Goal: Information Seeking & Learning: Learn about a topic

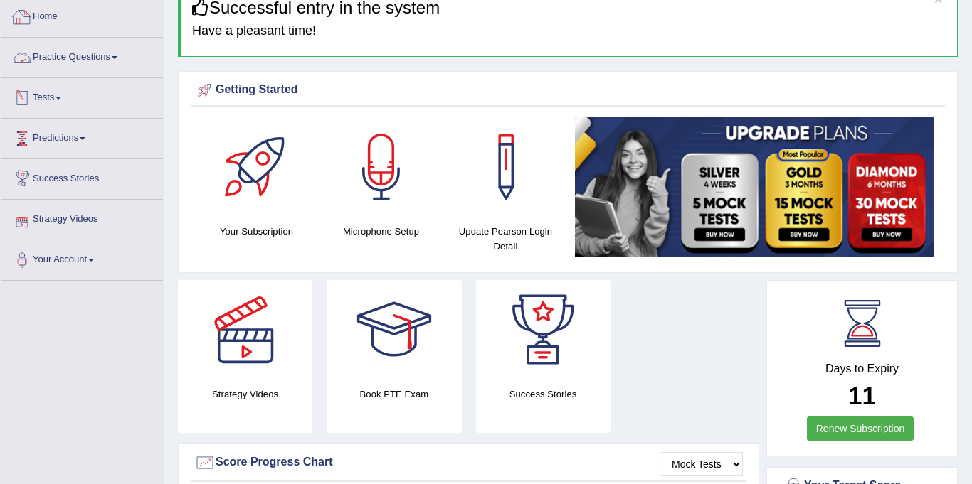
click at [84, 53] on link "Practice Questions" at bounding box center [82, 56] width 162 height 36
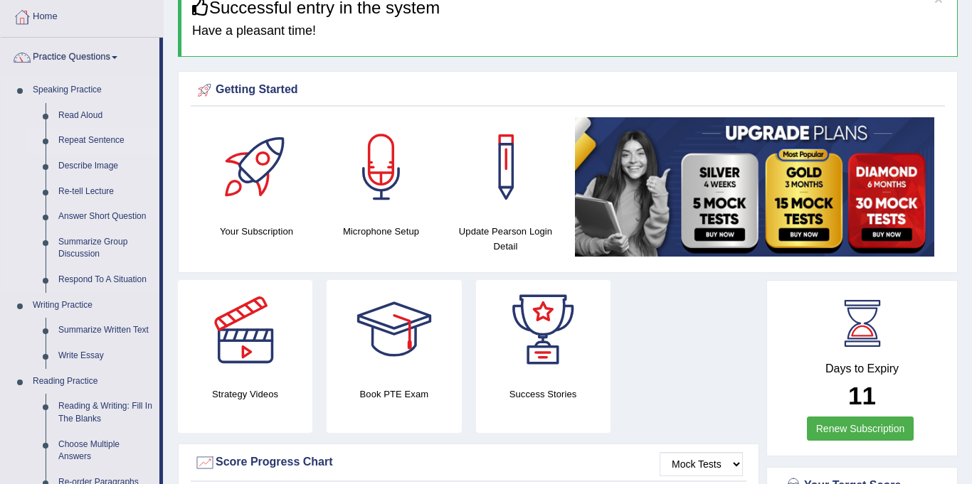
click at [91, 139] on link "Repeat Sentence" at bounding box center [105, 141] width 107 height 26
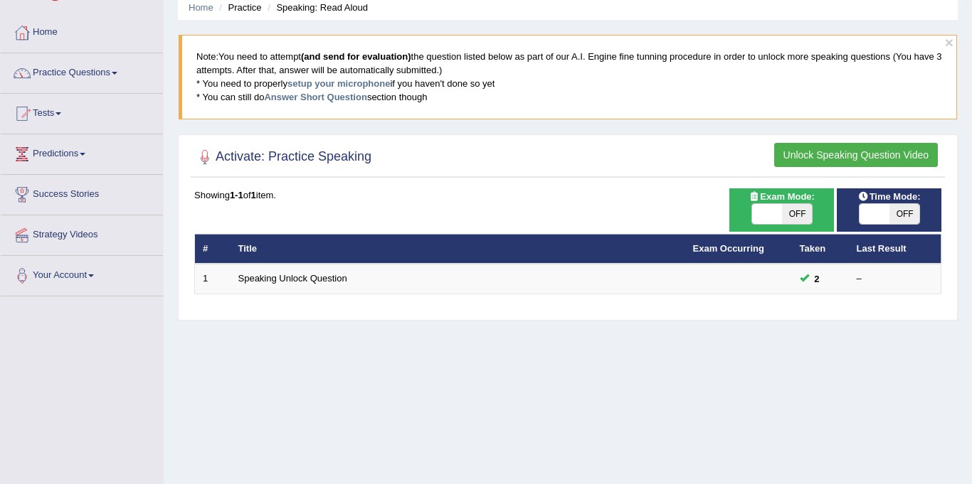
scroll to position [97, 0]
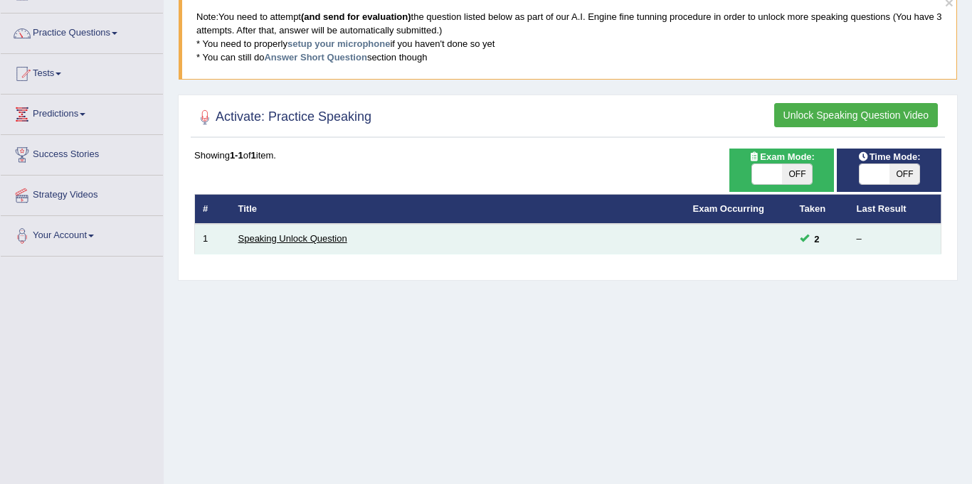
click at [293, 235] on link "Speaking Unlock Question" at bounding box center [292, 238] width 109 height 11
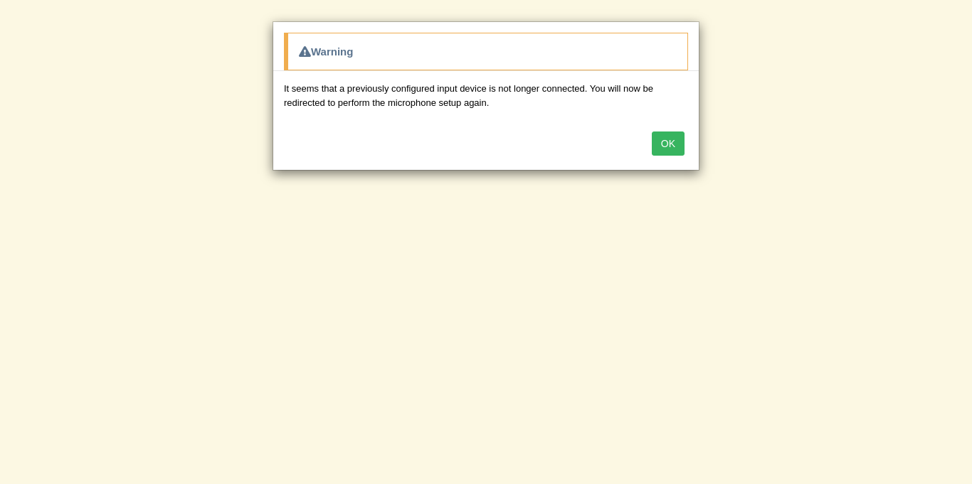
click at [672, 149] on button "OK" at bounding box center [668, 144] width 33 height 24
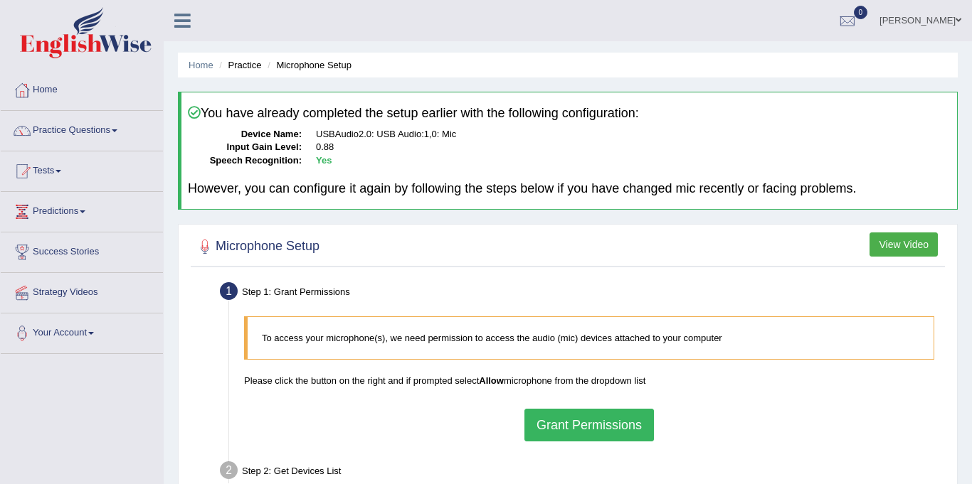
click at [569, 428] on button "Grant Permissions" at bounding box center [588, 425] width 129 height 33
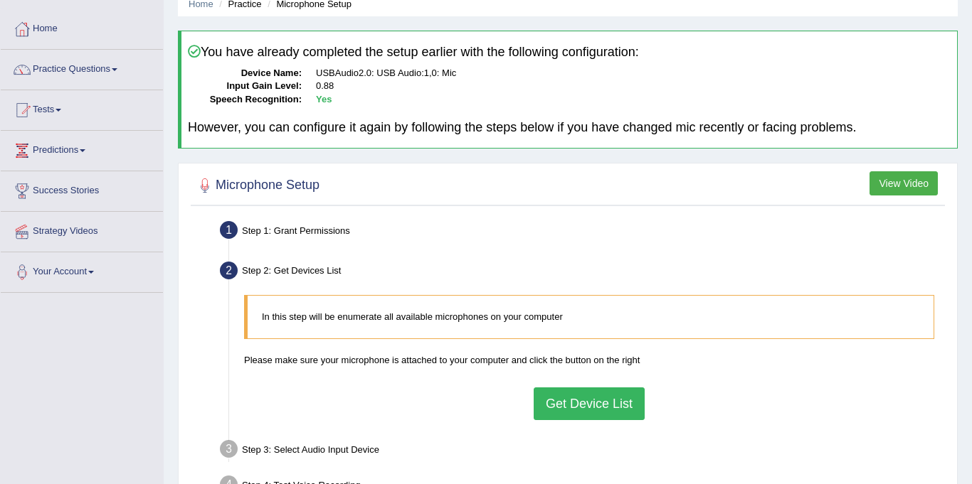
scroll to position [68, 0]
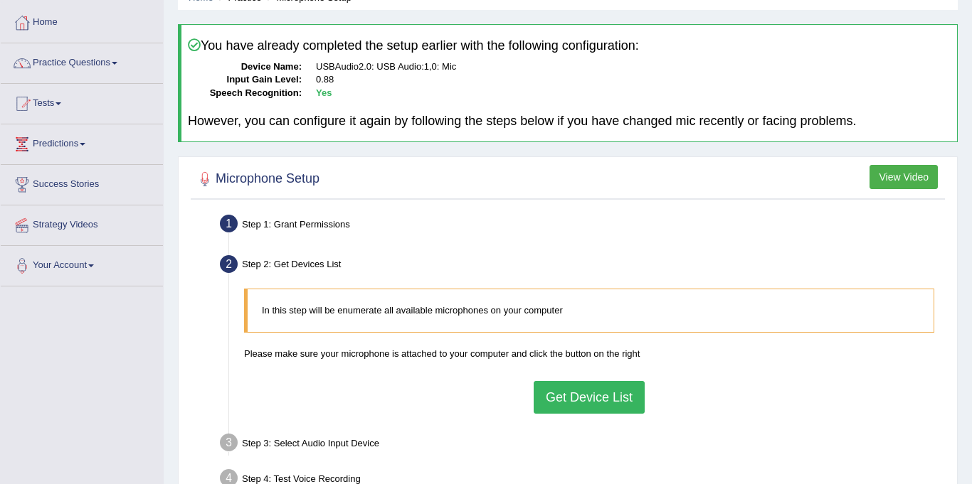
click at [556, 398] on button "Get Device List" at bounding box center [589, 397] width 111 height 33
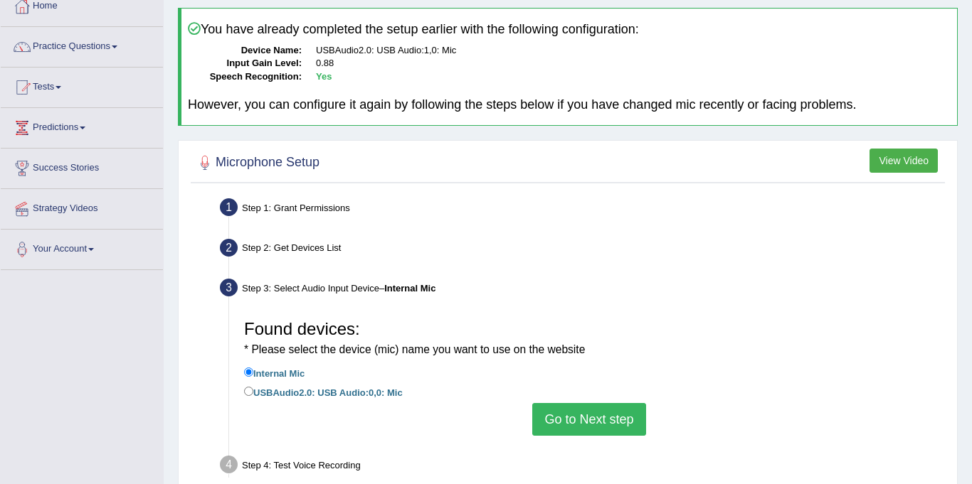
scroll to position [134, 0]
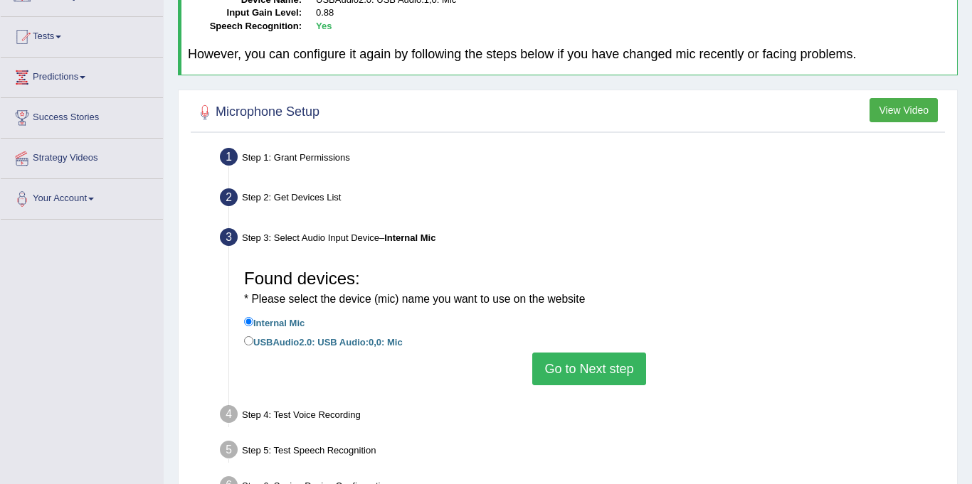
click at [558, 371] on button "Go to Next step" at bounding box center [588, 369] width 113 height 33
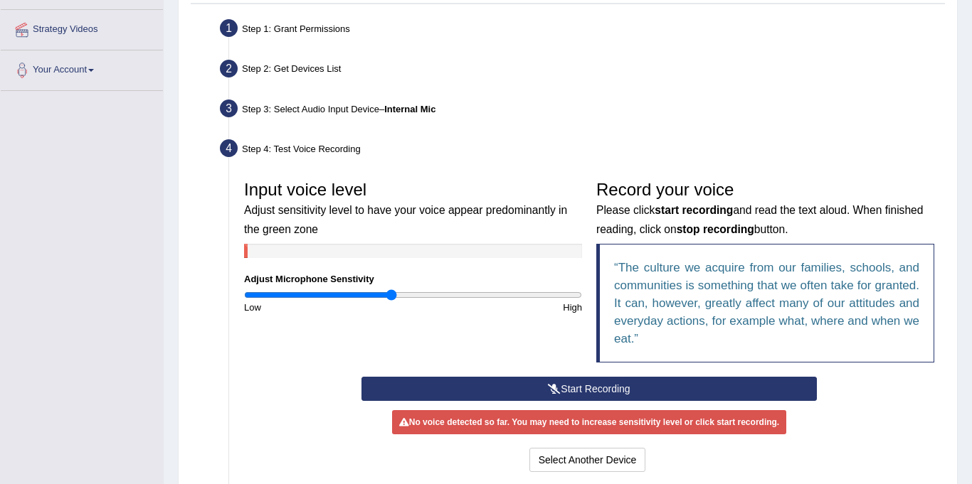
scroll to position [278, 0]
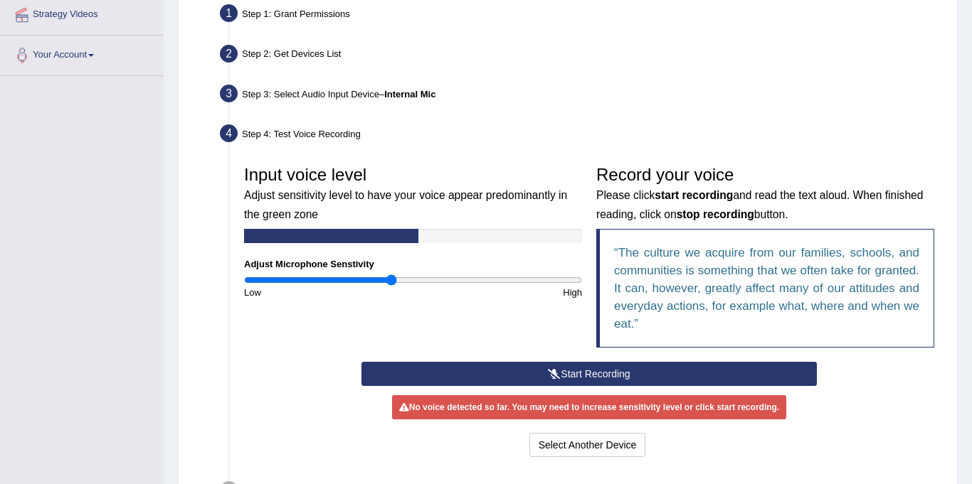
click at [548, 373] on icon at bounding box center [554, 374] width 13 height 10
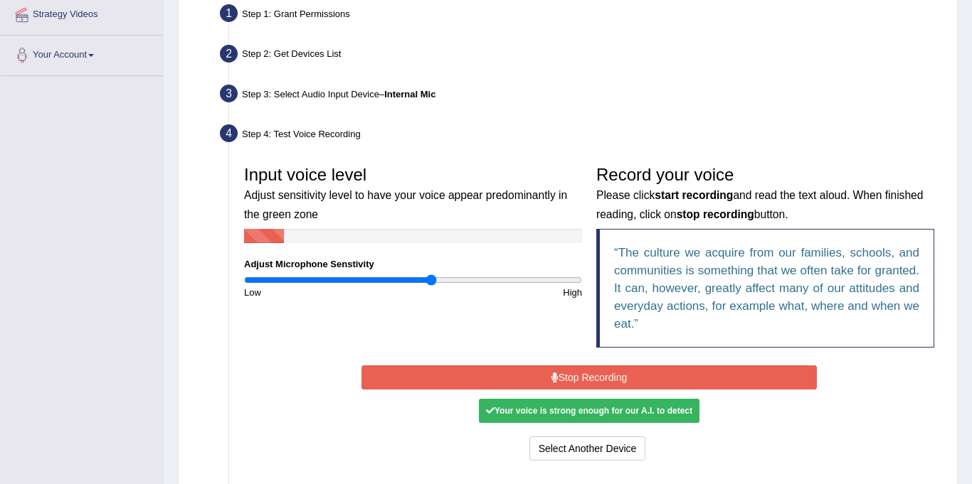
drag, startPoint x: 388, startPoint y: 279, endPoint x: 433, endPoint y: 282, distance: 44.2
click at [433, 282] on input "range" at bounding box center [413, 280] width 338 height 11
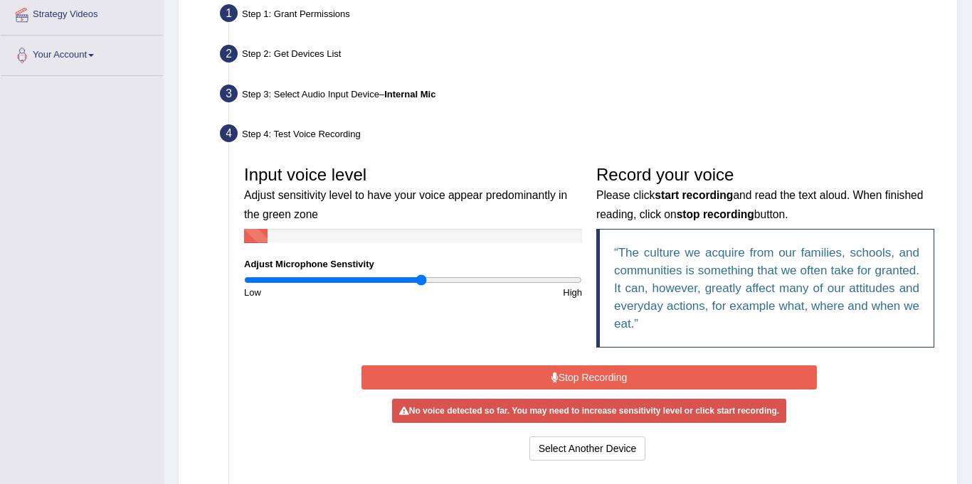
drag, startPoint x: 434, startPoint y: 282, endPoint x: 424, endPoint y: 281, distance: 10.1
click at [422, 281] on input "range" at bounding box center [413, 280] width 338 height 11
drag, startPoint x: 422, startPoint y: 276, endPoint x: 453, endPoint y: 281, distance: 31.7
click at [453, 281] on input "range" at bounding box center [413, 280] width 338 height 11
drag, startPoint x: 453, startPoint y: 275, endPoint x: 489, endPoint y: 287, distance: 37.6
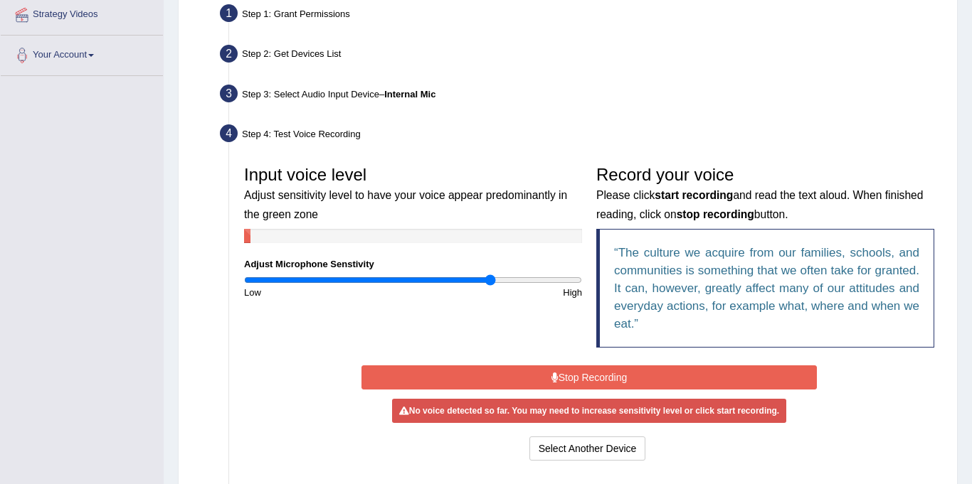
click at [489, 286] on input "range" at bounding box center [413, 280] width 338 height 11
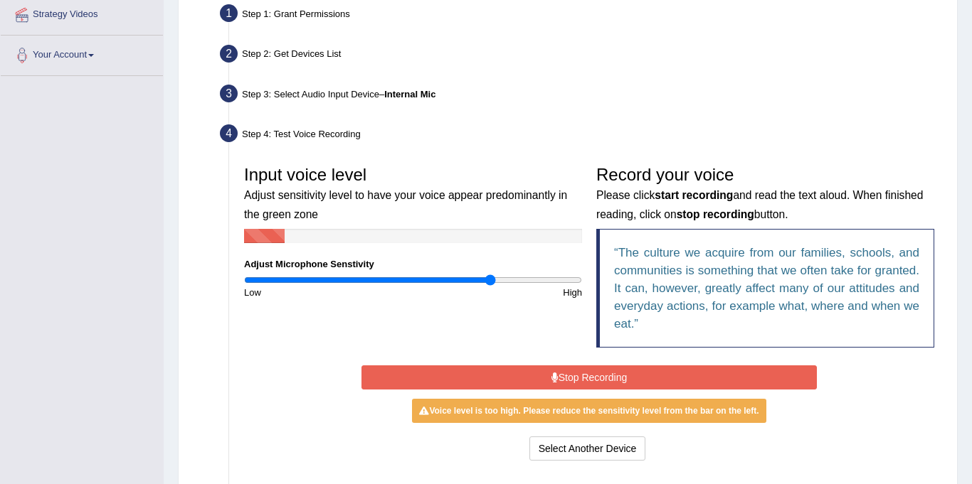
click at [568, 369] on button "Stop Recording" at bounding box center [588, 378] width 455 height 24
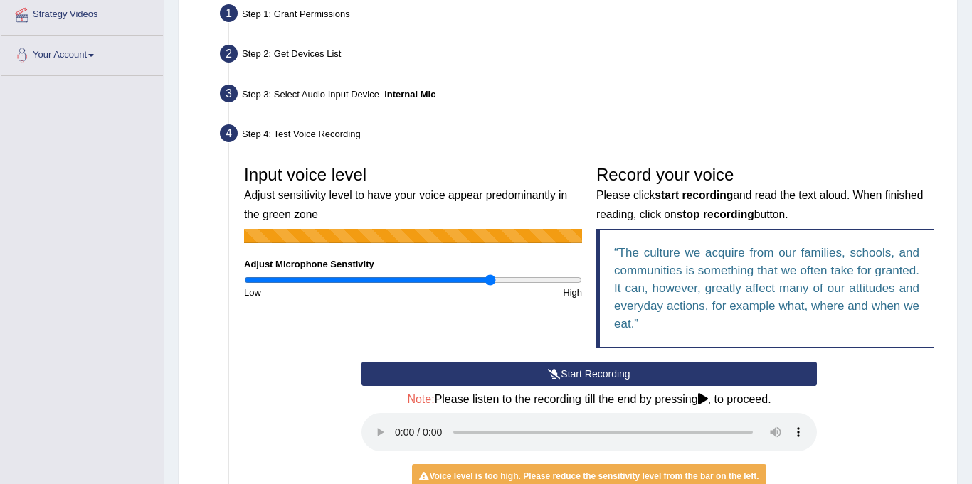
click at [565, 375] on button "Start Recording" at bounding box center [588, 374] width 455 height 24
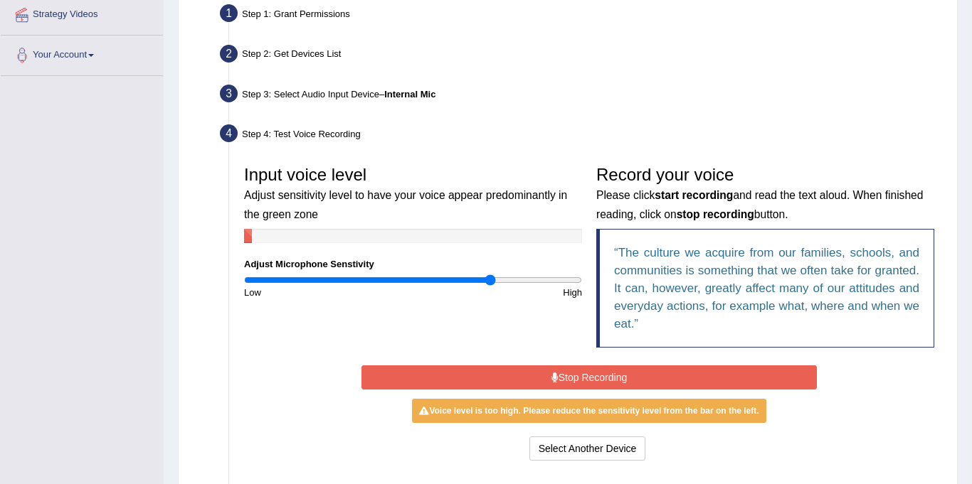
click at [564, 375] on button "Stop Recording" at bounding box center [588, 378] width 455 height 24
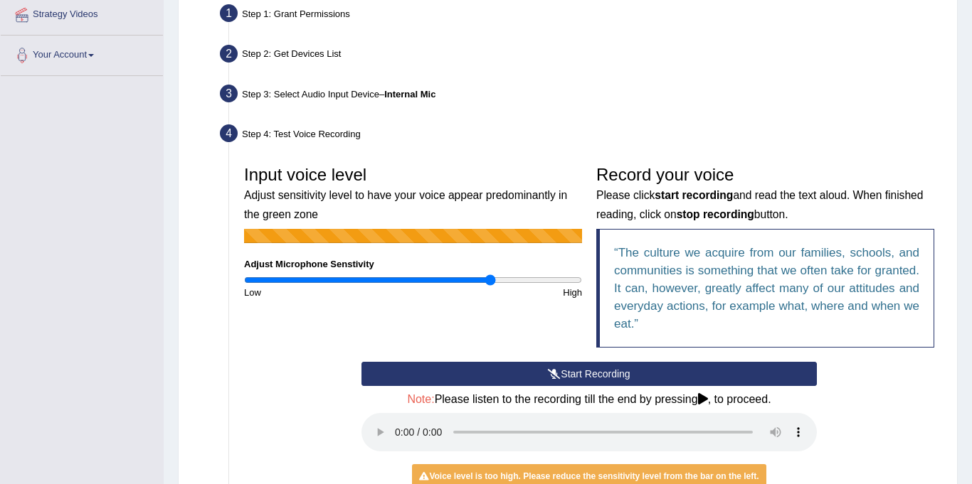
click at [564, 375] on button "Start Recording" at bounding box center [588, 374] width 455 height 24
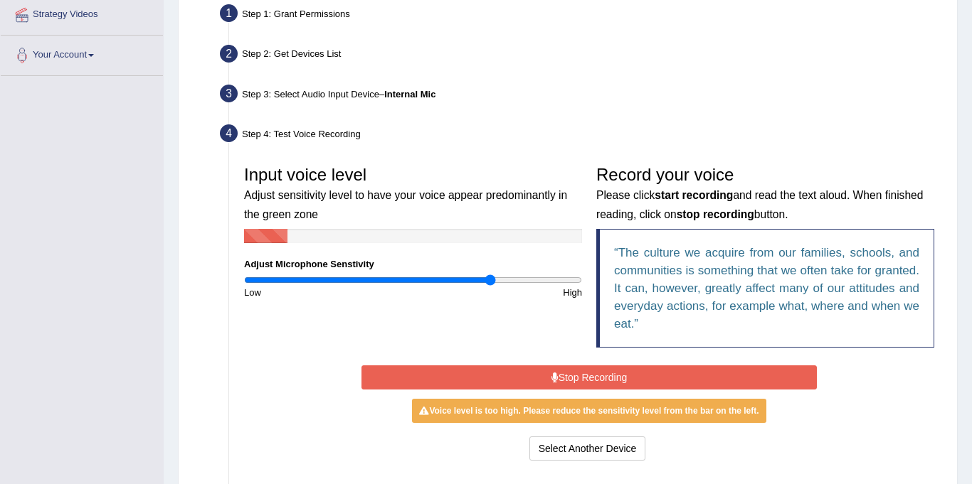
drag, startPoint x: 484, startPoint y: 270, endPoint x: 474, endPoint y: 273, distance: 9.9
click at [472, 273] on div "Input voice level Adjust sensitivity level to have your voice appear predominan…" at bounding box center [413, 229] width 352 height 141
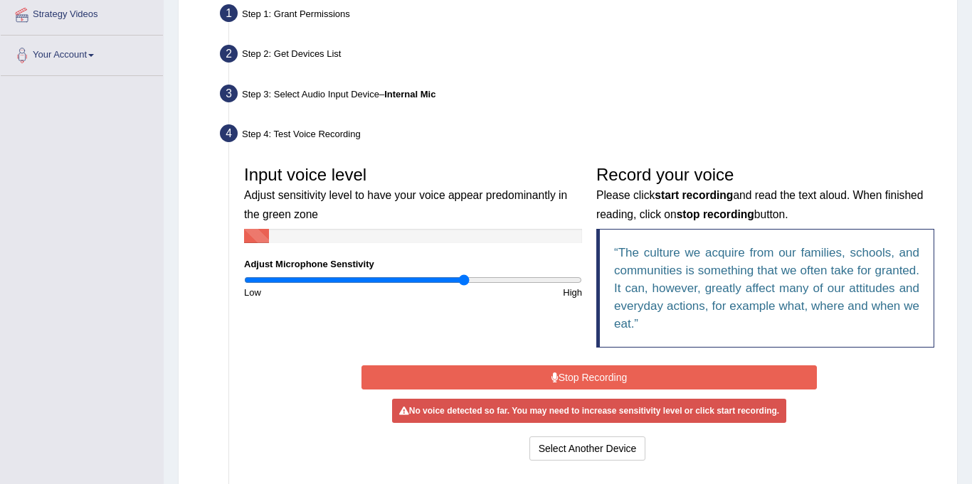
drag, startPoint x: 489, startPoint y: 282, endPoint x: 464, endPoint y: 286, distance: 25.3
click at [464, 286] on input "range" at bounding box center [413, 280] width 338 height 11
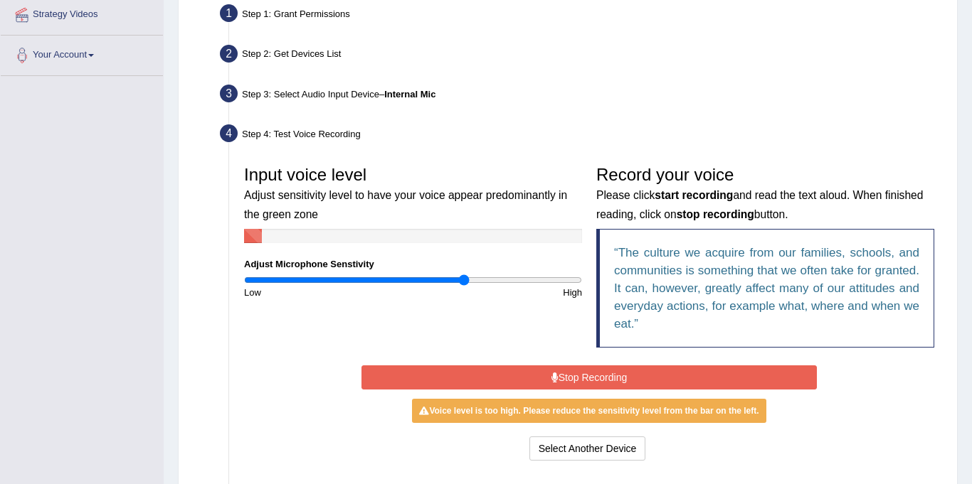
click at [538, 373] on button "Stop Recording" at bounding box center [588, 378] width 455 height 24
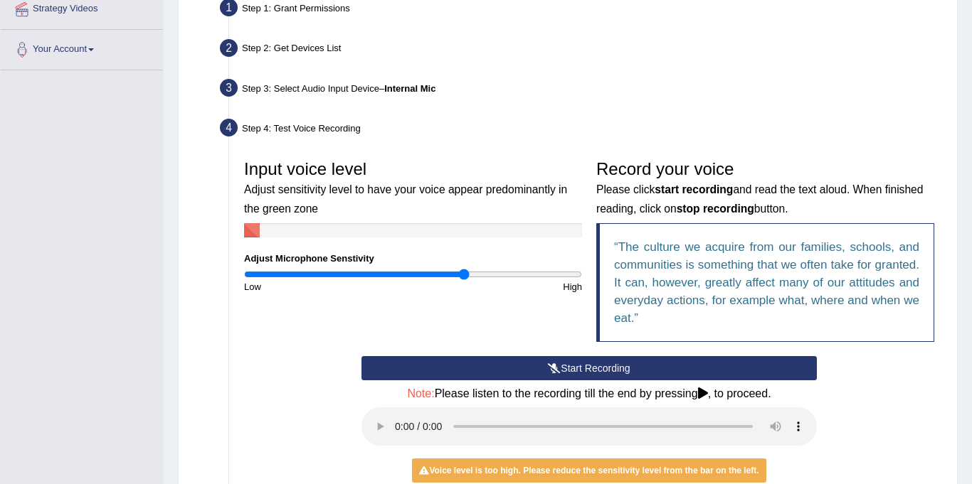
scroll to position [285, 0]
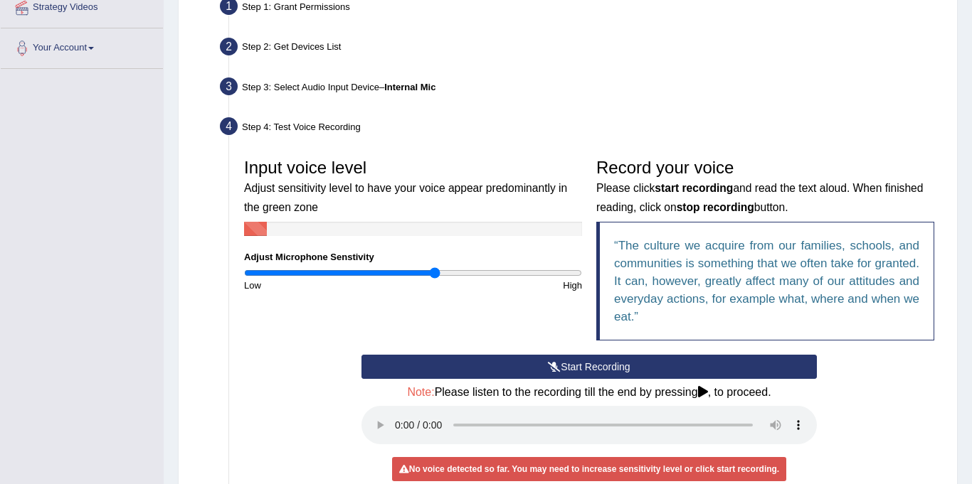
drag, startPoint x: 463, startPoint y: 272, endPoint x: 434, endPoint y: 277, distance: 29.6
click at [434, 277] on input "range" at bounding box center [413, 272] width 338 height 11
click at [548, 369] on icon at bounding box center [554, 367] width 13 height 10
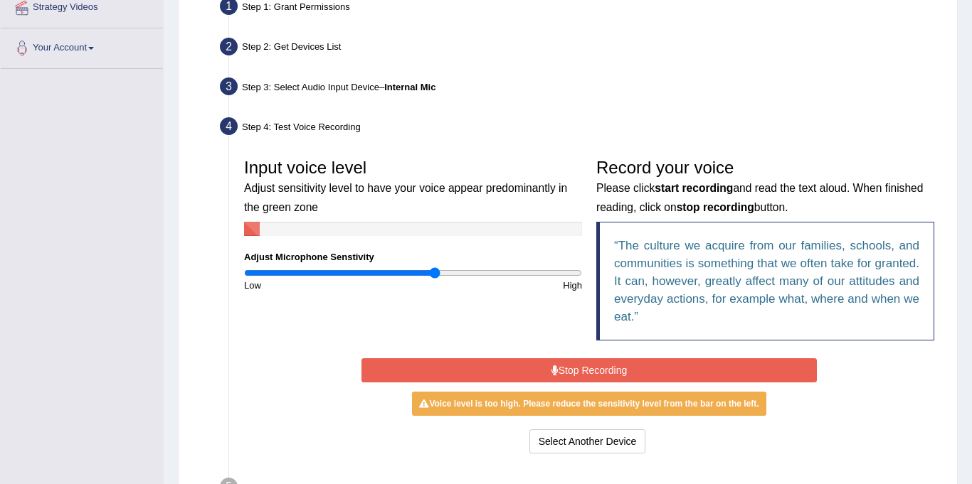
click at [553, 371] on icon at bounding box center [554, 371] width 7 height 10
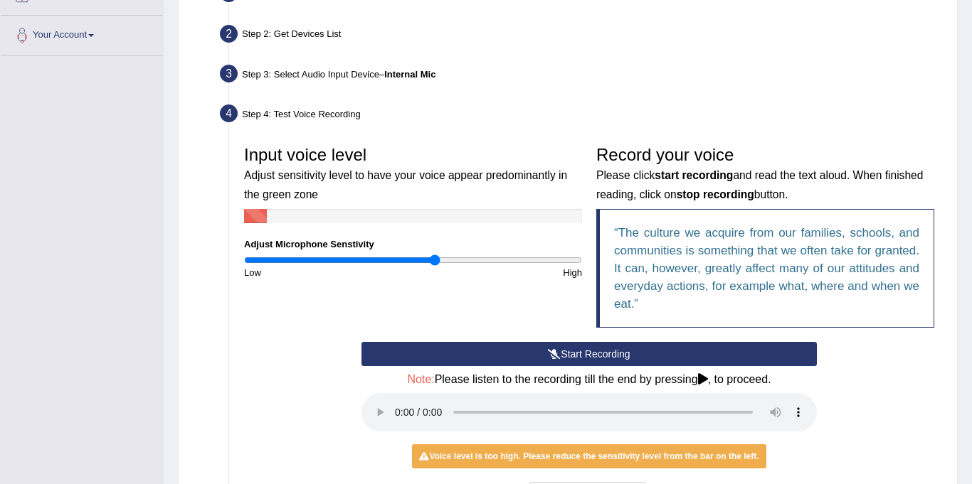
scroll to position [299, 0]
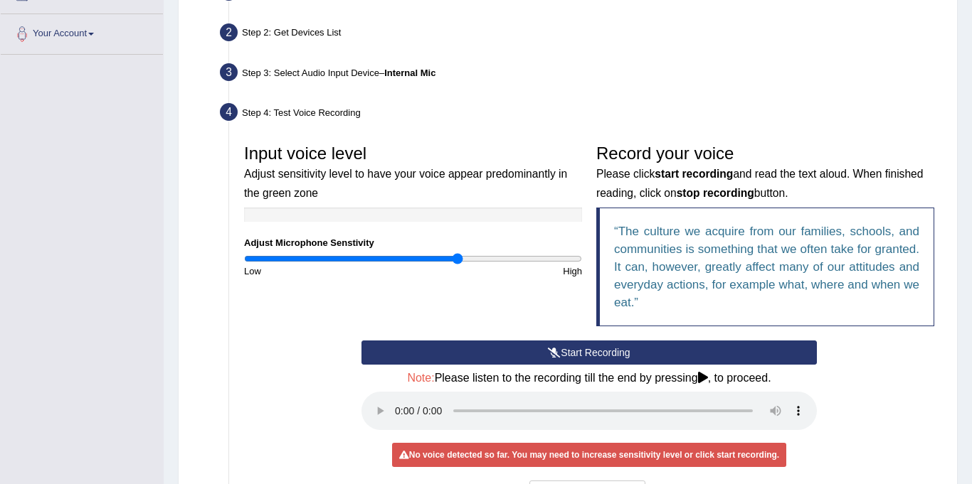
drag, startPoint x: 435, startPoint y: 254, endPoint x: 456, endPoint y: 260, distance: 21.4
click at [456, 260] on input "range" at bounding box center [413, 258] width 338 height 11
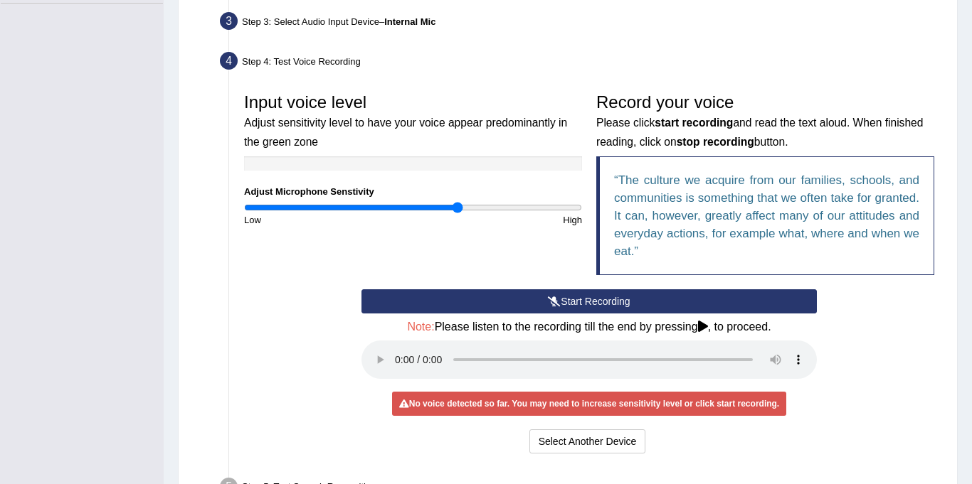
scroll to position [360, 0]
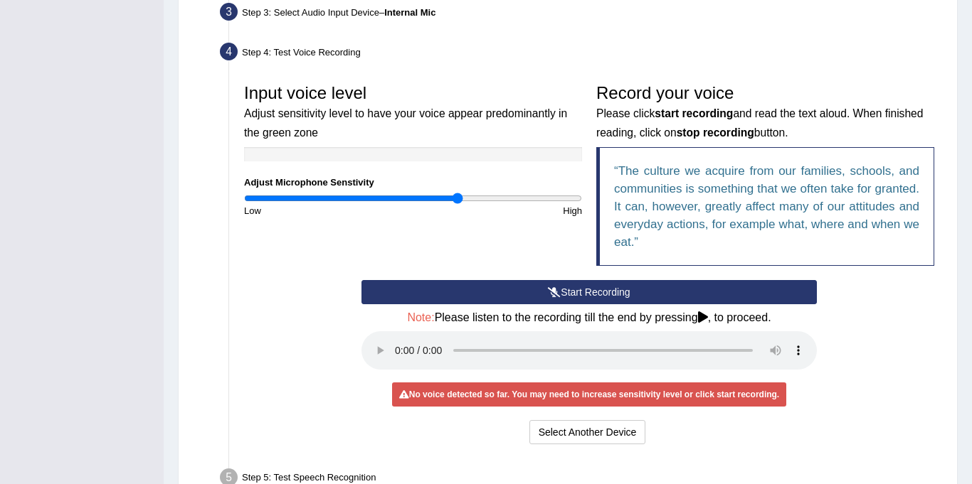
click at [556, 293] on icon at bounding box center [554, 292] width 13 height 10
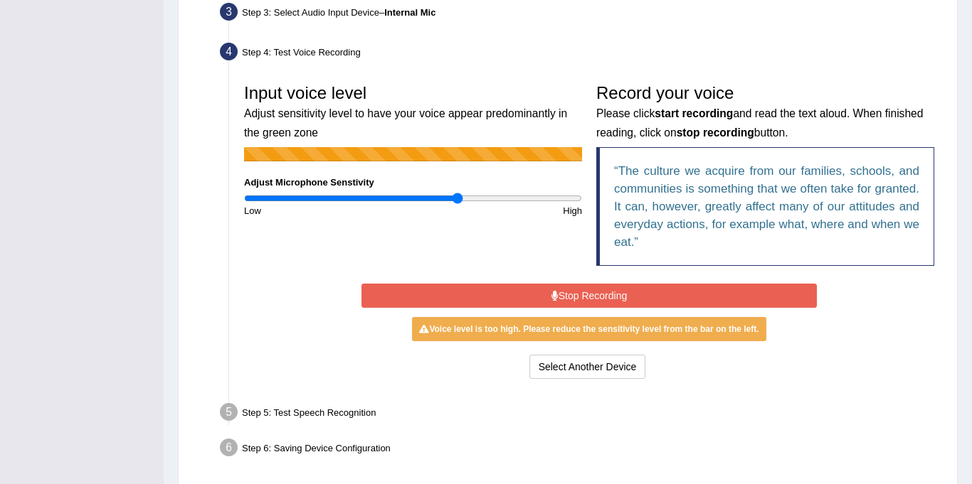
click at [556, 298] on icon at bounding box center [554, 296] width 7 height 10
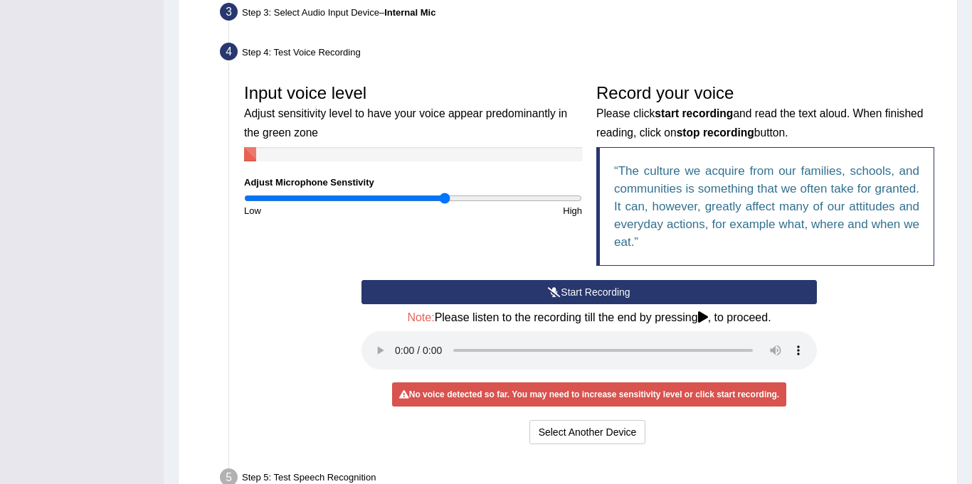
drag, startPoint x: 457, startPoint y: 195, endPoint x: 445, endPoint y: 196, distance: 12.9
click at [445, 196] on input "range" at bounding box center [413, 198] width 338 height 11
click at [538, 292] on button "Start Recording" at bounding box center [588, 292] width 455 height 24
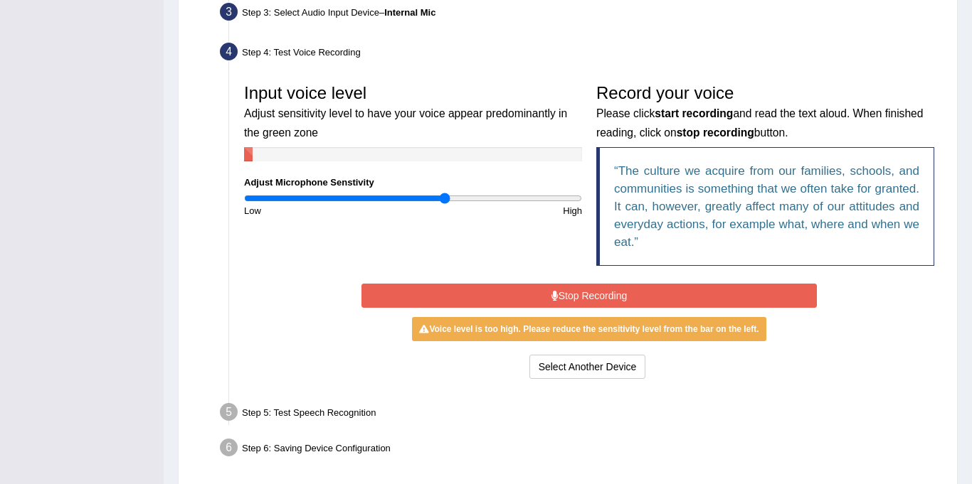
click at [533, 297] on button "Stop Recording" at bounding box center [588, 296] width 455 height 24
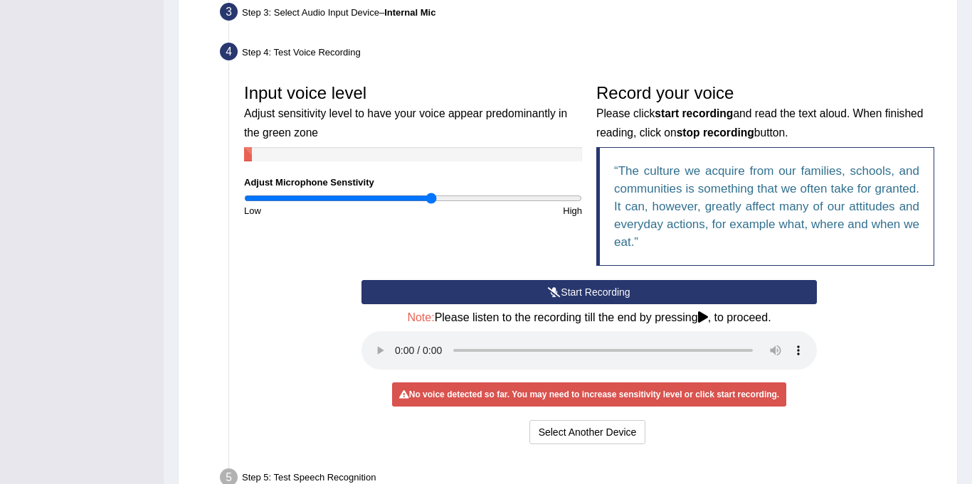
drag, startPoint x: 447, startPoint y: 193, endPoint x: 437, endPoint y: 201, distance: 13.1
click at [431, 194] on input "range" at bounding box center [413, 198] width 338 height 11
click at [554, 289] on icon at bounding box center [554, 292] width 13 height 10
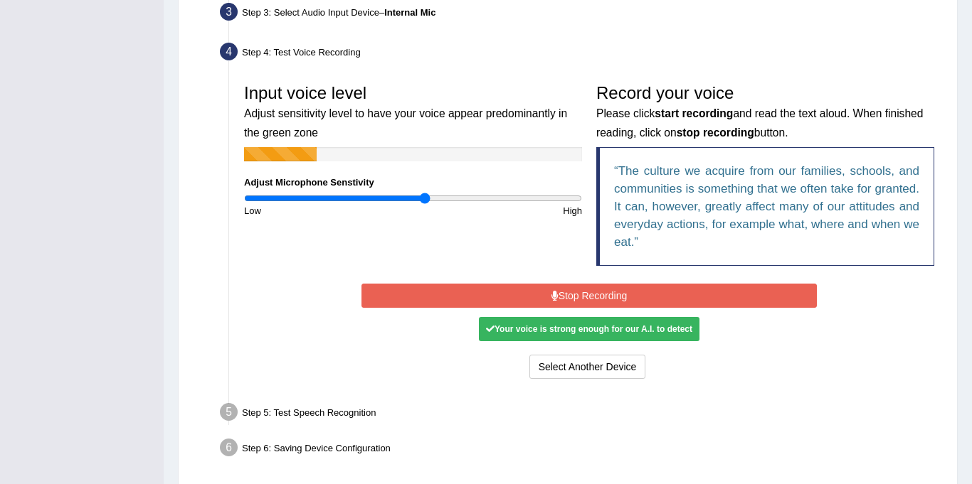
click at [425, 197] on input "range" at bounding box center [413, 198] width 338 height 11
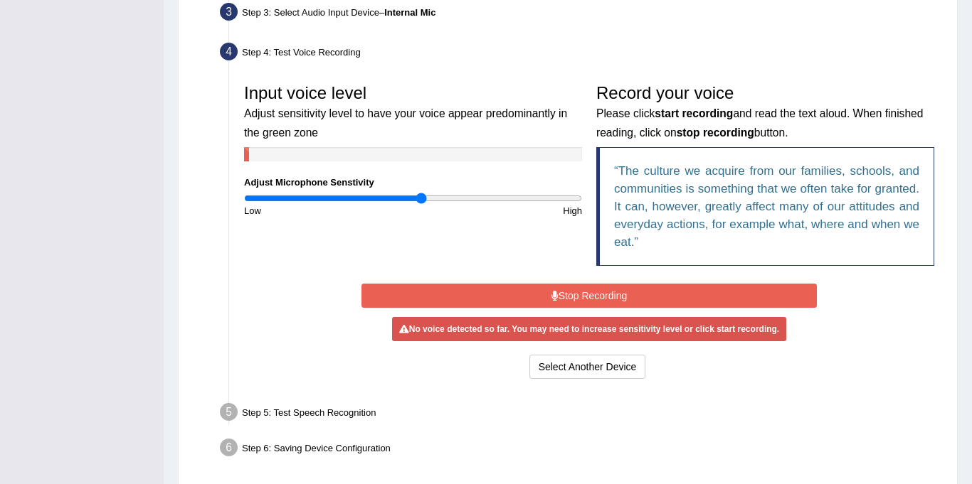
click at [421, 198] on input "range" at bounding box center [413, 198] width 338 height 11
drag, startPoint x: 424, startPoint y: 199, endPoint x: 413, endPoint y: 202, distance: 11.0
click at [413, 202] on input "range" at bounding box center [413, 198] width 338 height 11
drag, startPoint x: 413, startPoint y: 195, endPoint x: 393, endPoint y: 198, distance: 20.1
click at [393, 197] on input "range" at bounding box center [413, 198] width 338 height 11
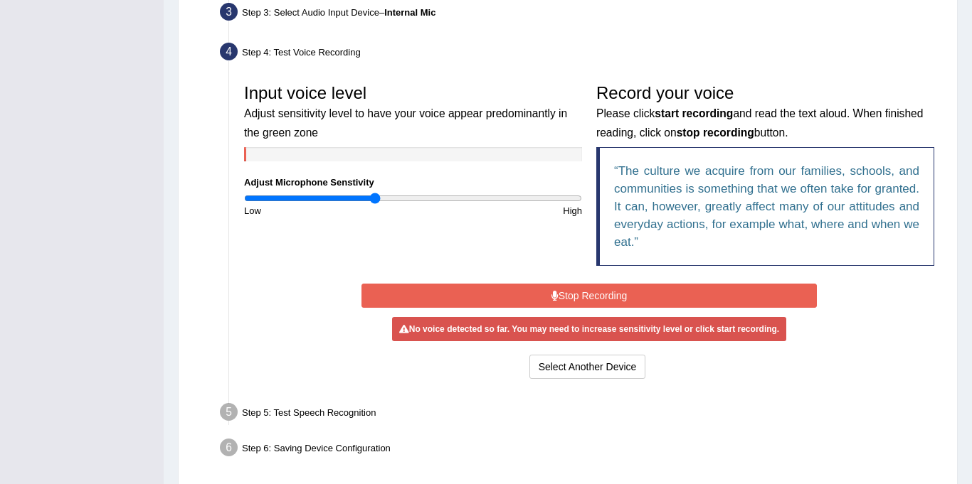
drag, startPoint x: 393, startPoint y: 196, endPoint x: 373, endPoint y: 192, distance: 19.7
type input "0.78"
click at [373, 193] on input "range" at bounding box center [413, 198] width 338 height 11
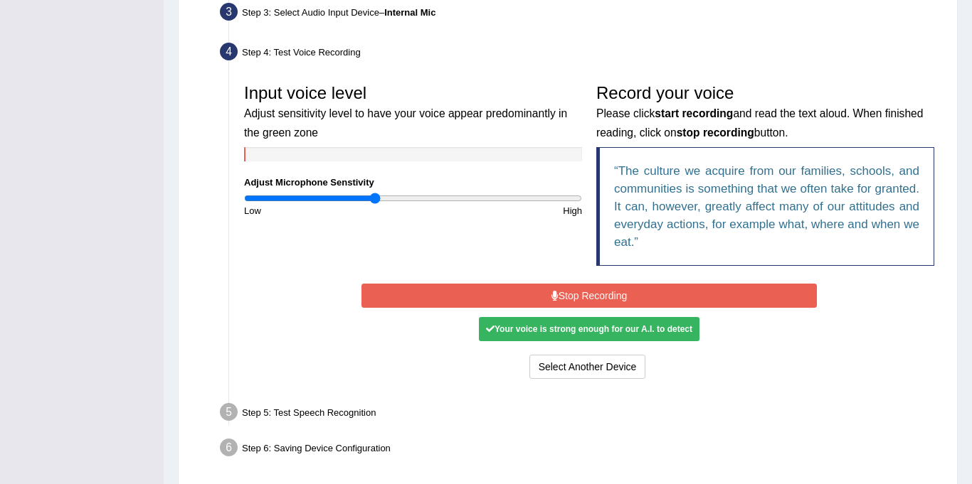
click at [507, 298] on button "Stop Recording" at bounding box center [588, 296] width 455 height 24
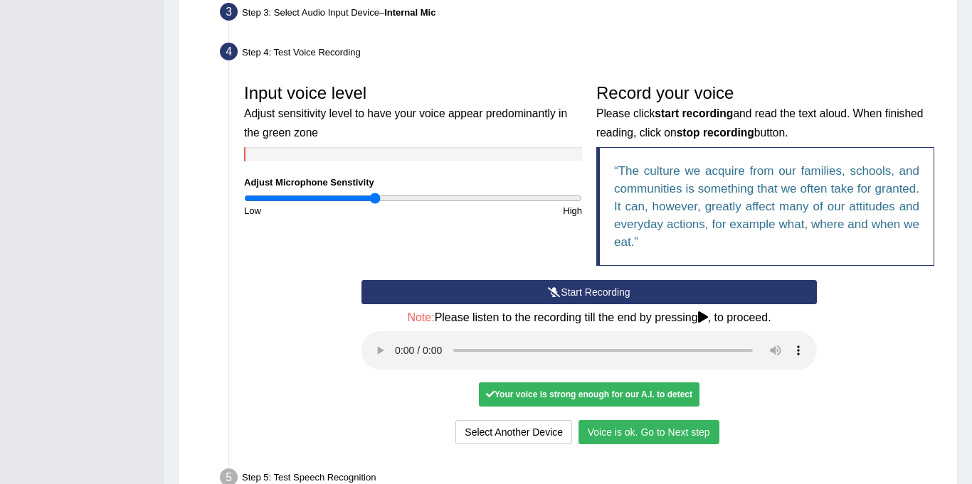
click at [649, 431] on button "Voice is ok. Go to Next step" at bounding box center [648, 432] width 141 height 24
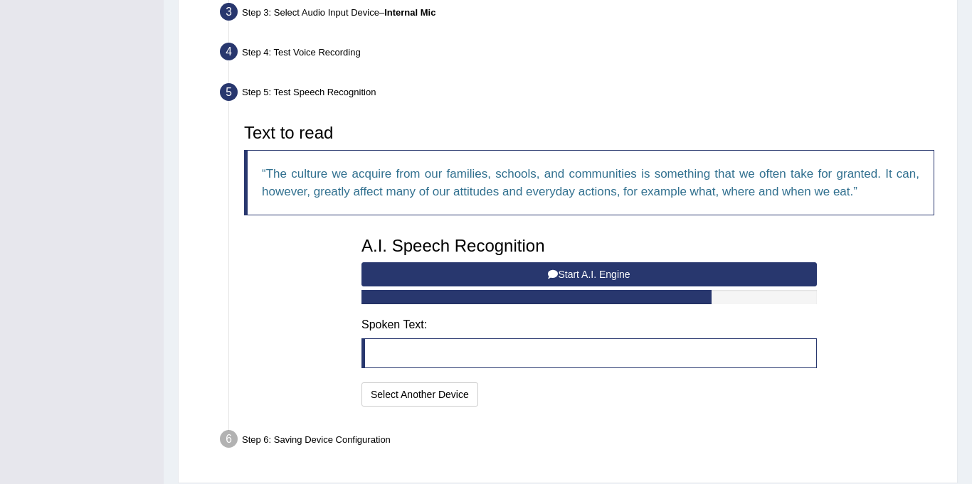
click at [509, 276] on button "Start A.I. Engine" at bounding box center [588, 274] width 455 height 24
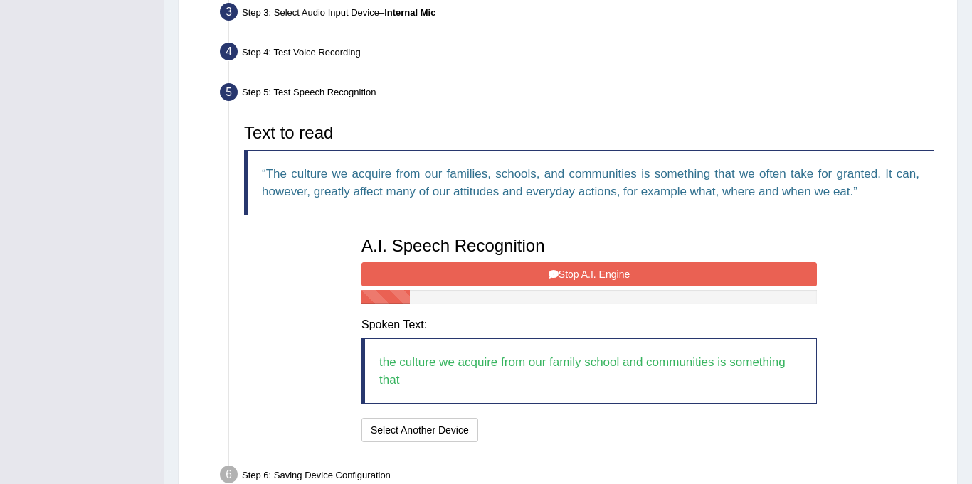
click at [504, 276] on button "Stop A.I. Engine" at bounding box center [588, 274] width 455 height 24
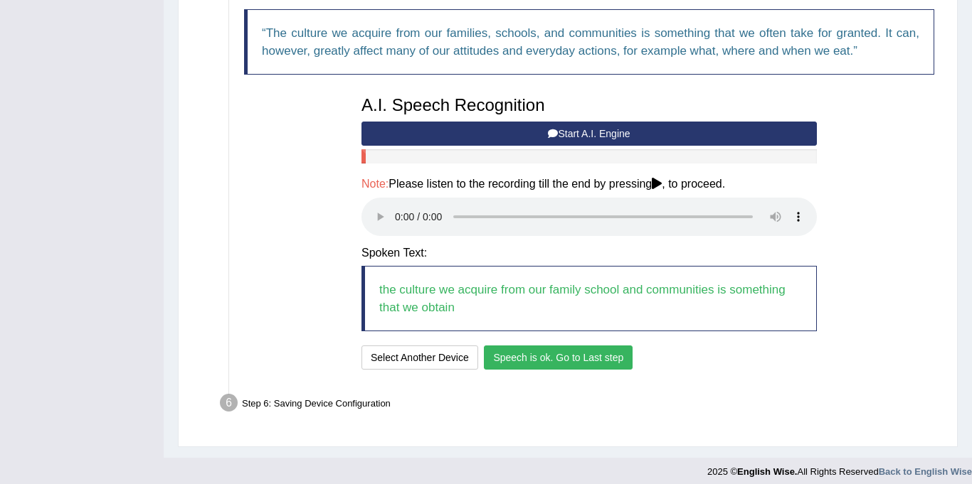
scroll to position [509, 0]
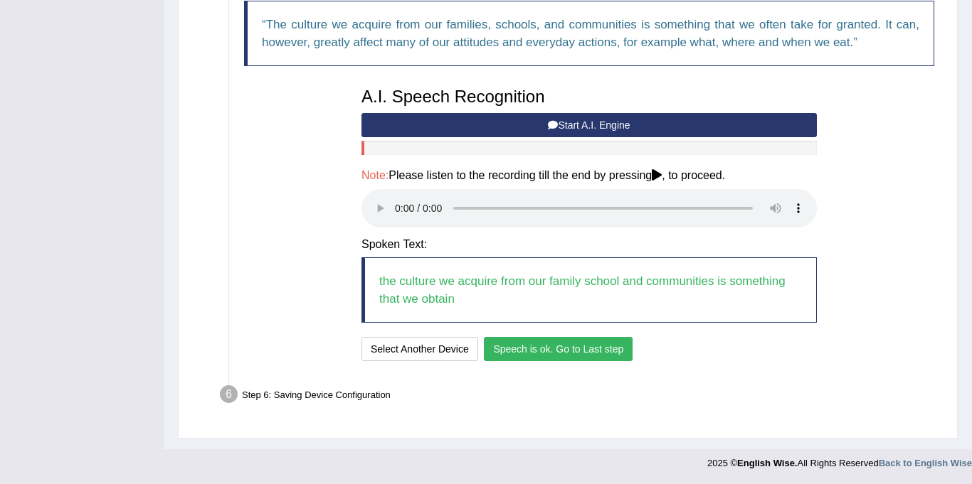
click at [538, 354] on button "Speech is ok. Go to Last step" at bounding box center [558, 349] width 149 height 24
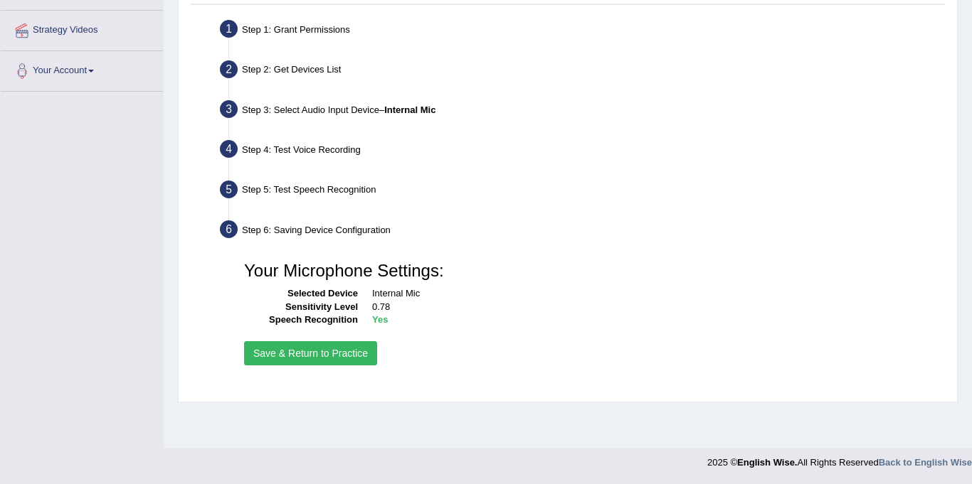
scroll to position [262, 0]
click at [312, 360] on button "Save & Return to Practice" at bounding box center [310, 353] width 133 height 24
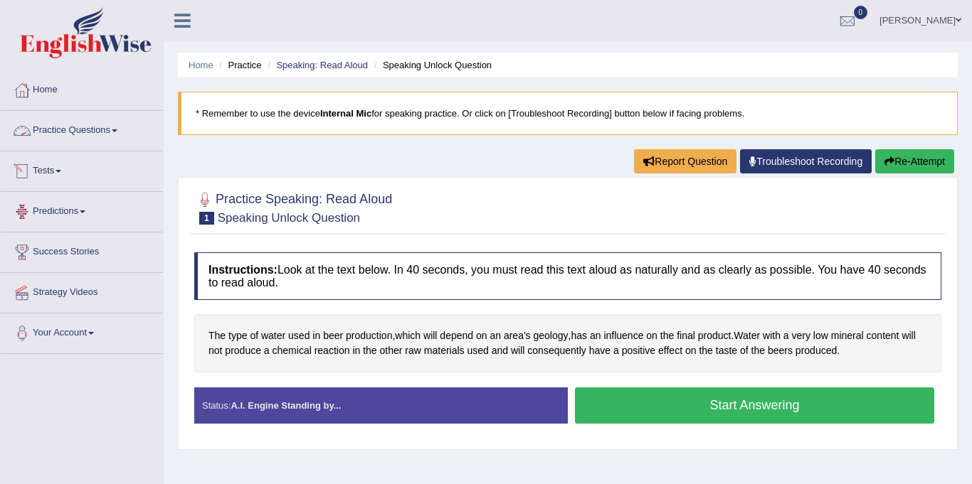
click at [87, 127] on link "Practice Questions" at bounding box center [82, 129] width 162 height 36
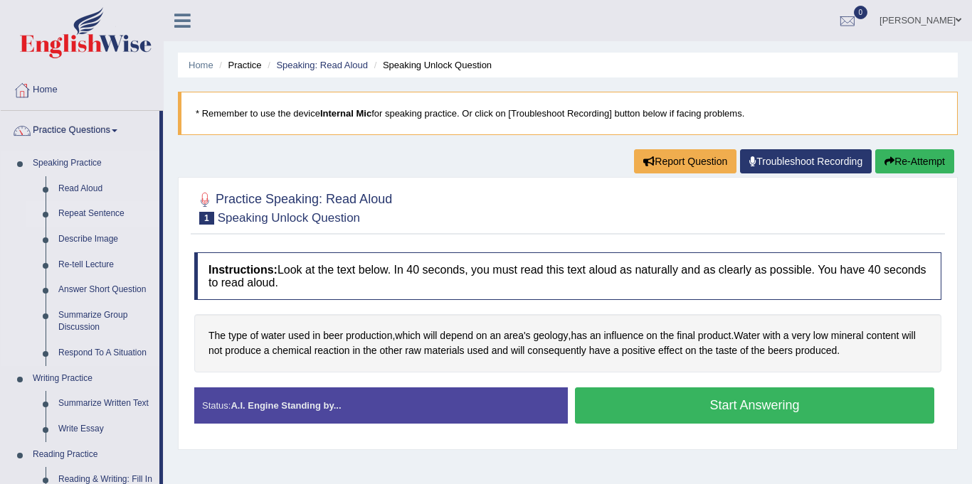
click at [89, 211] on link "Repeat Sentence" at bounding box center [105, 214] width 107 height 26
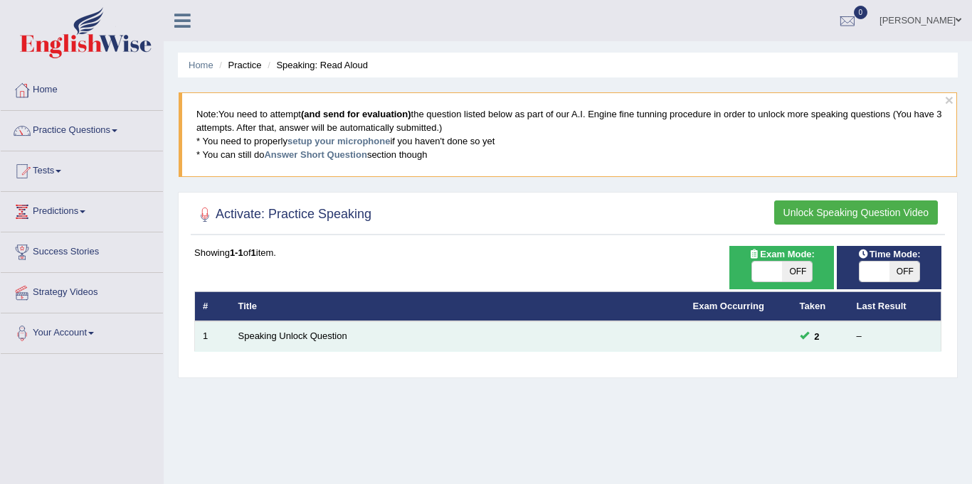
click at [235, 333] on td "Speaking Unlock Question" at bounding box center [457, 337] width 455 height 30
click at [261, 336] on link "Speaking Unlock Question" at bounding box center [292, 336] width 109 height 11
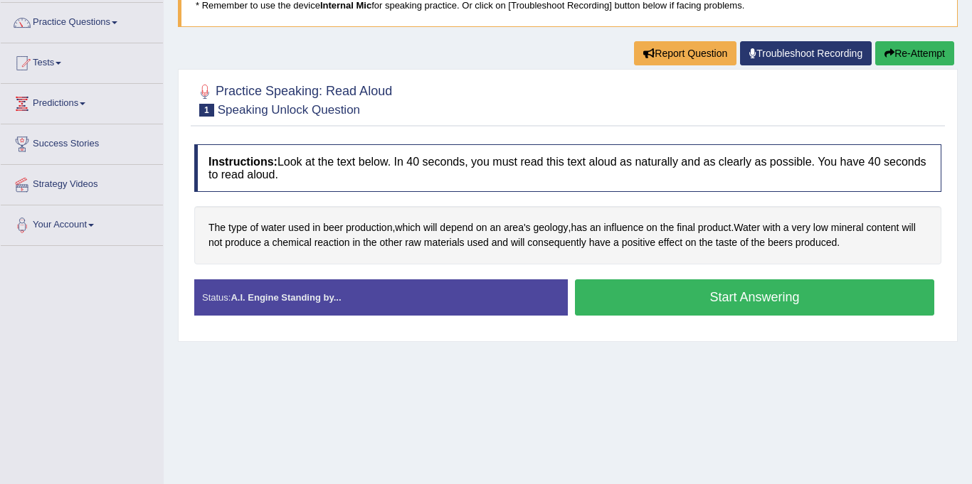
click at [614, 302] on button "Start Answering" at bounding box center [754, 298] width 359 height 36
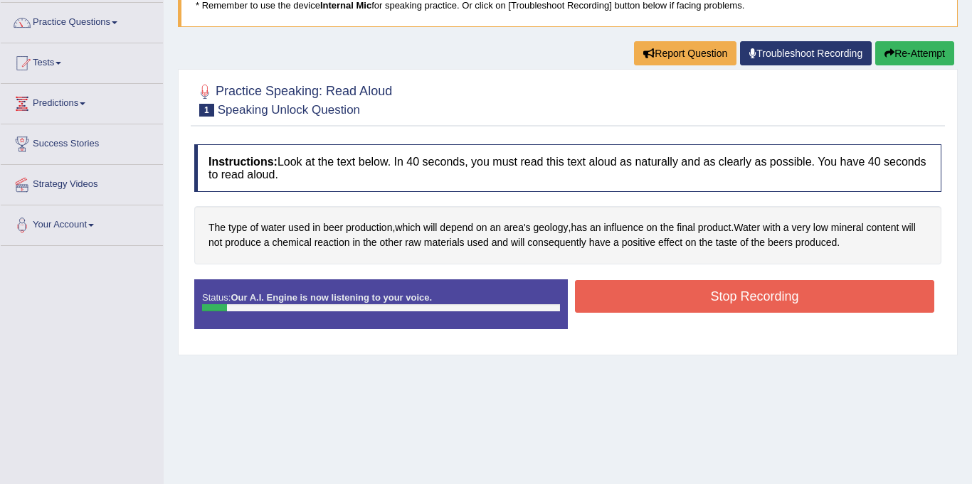
click at [613, 302] on button "Stop Recording" at bounding box center [754, 296] width 359 height 33
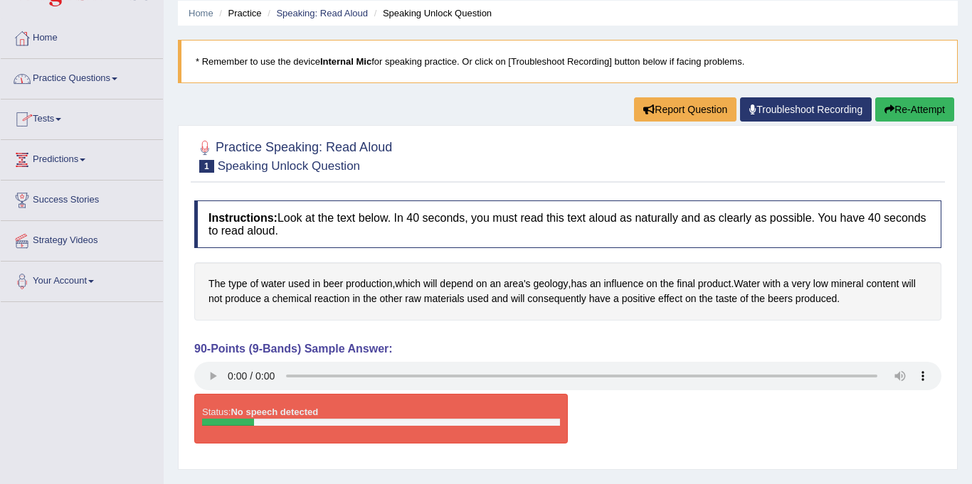
scroll to position [47, 0]
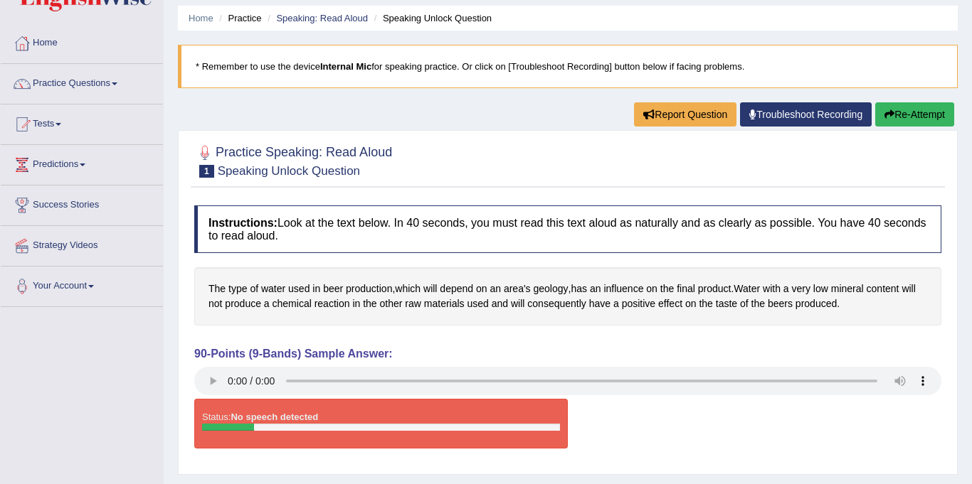
click at [57, 80] on link "Practice Questions" at bounding box center [82, 82] width 162 height 36
click at [76, 92] on link "Practice Questions" at bounding box center [82, 82] width 162 height 36
click at [80, 83] on link "Practice Questions" at bounding box center [82, 82] width 162 height 36
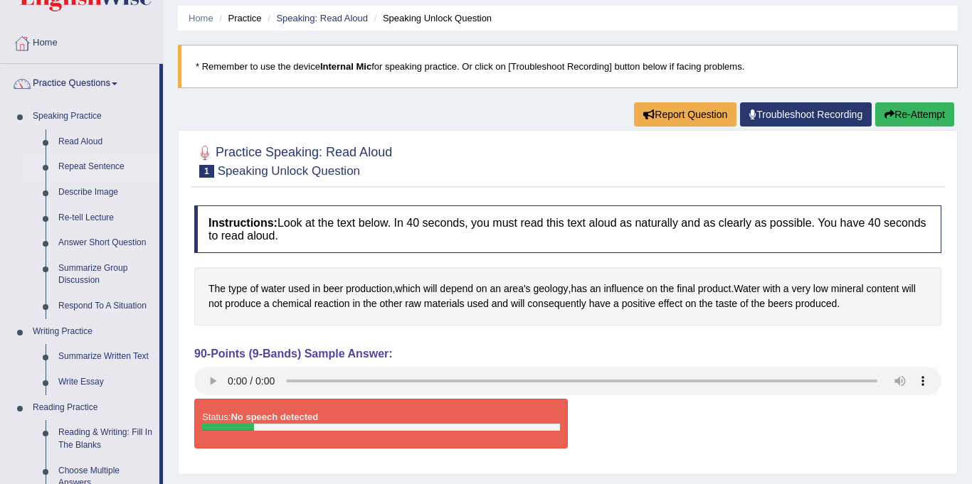
click at [86, 165] on link "Repeat Sentence" at bounding box center [105, 167] width 107 height 26
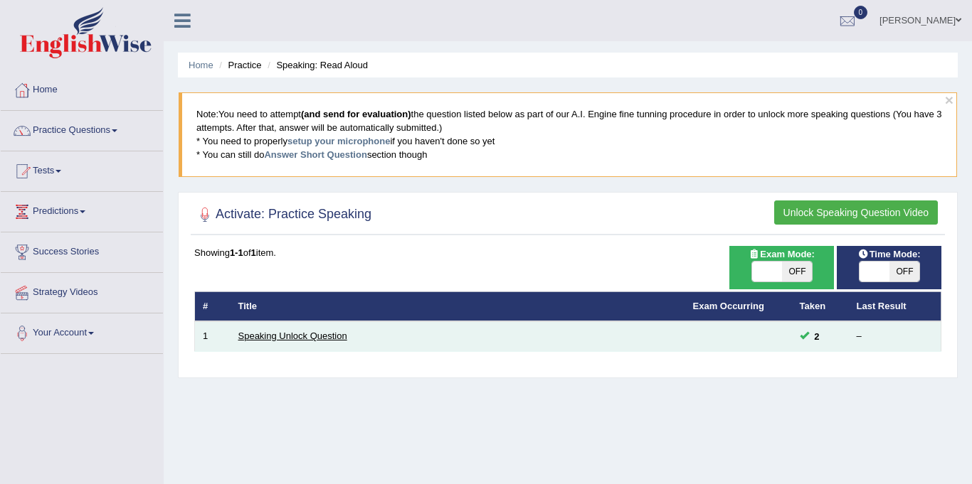
click at [307, 336] on link "Speaking Unlock Question" at bounding box center [292, 336] width 109 height 11
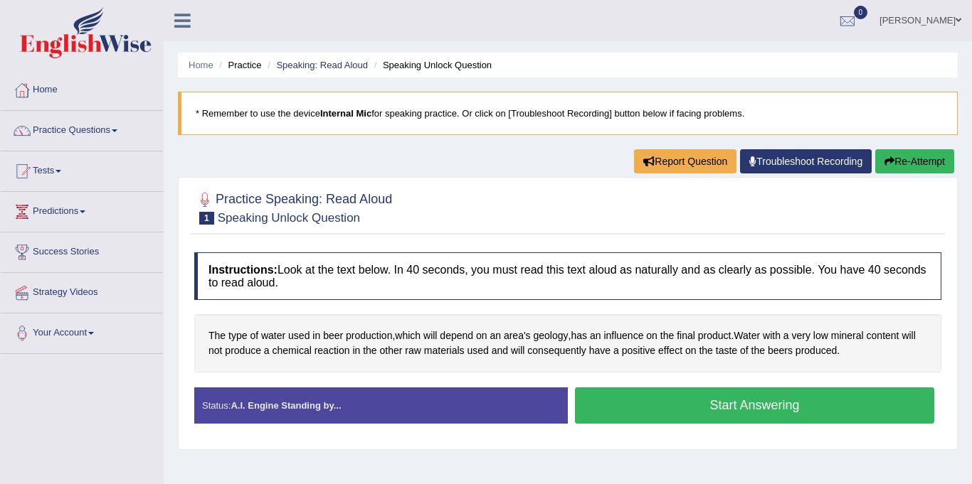
click at [626, 421] on button "Start Answering" at bounding box center [754, 406] width 359 height 36
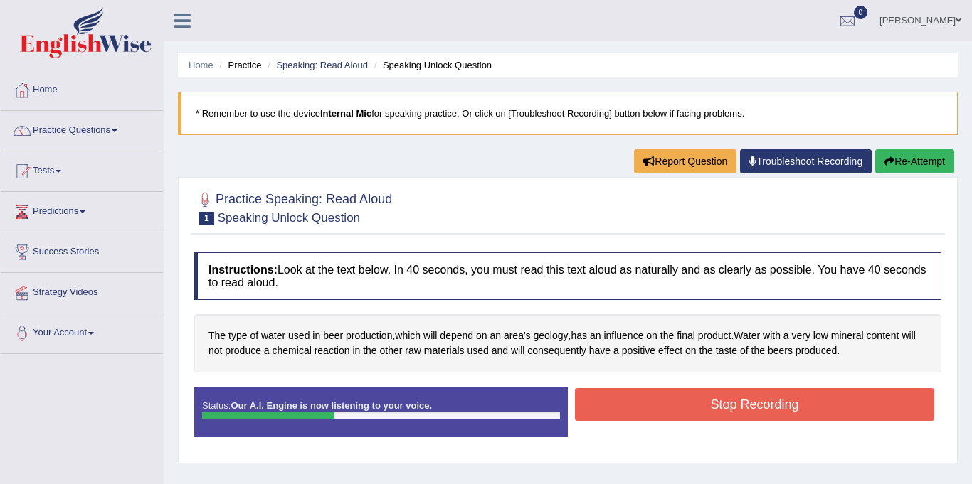
click at [689, 402] on button "Stop Recording" at bounding box center [754, 404] width 359 height 33
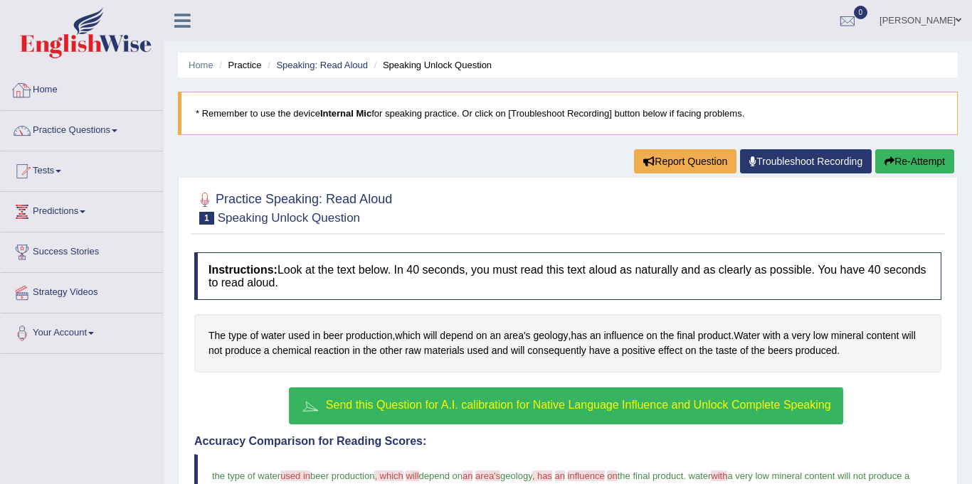
click at [49, 85] on link "Home" at bounding box center [82, 88] width 162 height 36
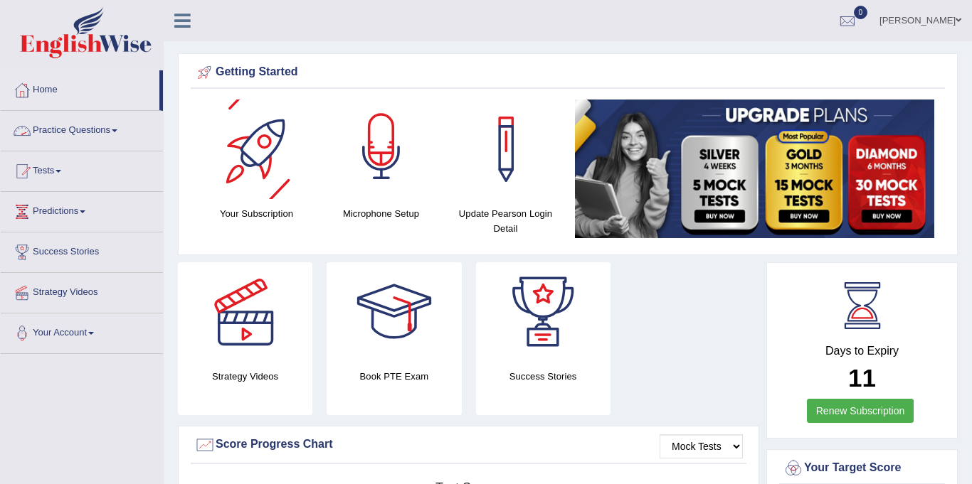
click at [364, 196] on div at bounding box center [381, 150] width 100 height 100
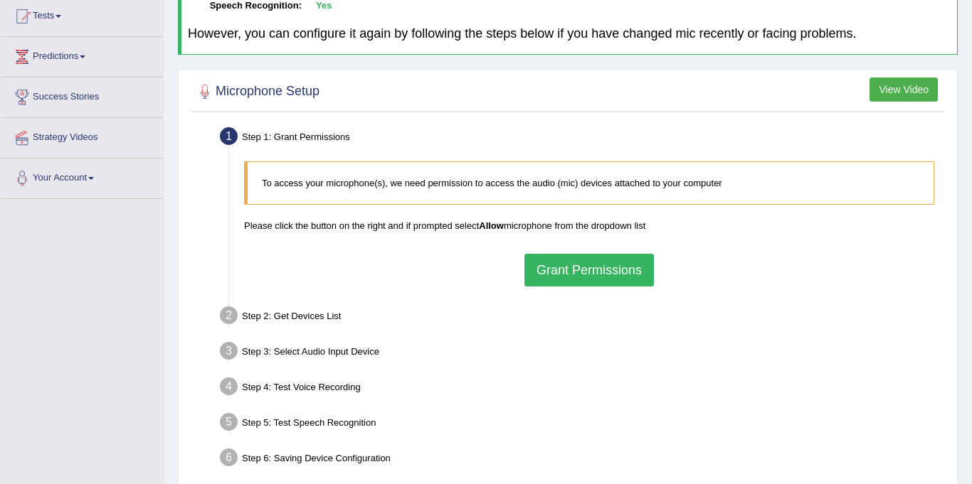
scroll to position [169, 0]
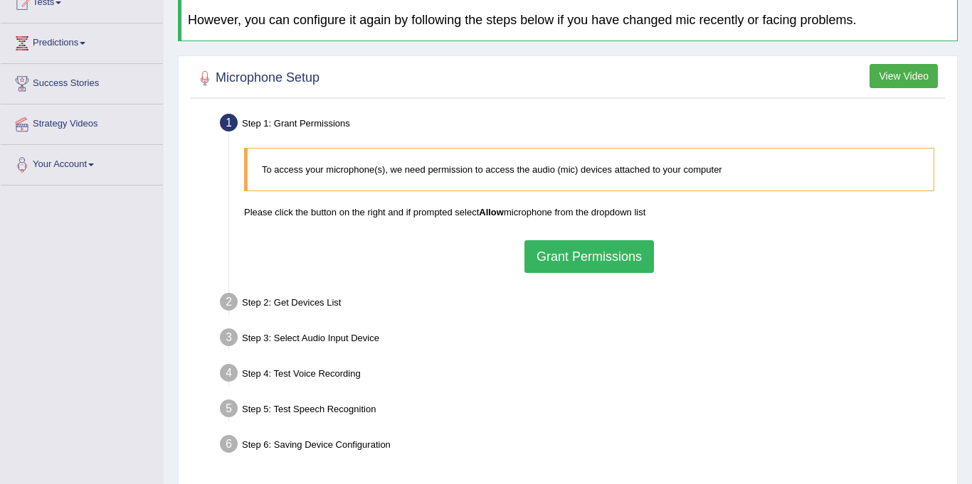
click at [566, 246] on button "Grant Permissions" at bounding box center [588, 256] width 129 height 33
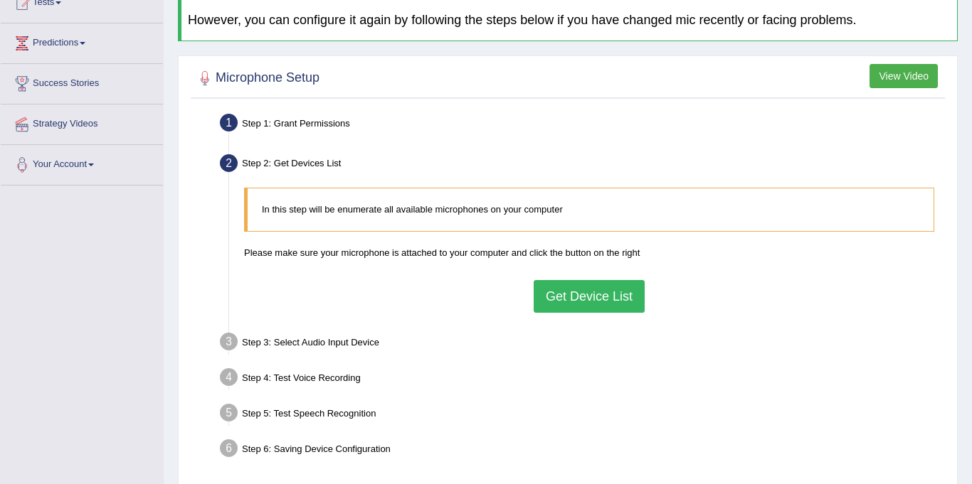
click at [579, 299] on button "Get Device List" at bounding box center [589, 296] width 111 height 33
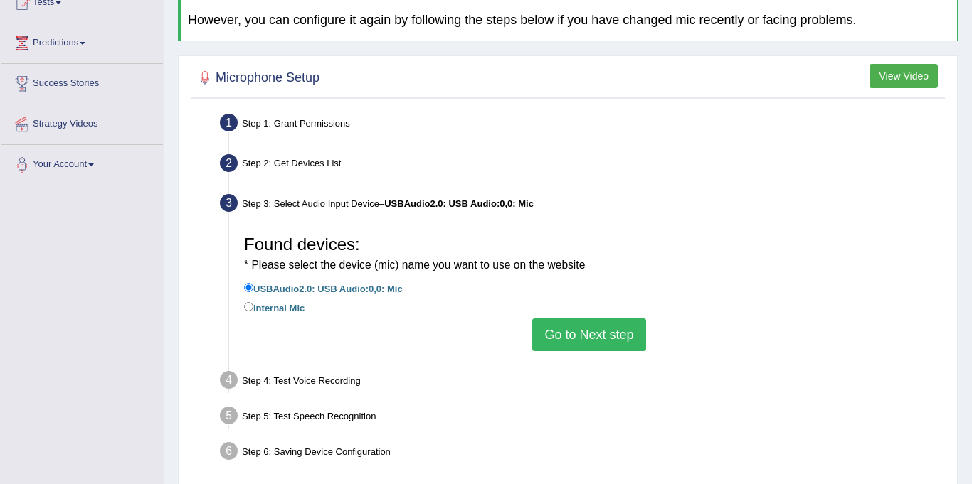
click at [280, 309] on label "Internal Mic" at bounding box center [274, 307] width 60 height 16
click at [253, 309] on input "Internal Mic" at bounding box center [248, 306] width 9 height 9
radio input "true"
click at [589, 330] on button "Go to Next step" at bounding box center [588, 335] width 113 height 33
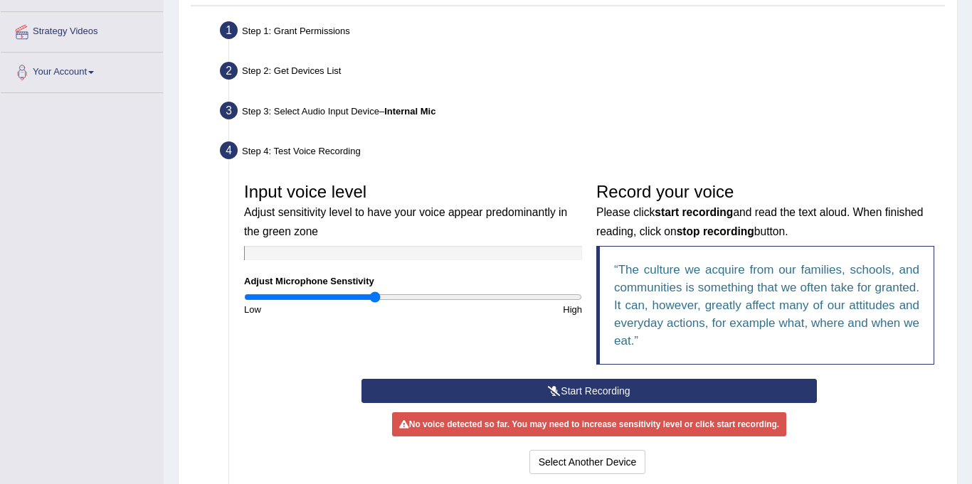
scroll to position [277, 0]
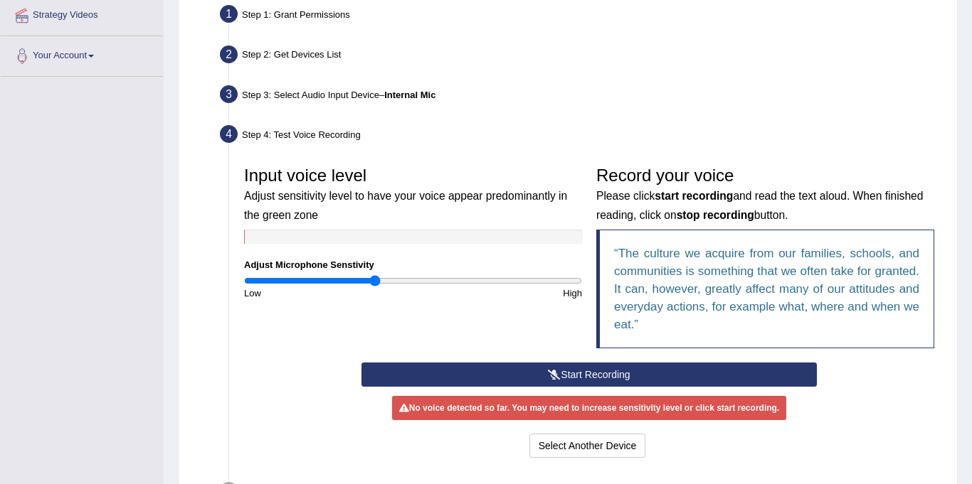
click at [583, 373] on button "Start Recording" at bounding box center [588, 375] width 455 height 24
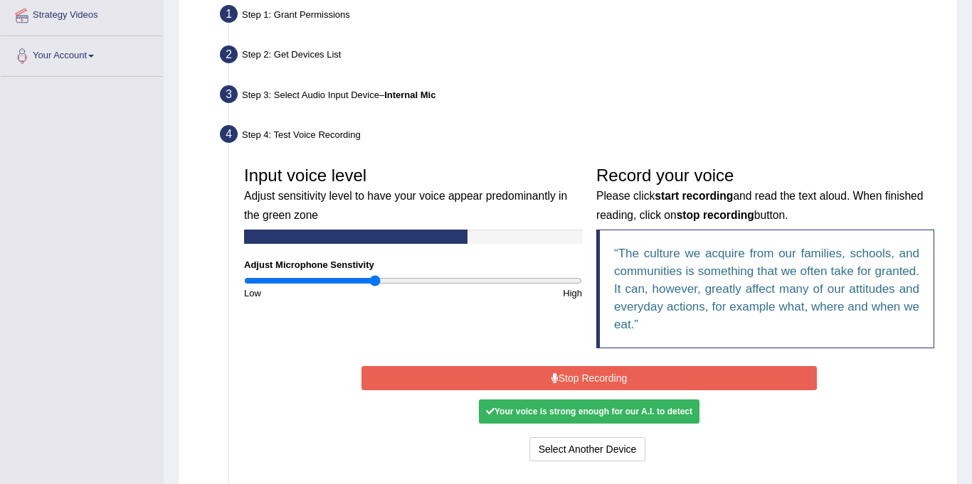
click at [592, 379] on button "Stop Recording" at bounding box center [588, 378] width 455 height 24
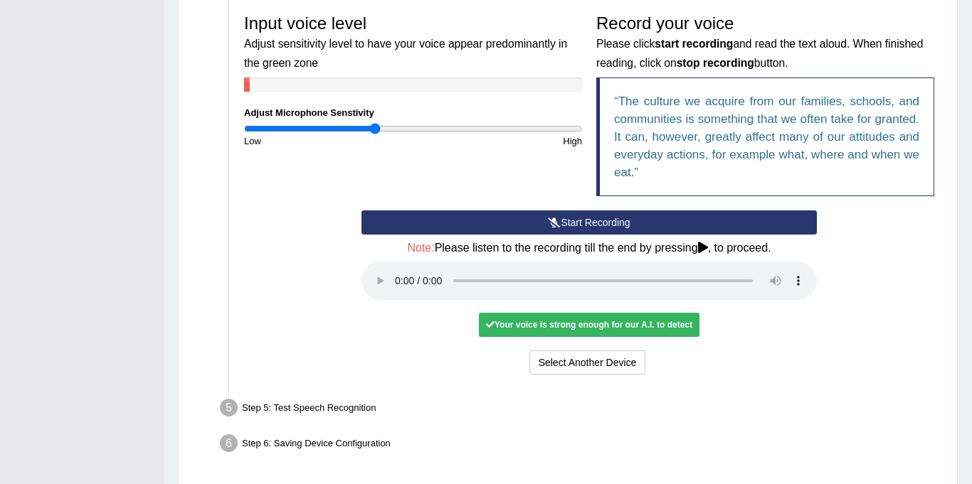
scroll to position [479, 0]
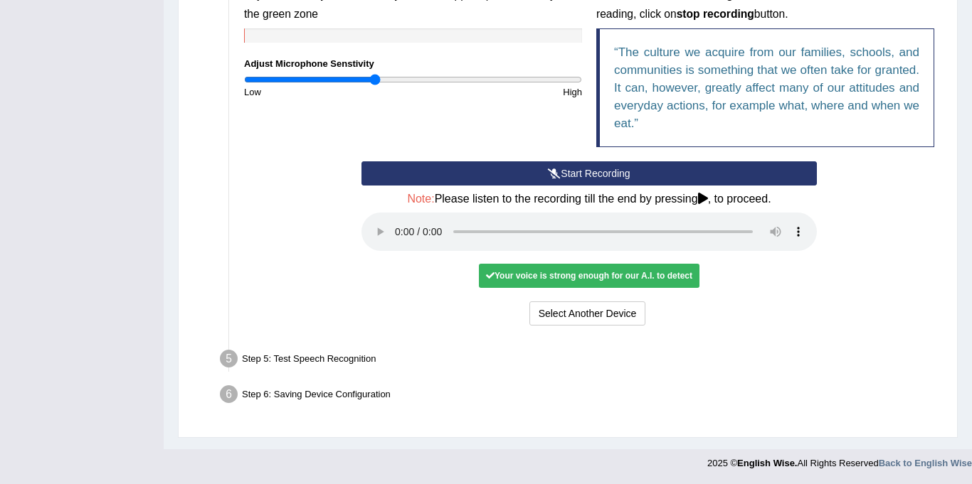
click at [524, 273] on div "Your voice is strong enough for our A.I. to detect" at bounding box center [589, 276] width 221 height 24
click at [530, 278] on div "Your voice is strong enough for our A.I. to detect" at bounding box center [589, 276] width 221 height 24
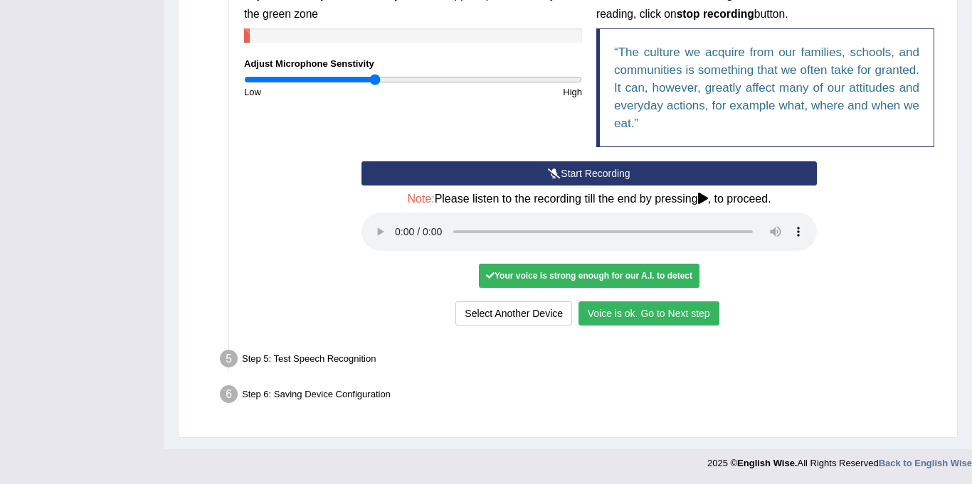
click at [620, 309] on button "Voice is ok. Go to Next step" at bounding box center [648, 314] width 141 height 24
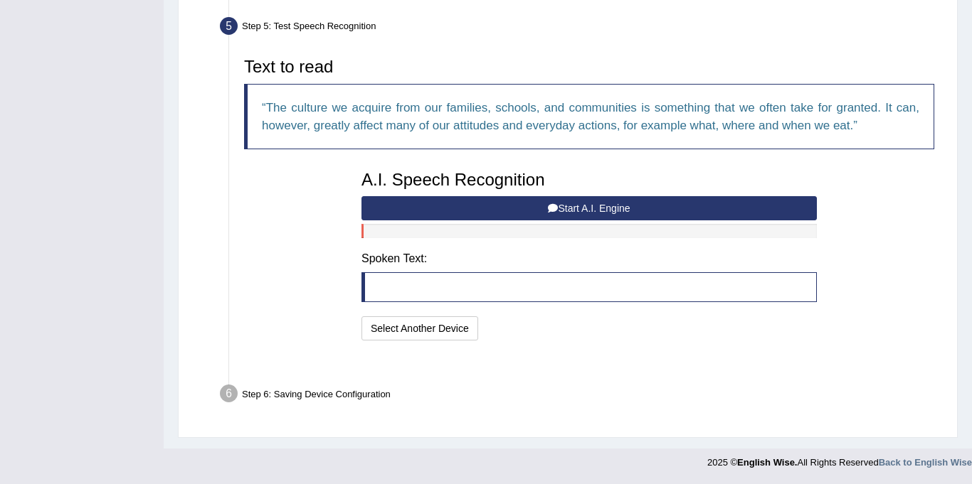
scroll to position [405, 0]
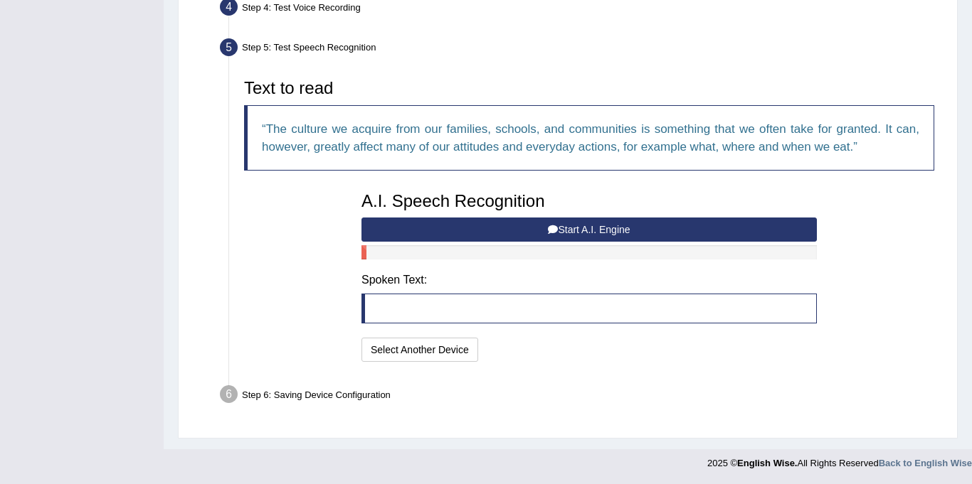
click at [524, 230] on button "Start A.I. Engine" at bounding box center [588, 230] width 455 height 24
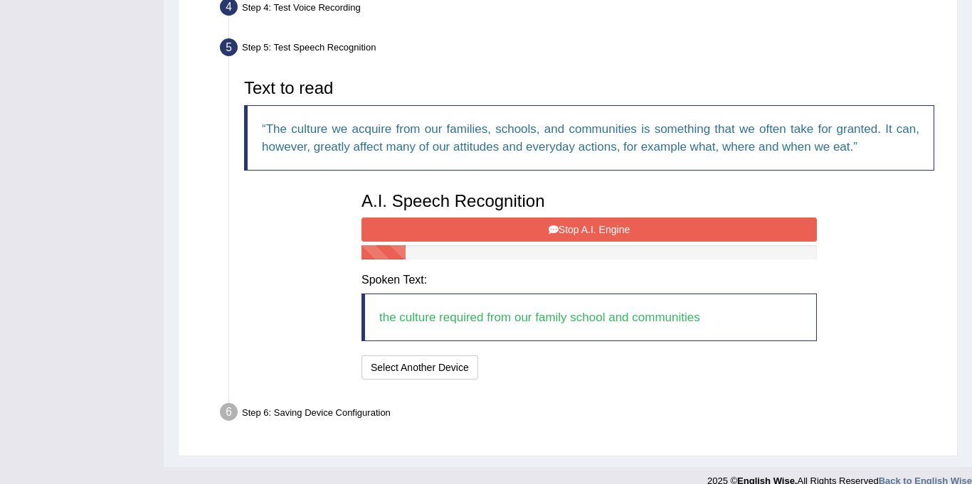
click at [516, 233] on button "Stop A.I. Engine" at bounding box center [588, 230] width 455 height 24
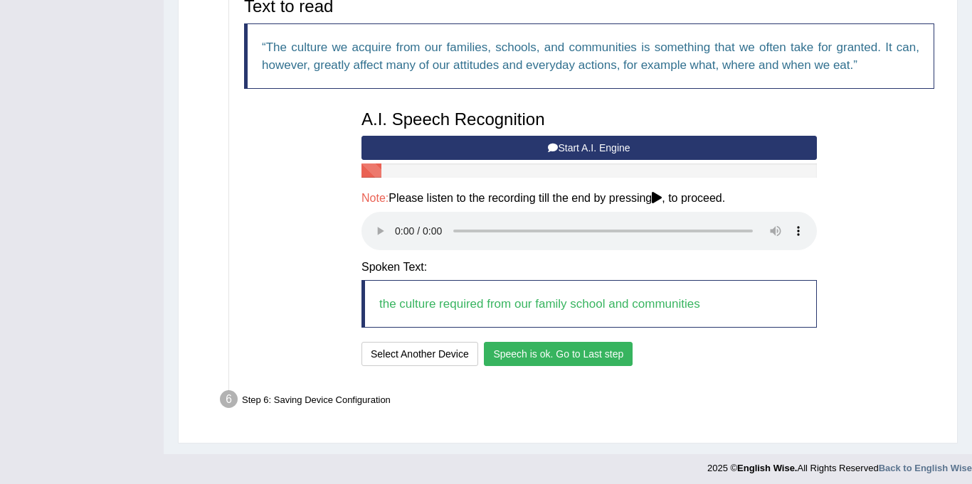
scroll to position [492, 0]
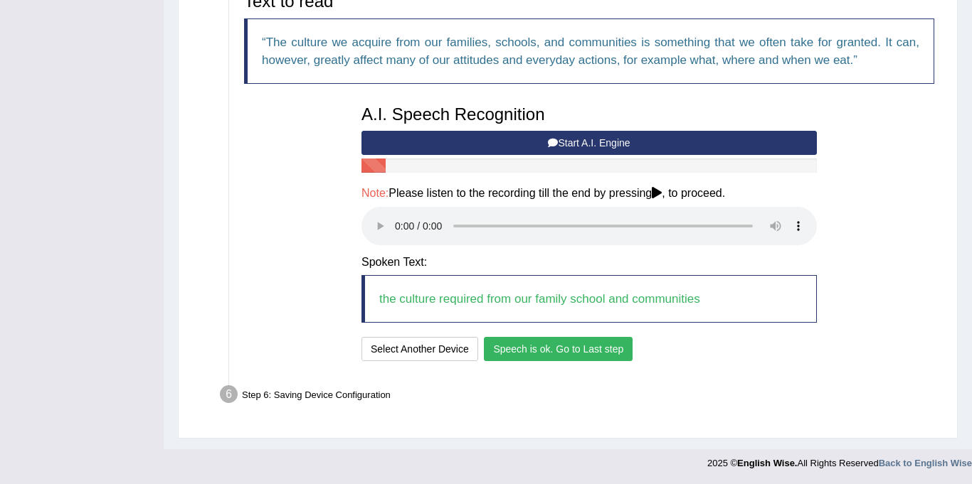
click at [551, 348] on button "Speech is ok. Go to Last step" at bounding box center [558, 349] width 149 height 24
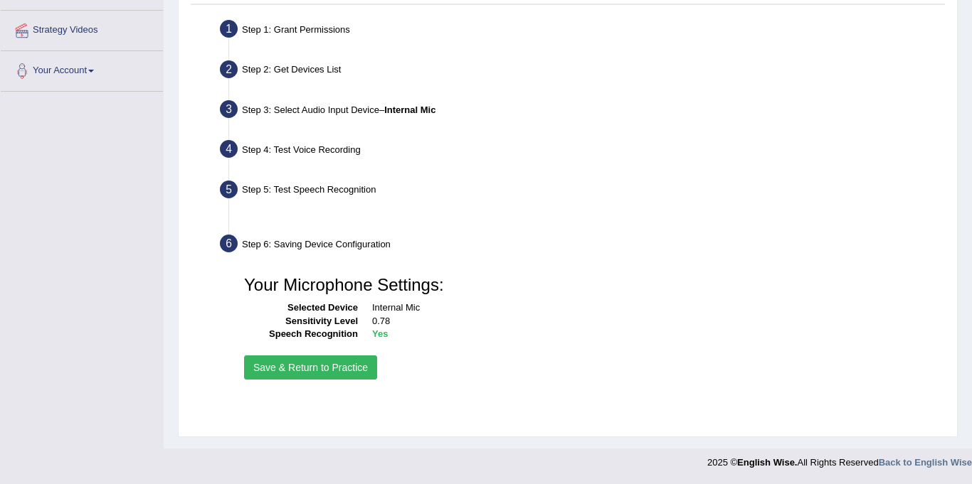
scroll to position [262, 0]
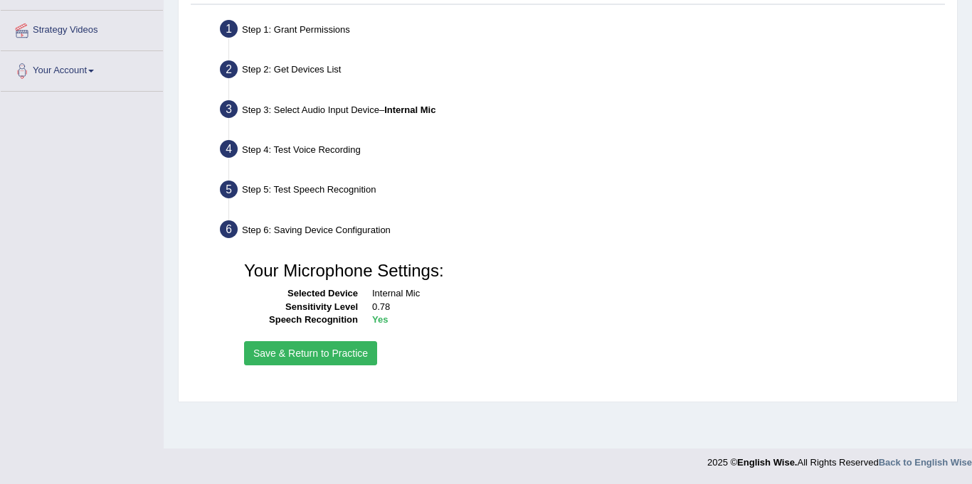
click at [341, 352] on button "Save & Return to Practice" at bounding box center [310, 353] width 133 height 24
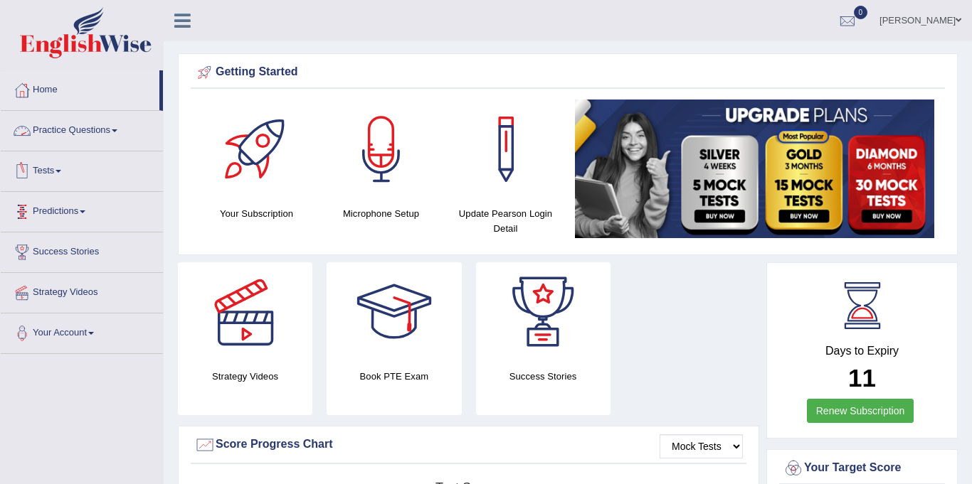
click at [66, 133] on link "Practice Questions" at bounding box center [82, 129] width 162 height 36
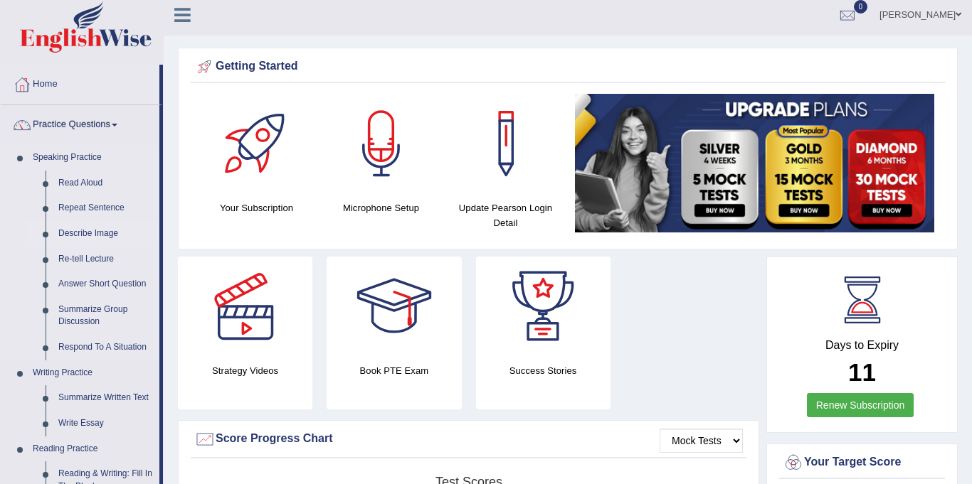
scroll to position [7, 0]
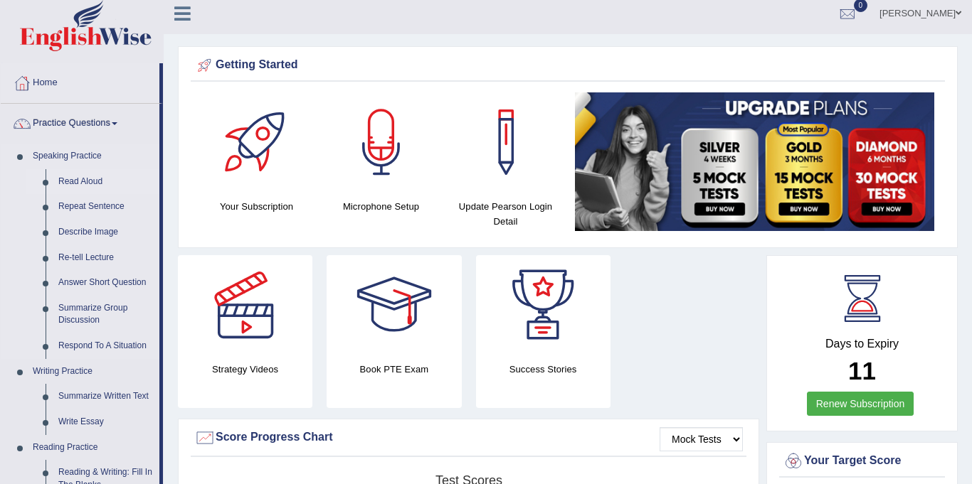
click at [83, 179] on link "Read Aloud" at bounding box center [105, 182] width 107 height 26
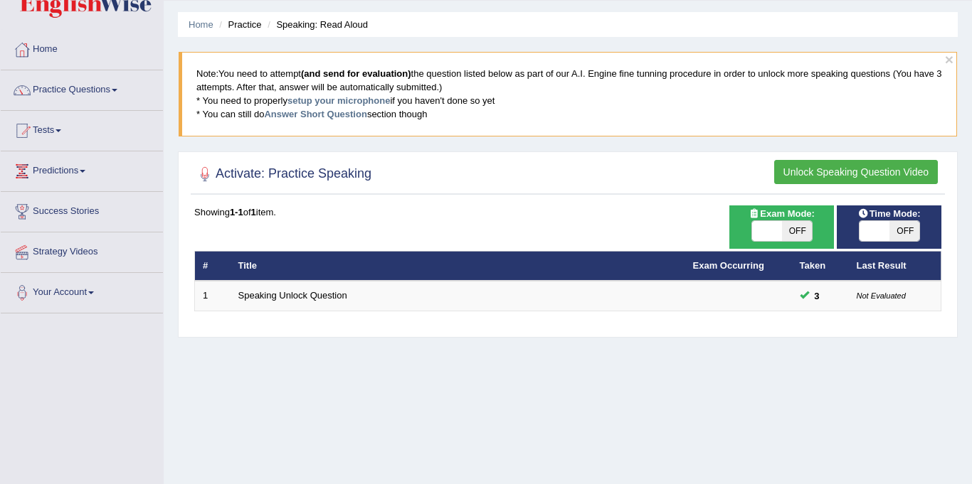
scroll to position [49, 0]
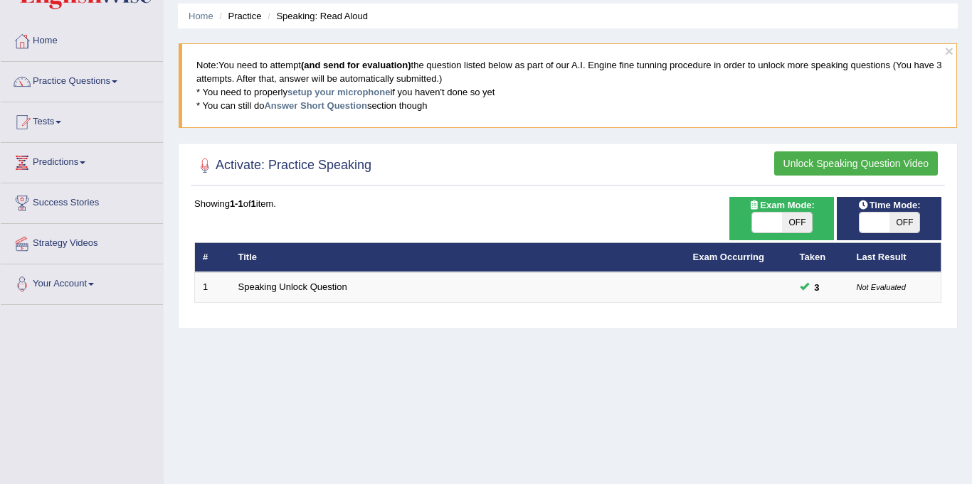
click at [728, 439] on div "Home Practice Speaking: Read Aloud × Note: You need to attempt (and send for ev…" at bounding box center [568, 306] width 808 height 711
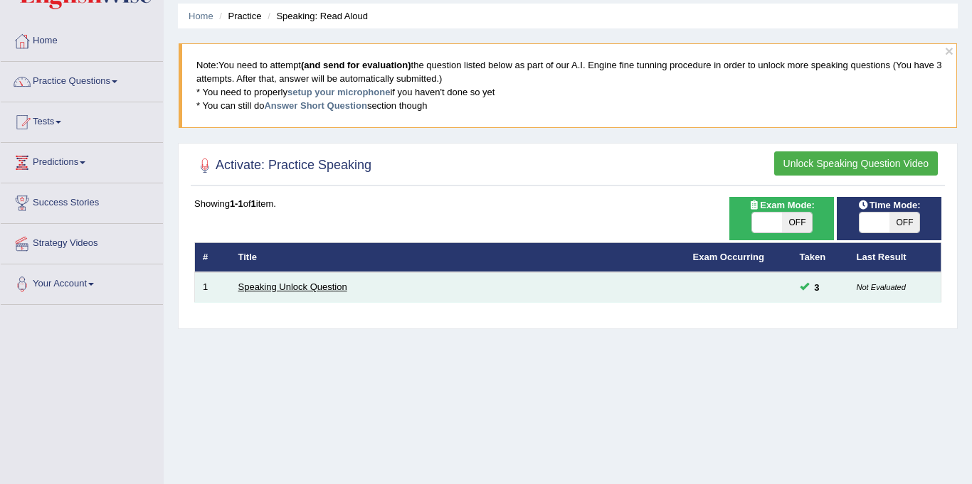
click at [298, 283] on link "Speaking Unlock Question" at bounding box center [292, 287] width 109 height 11
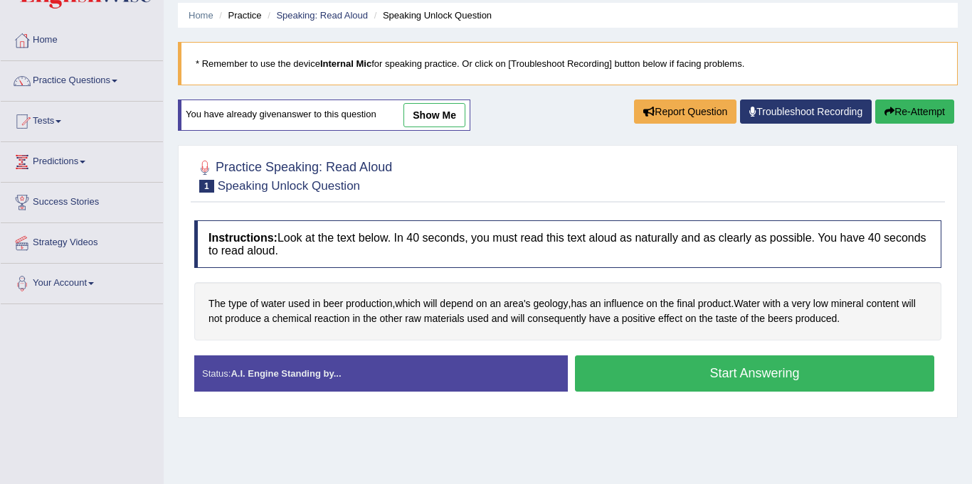
scroll to position [112, 0]
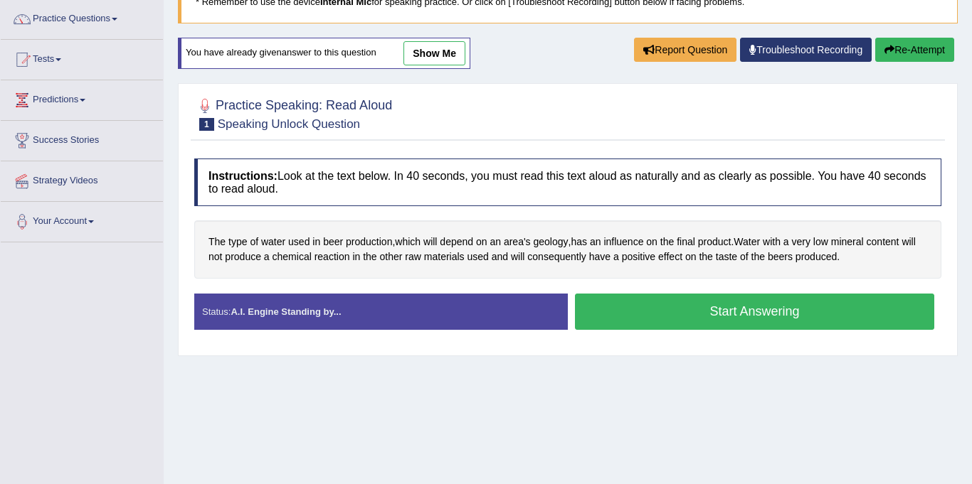
click at [654, 312] on button "Start Answering" at bounding box center [754, 312] width 359 height 36
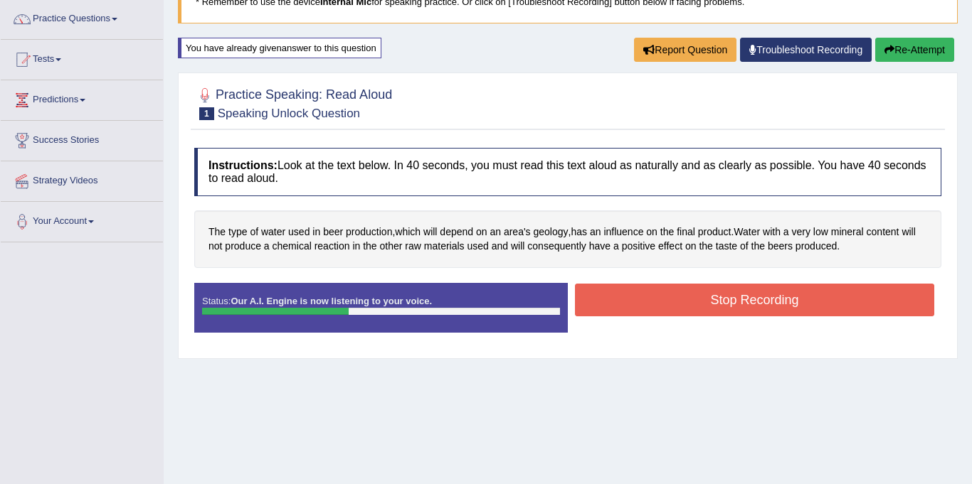
click at [655, 301] on button "Stop Recording" at bounding box center [754, 300] width 359 height 33
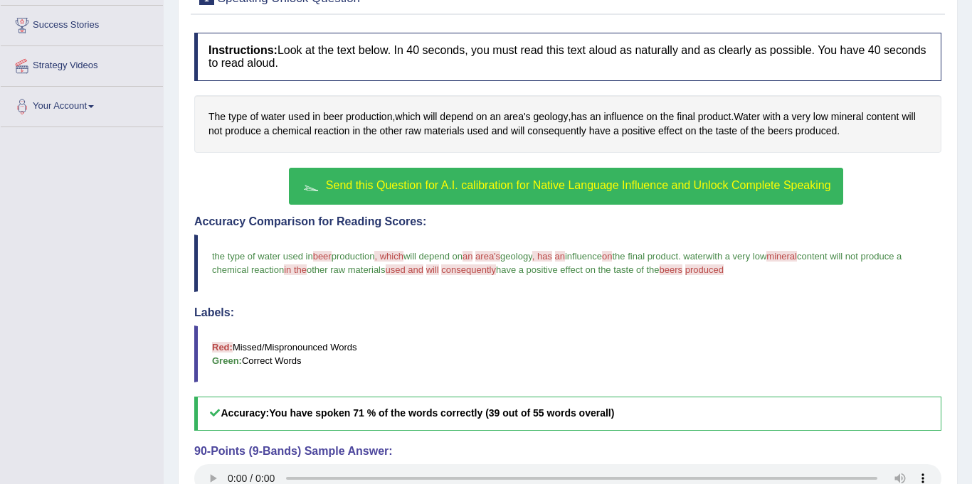
scroll to position [199, 0]
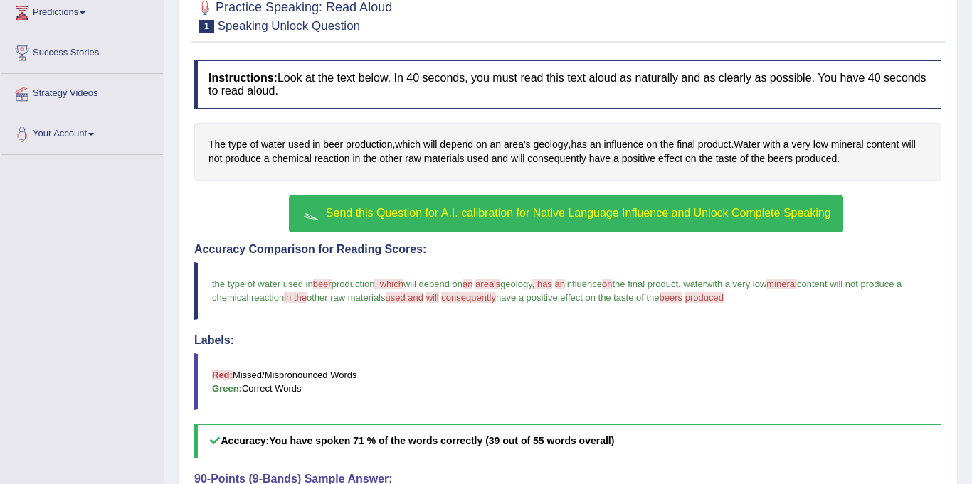
click at [468, 213] on span "Send this Question for A.I. calibration for Native Language Influence and Unloc…" at bounding box center [578, 213] width 505 height 12
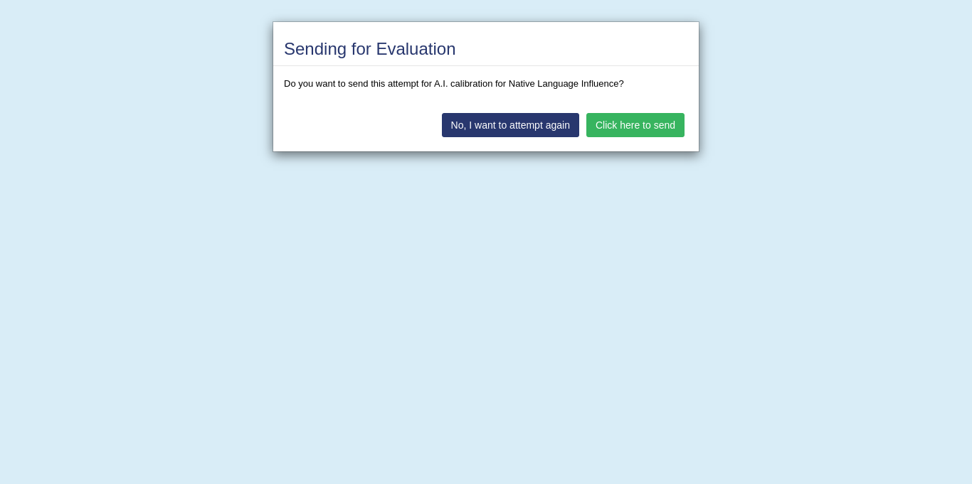
click at [622, 126] on button "Click here to send" at bounding box center [635, 125] width 98 height 24
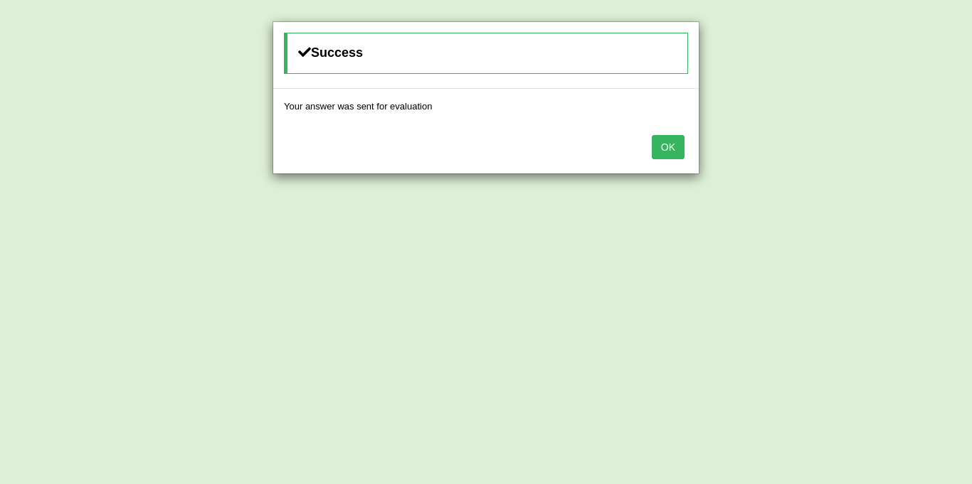
click at [662, 145] on button "OK" at bounding box center [668, 147] width 33 height 24
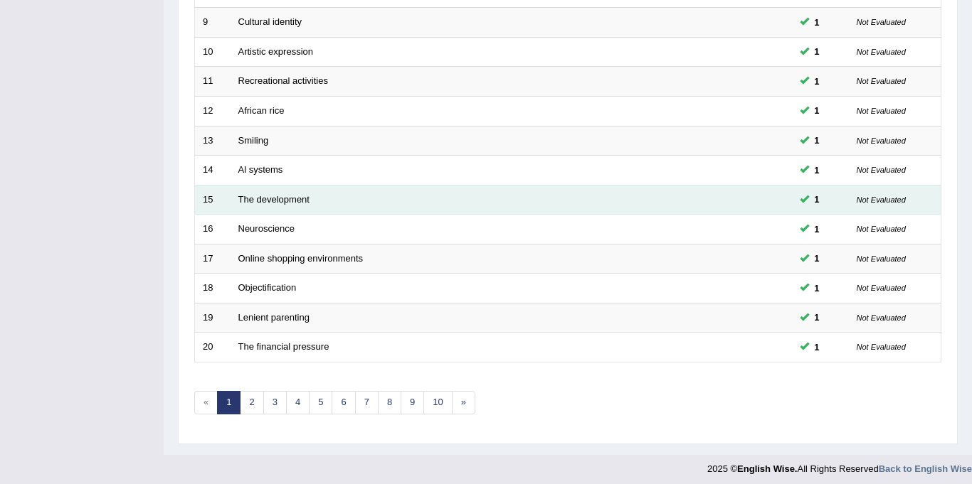
scroll to position [457, 0]
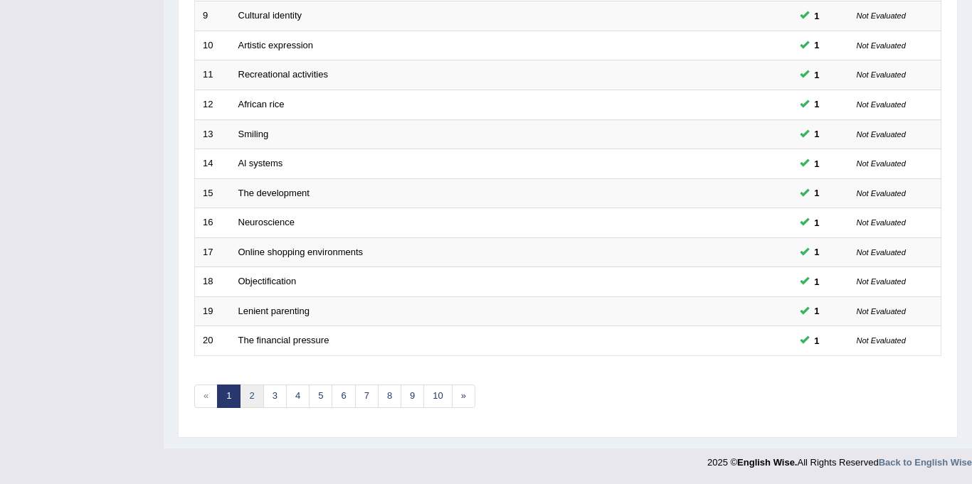
click at [248, 400] on link "2" at bounding box center [251, 396] width 23 height 23
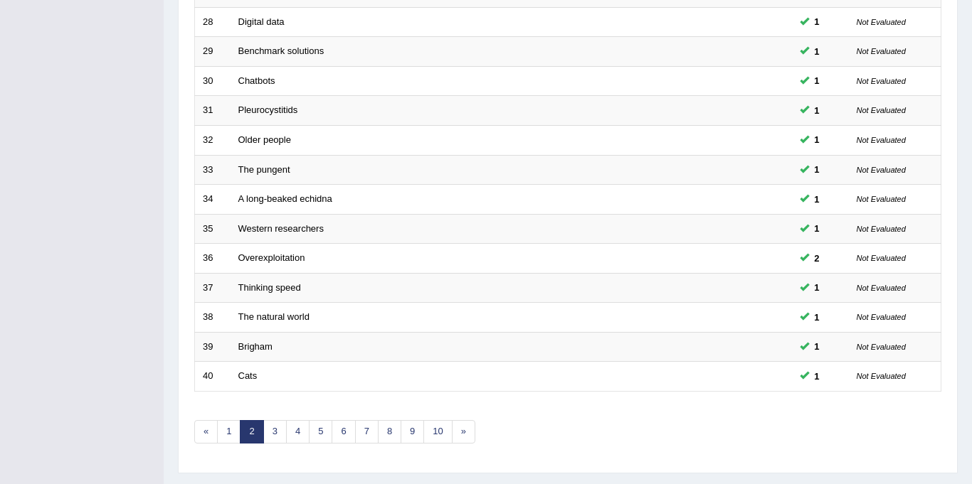
scroll to position [457, 0]
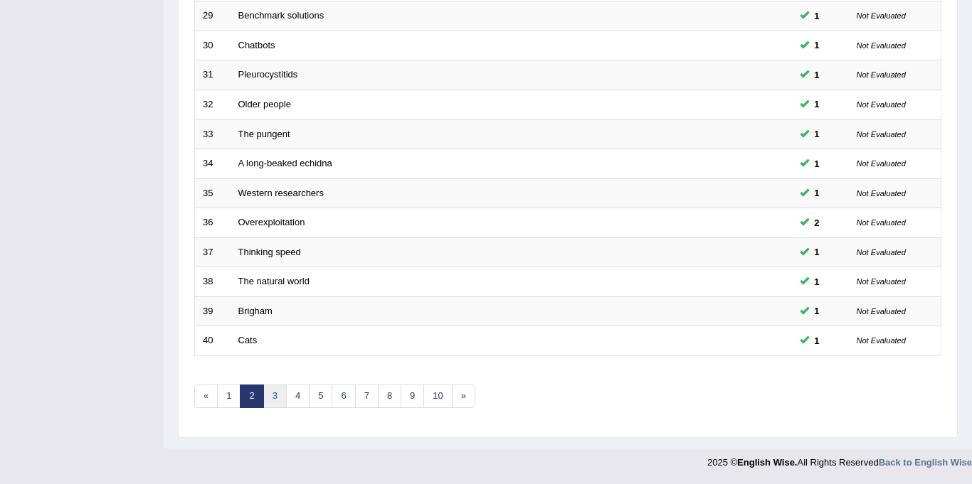
click at [273, 398] on link "3" at bounding box center [274, 396] width 23 height 23
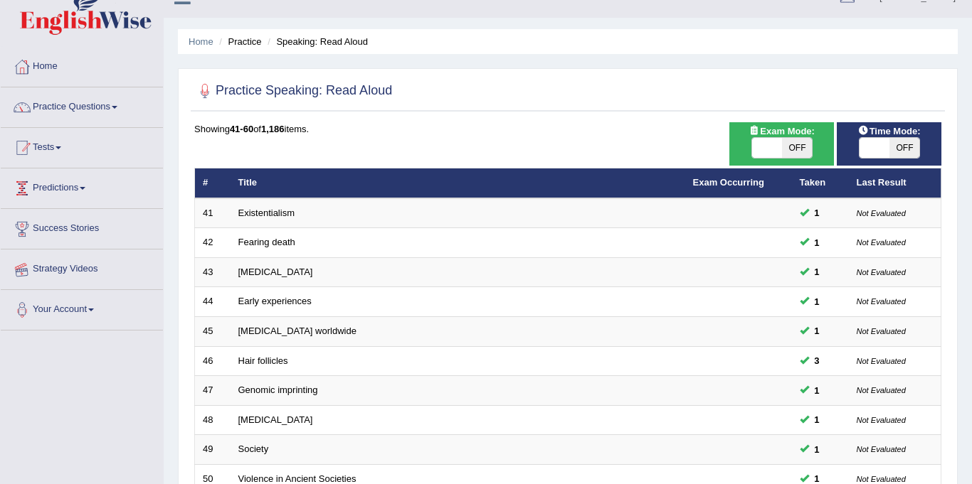
scroll to position [18, 0]
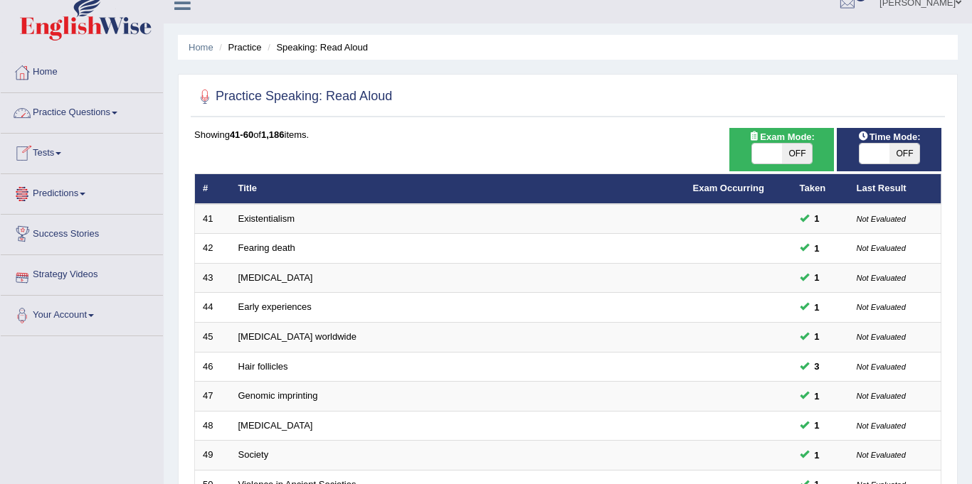
click at [75, 107] on link "Practice Questions" at bounding box center [82, 111] width 162 height 36
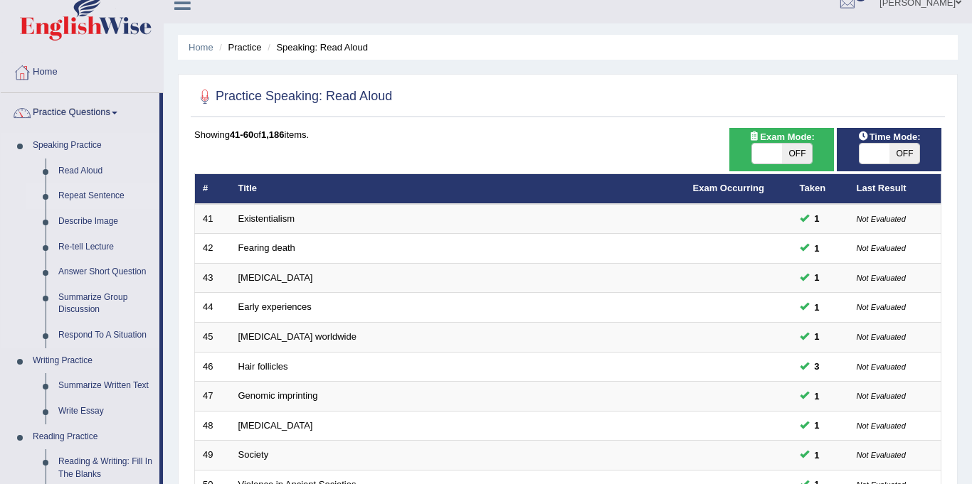
click at [81, 193] on link "Repeat Sentence" at bounding box center [105, 197] width 107 height 26
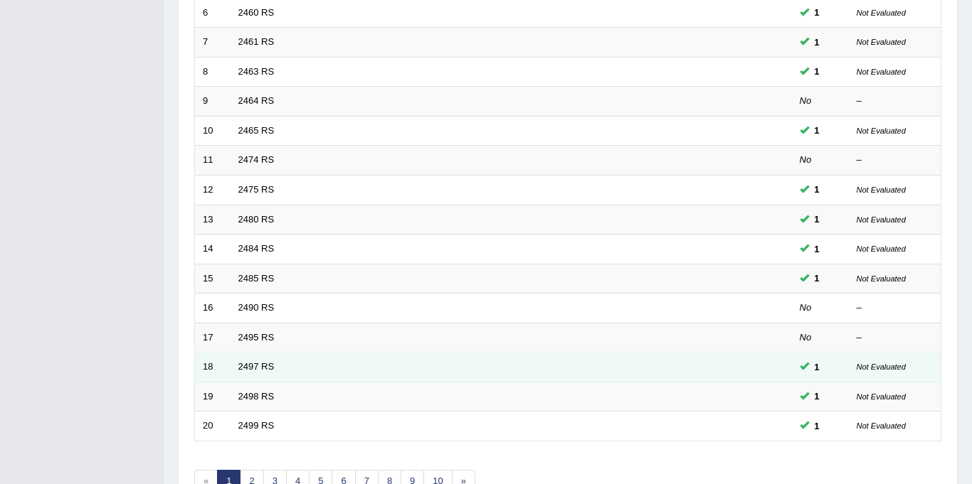
scroll to position [457, 0]
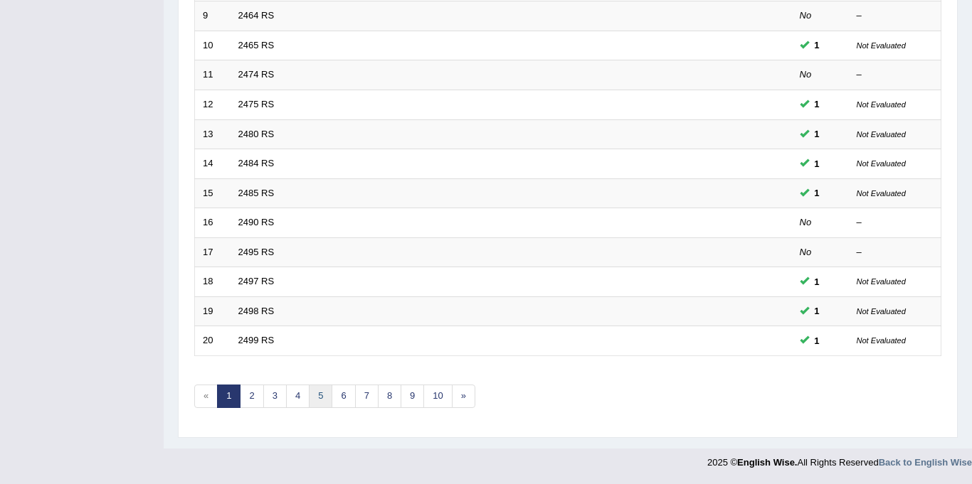
click at [319, 395] on link "5" at bounding box center [320, 396] width 23 height 23
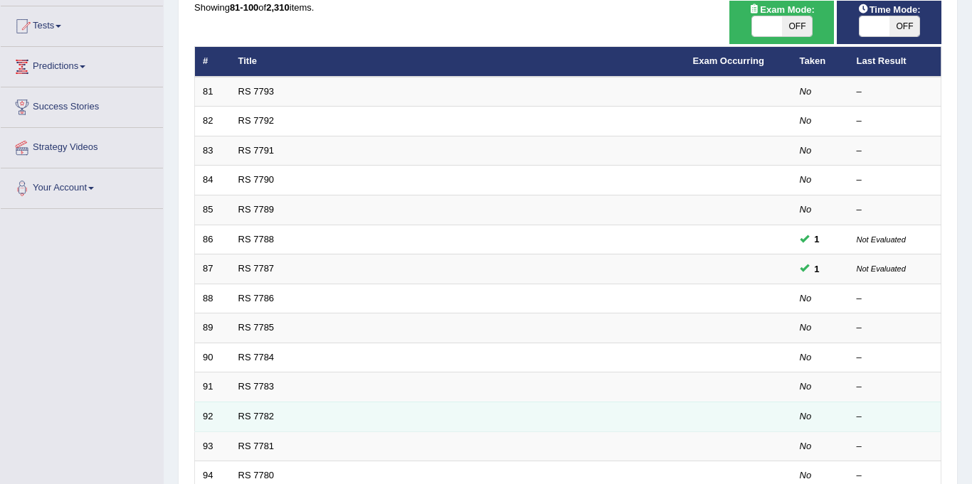
scroll to position [213, 0]
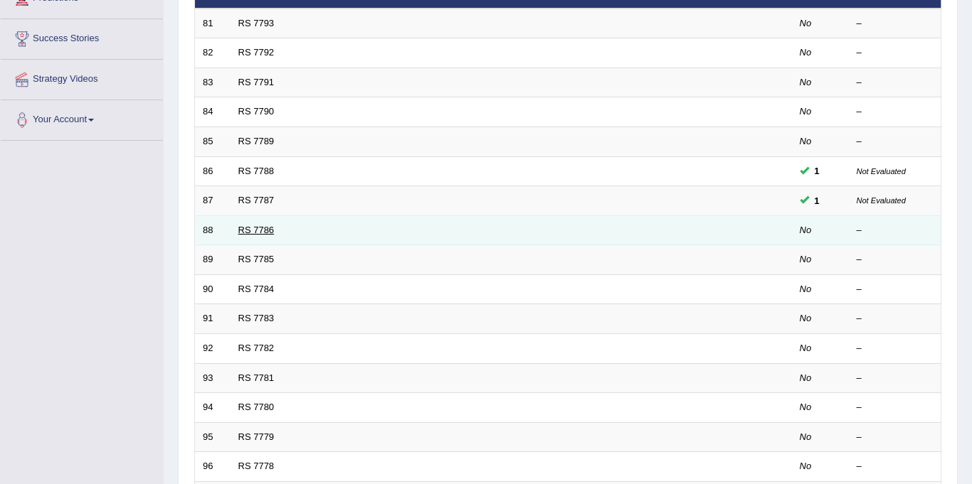
click at [255, 232] on link "RS 7786" at bounding box center [256, 230] width 36 height 11
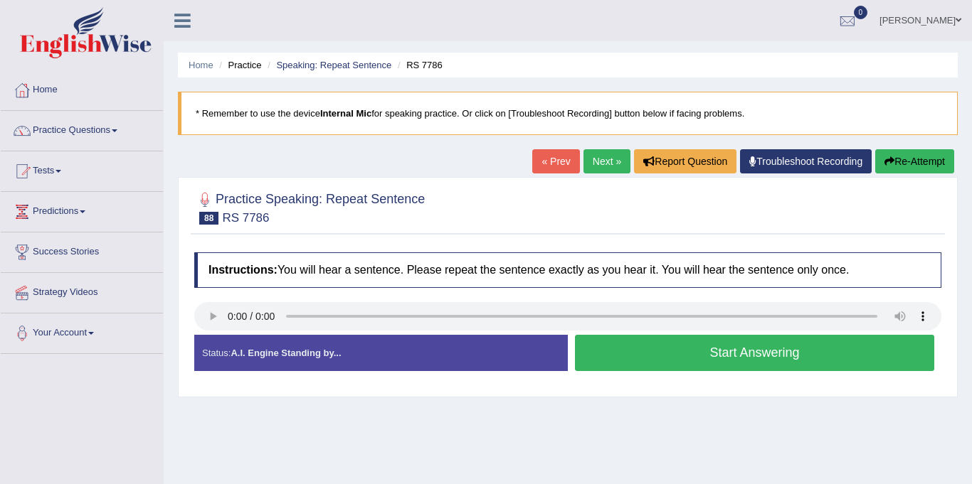
click at [607, 161] on link "Next »" at bounding box center [606, 161] width 47 height 24
click at [614, 359] on button "Start Answering" at bounding box center [754, 353] width 359 height 36
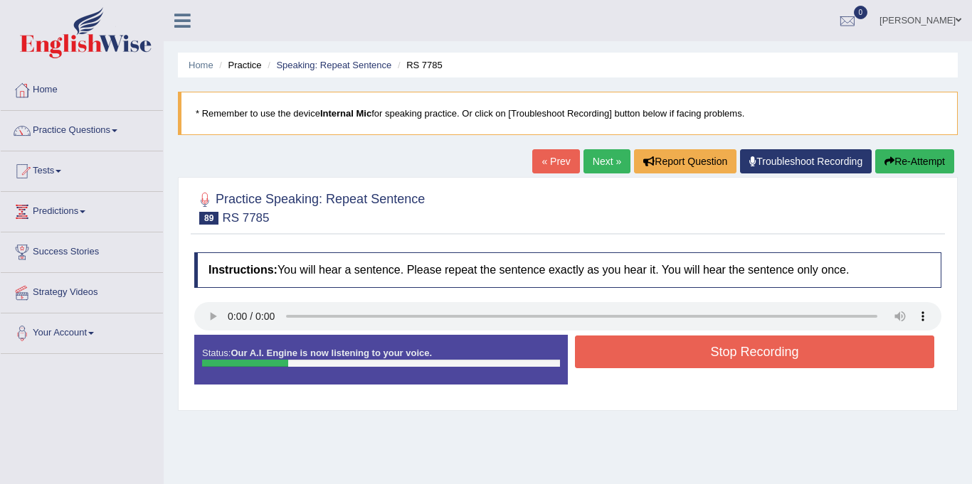
click at [622, 349] on button "Stop Recording" at bounding box center [754, 352] width 359 height 33
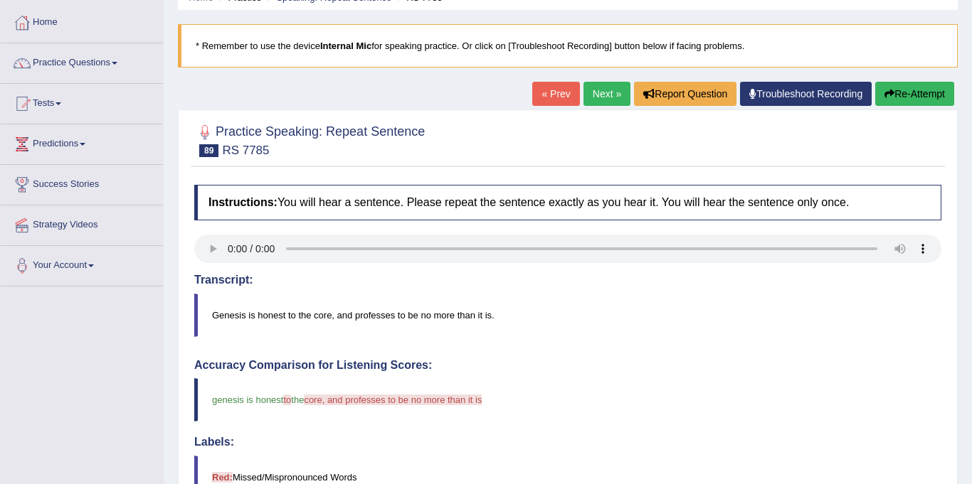
scroll to position [66, 0]
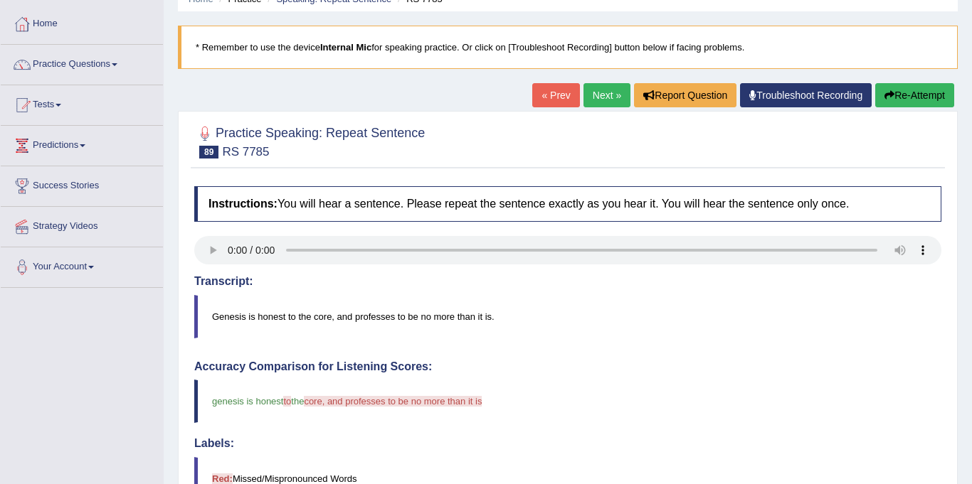
click at [591, 97] on link "Next »" at bounding box center [606, 95] width 47 height 24
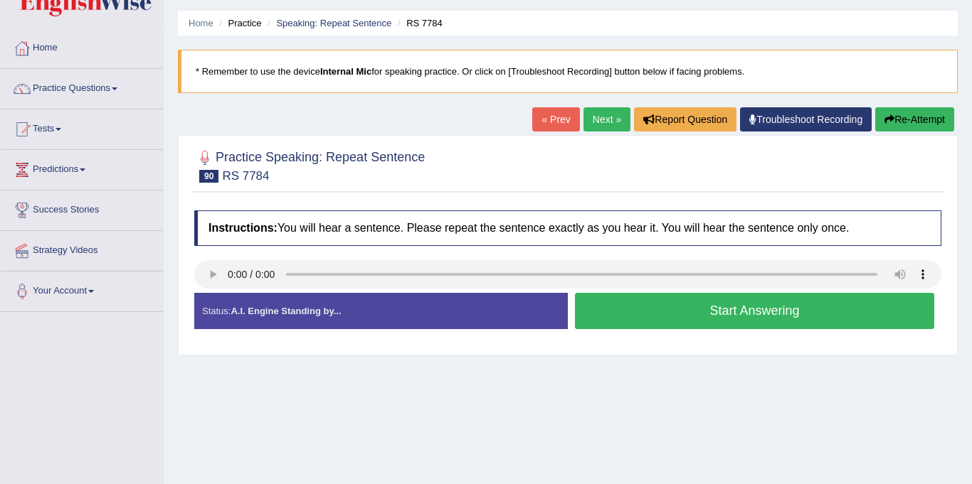
scroll to position [43, 0]
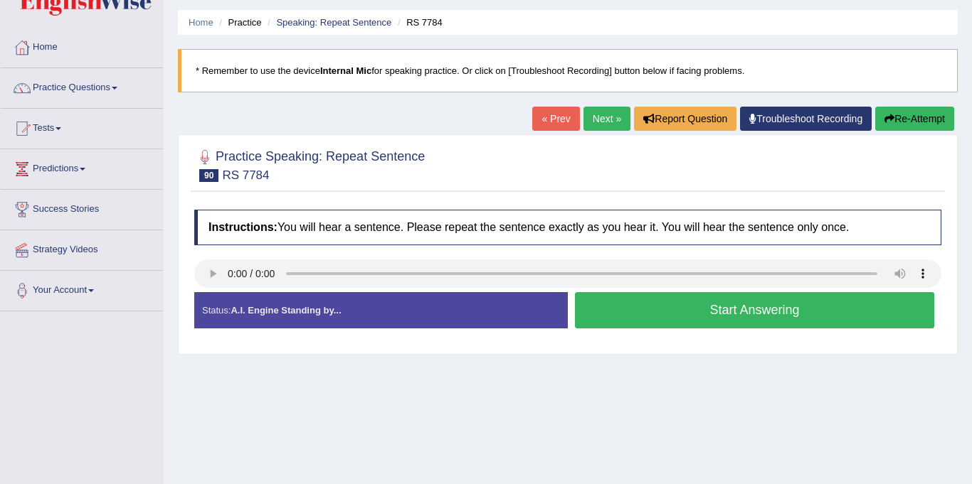
click at [636, 318] on button "Start Answering" at bounding box center [754, 310] width 359 height 36
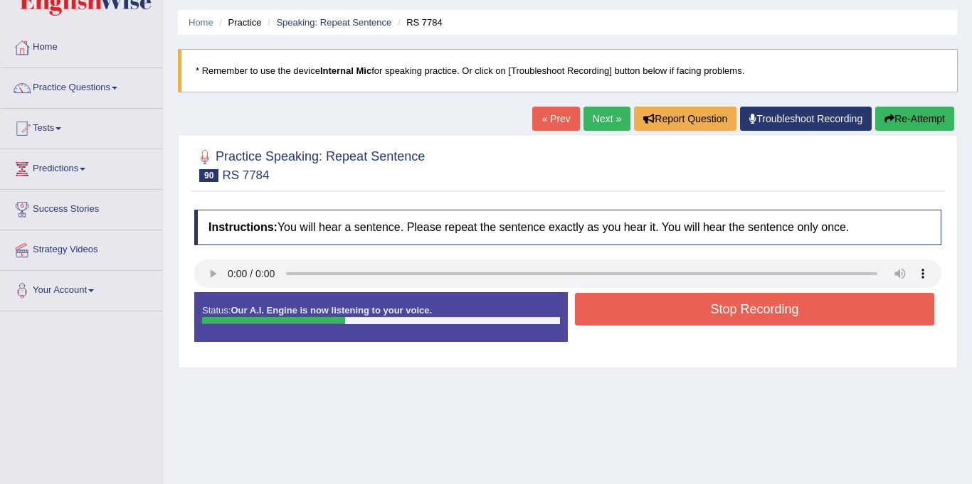
click at [646, 311] on button "Stop Recording" at bounding box center [754, 309] width 359 height 33
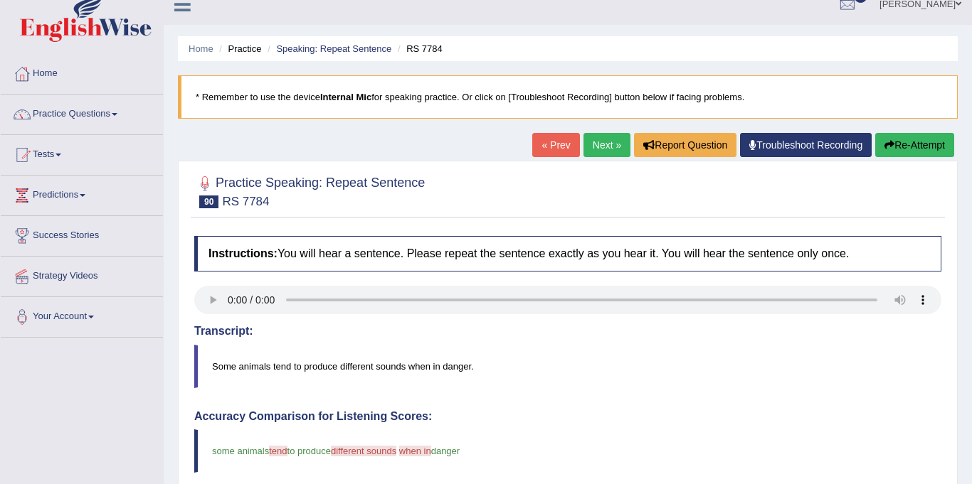
scroll to position [0, 0]
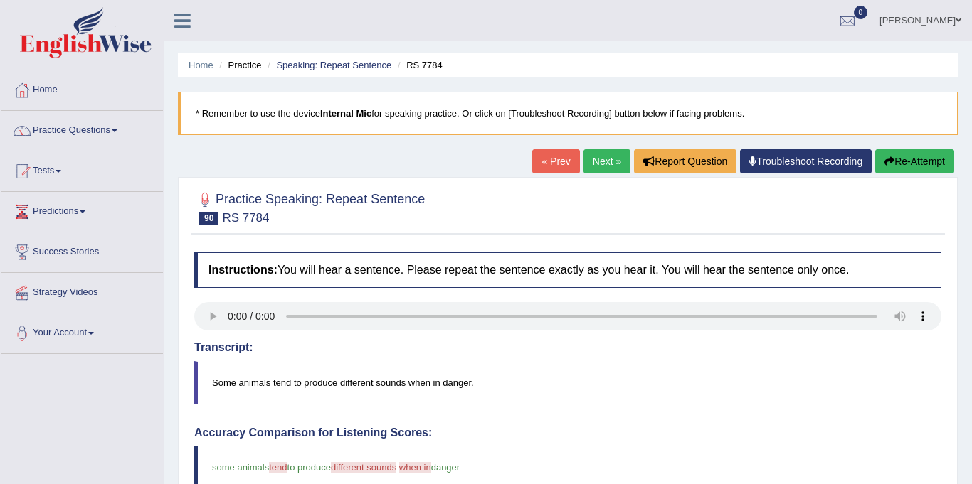
click at [603, 168] on link "Next »" at bounding box center [606, 161] width 47 height 24
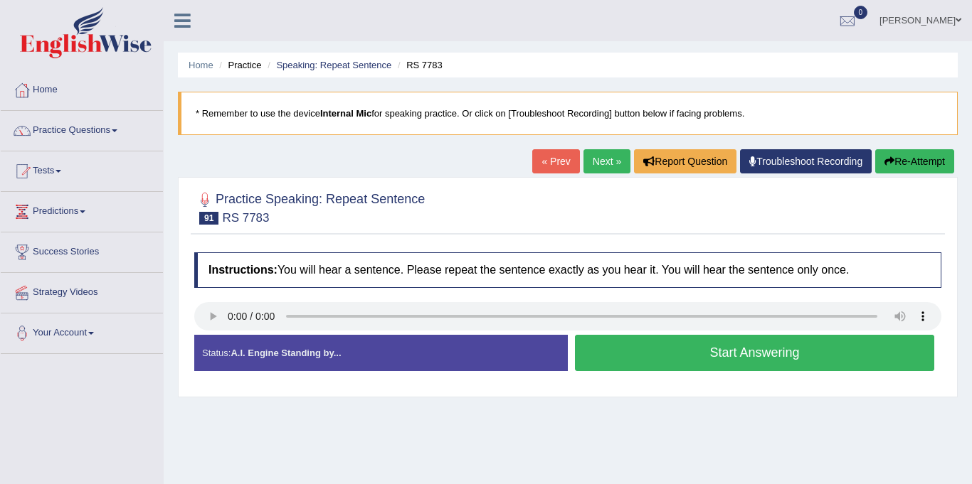
click at [624, 356] on button "Start Answering" at bounding box center [754, 353] width 359 height 36
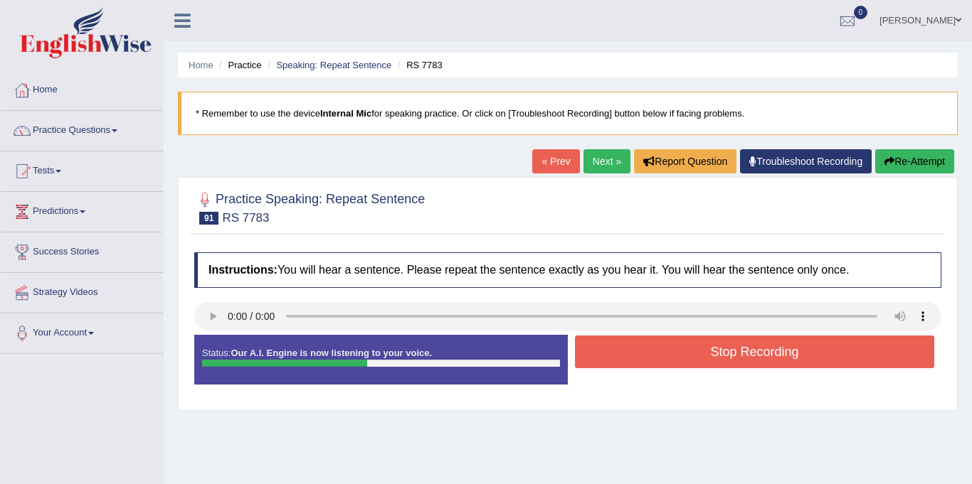
click at [672, 356] on button "Stop Recording" at bounding box center [754, 352] width 359 height 33
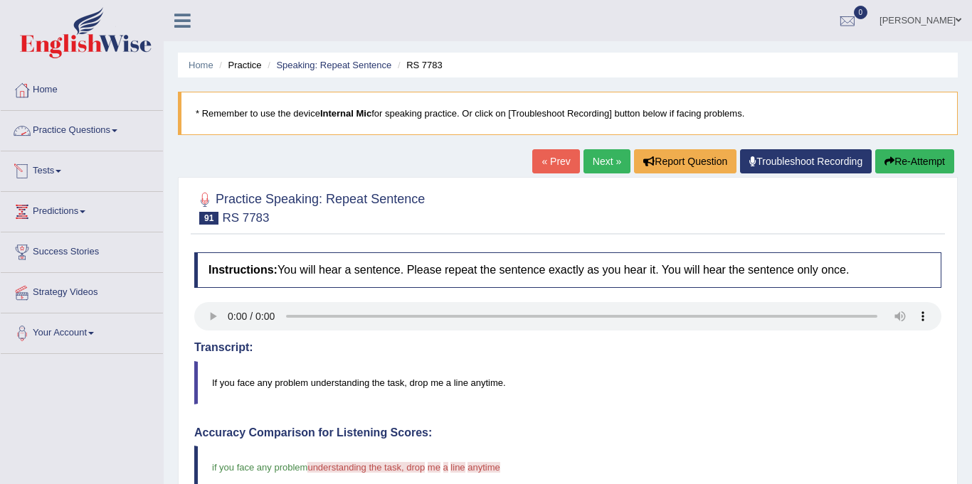
click at [114, 129] on link "Practice Questions" at bounding box center [82, 129] width 162 height 36
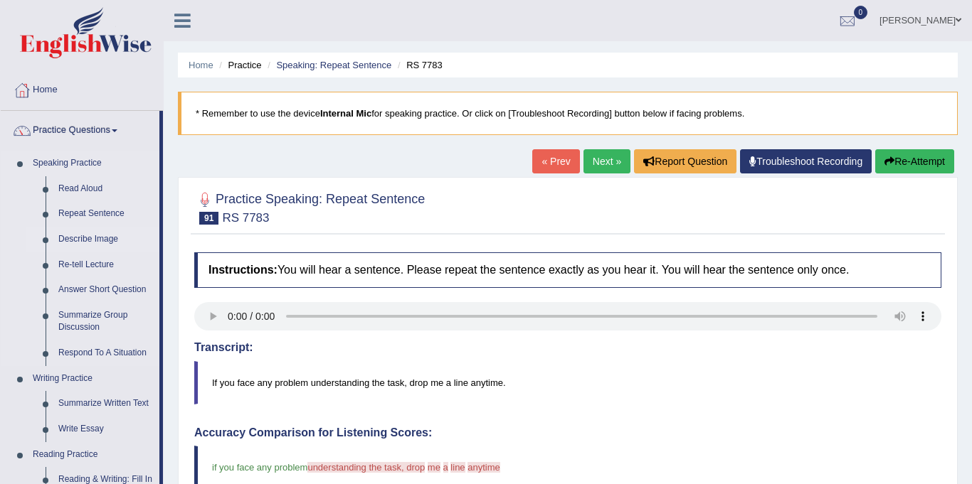
click at [85, 236] on link "Describe Image" at bounding box center [105, 240] width 107 height 26
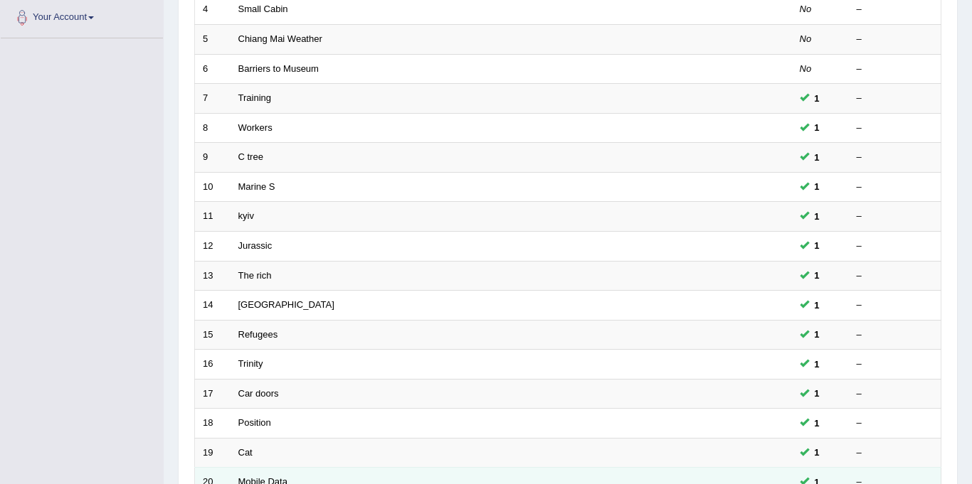
scroll to position [457, 0]
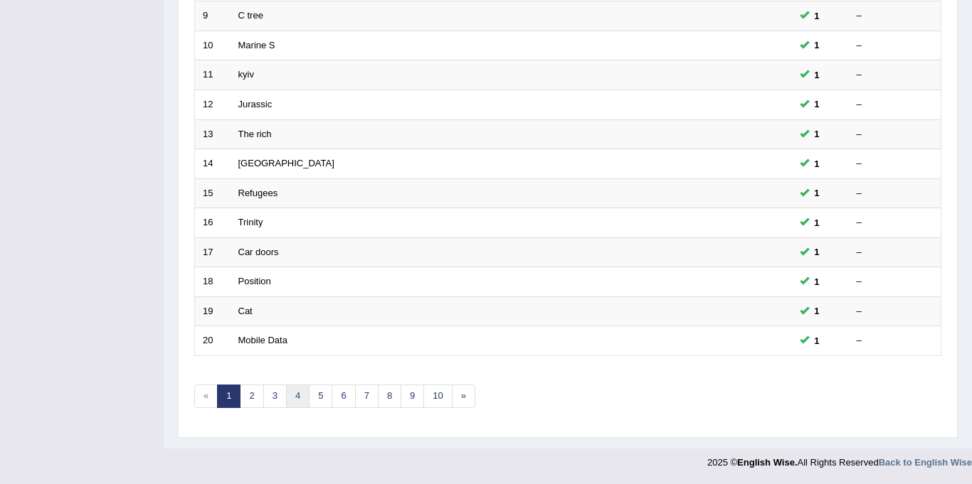
click at [295, 396] on link "4" at bounding box center [297, 396] width 23 height 23
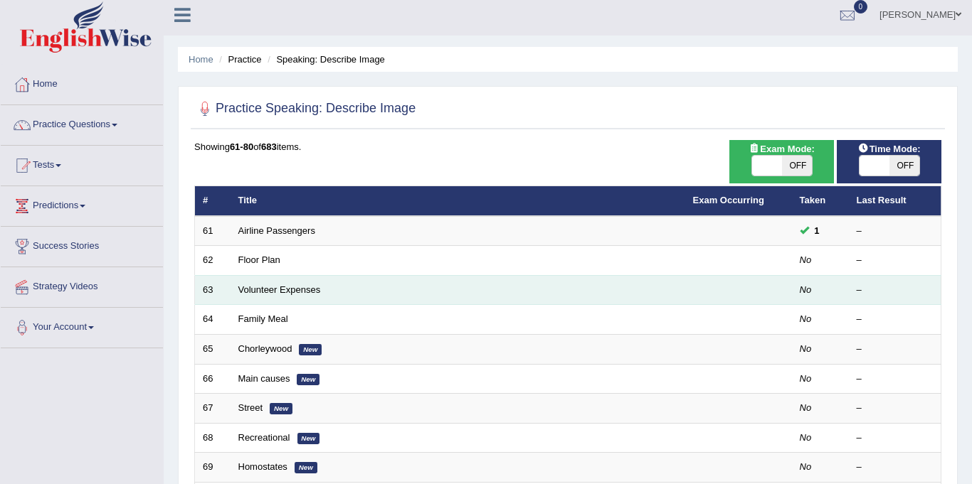
scroll to position [7, 0]
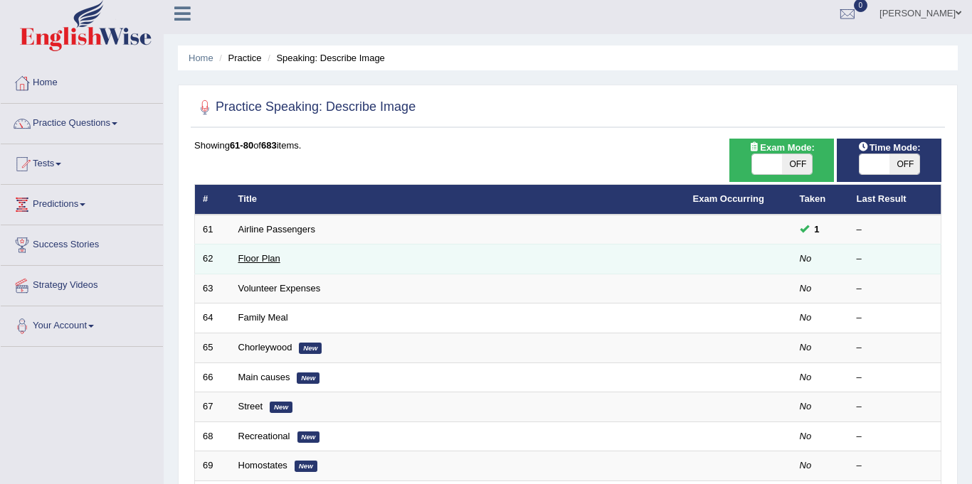
click at [249, 260] on link "Floor Plan" at bounding box center [259, 258] width 42 height 11
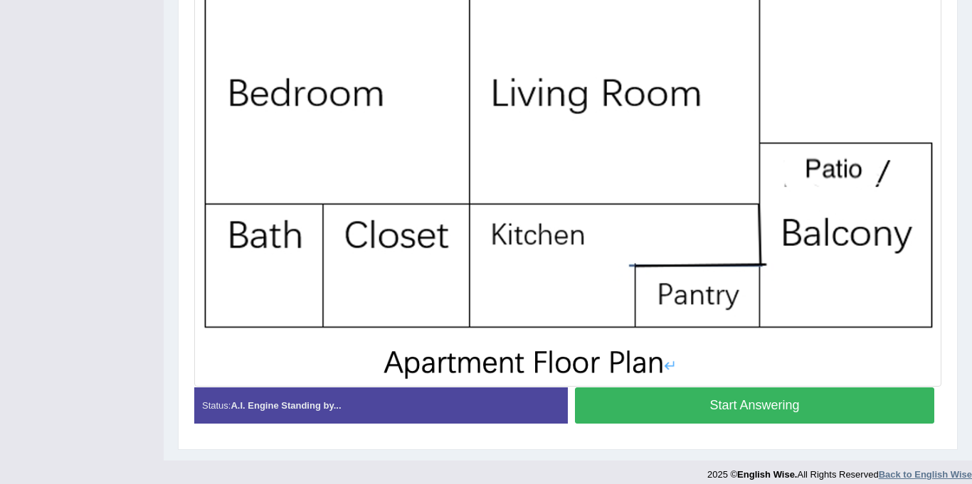
scroll to position [382, 0]
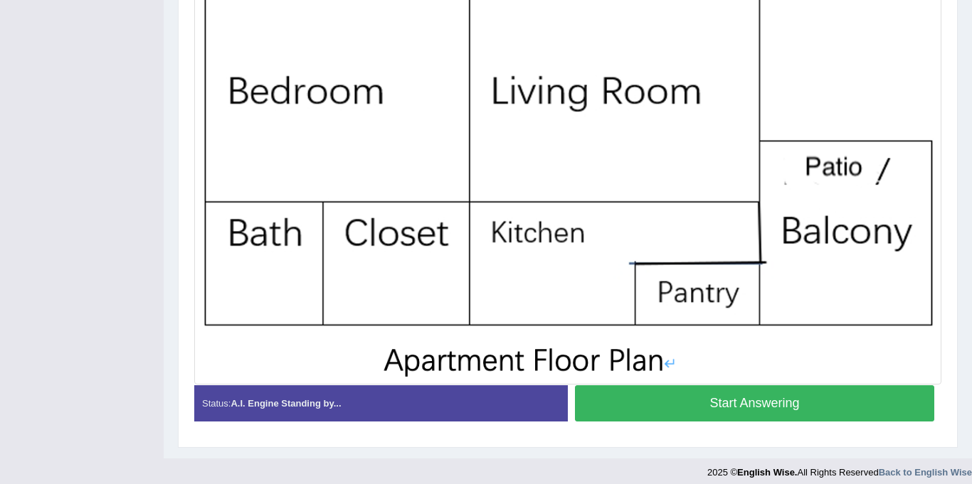
click at [652, 400] on button "Start Answering" at bounding box center [754, 404] width 359 height 36
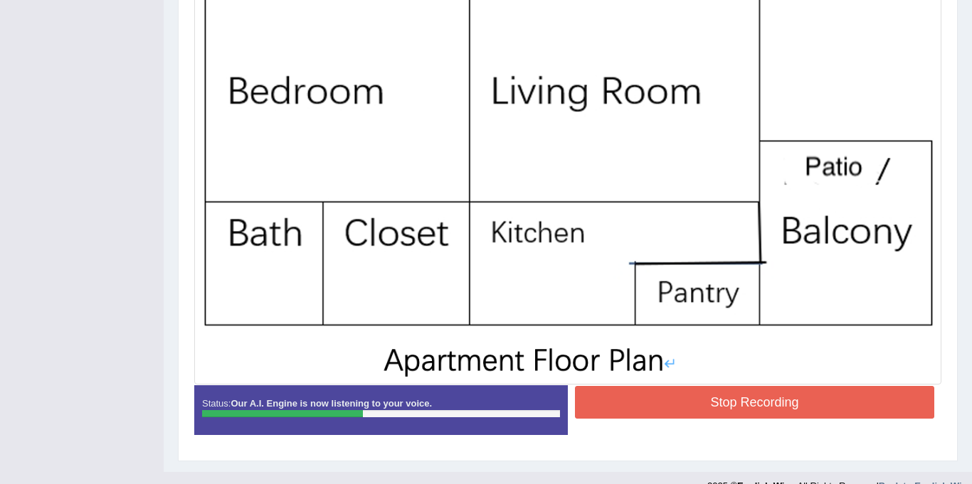
click at [652, 400] on button "Stop Recording" at bounding box center [754, 402] width 359 height 33
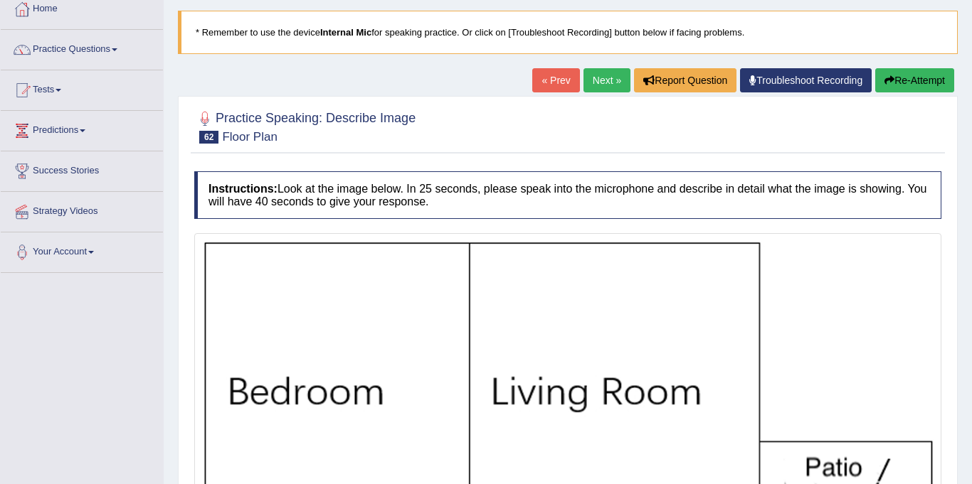
scroll to position [0, 0]
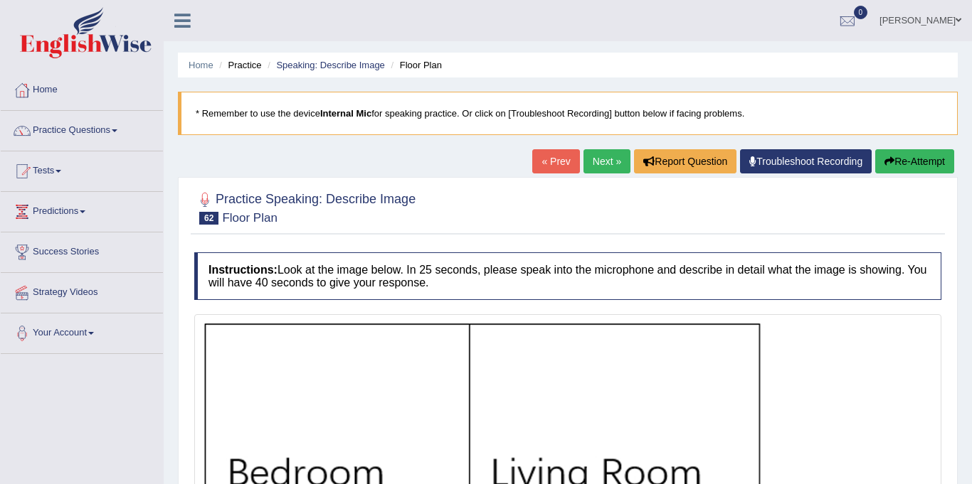
click at [593, 159] on link "Next »" at bounding box center [606, 161] width 47 height 24
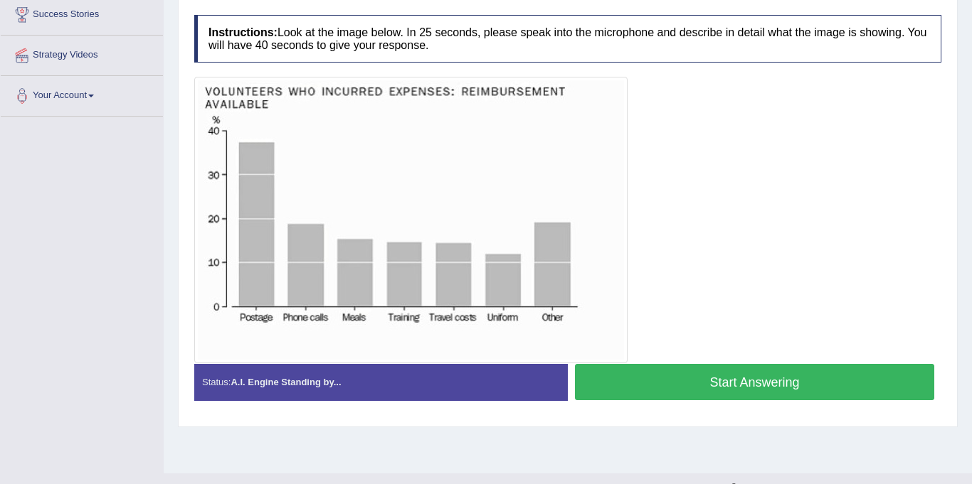
scroll to position [237, 0]
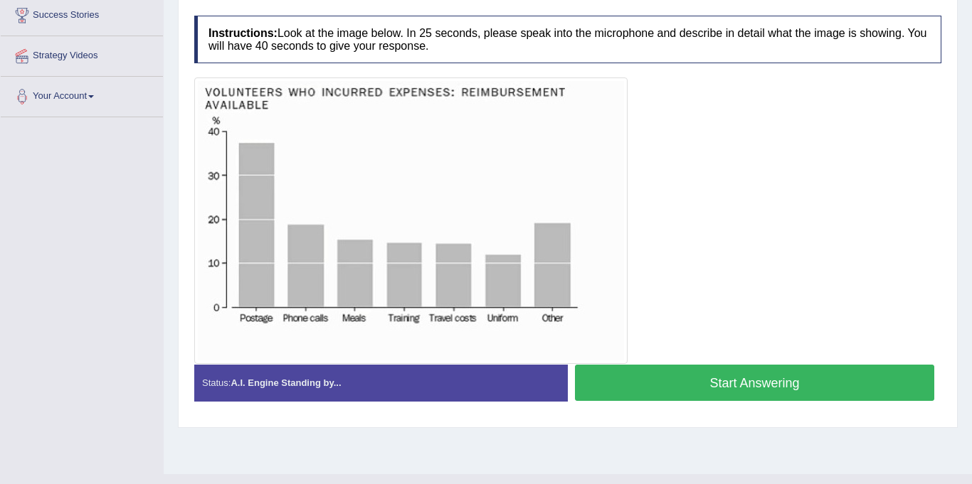
click at [660, 385] on button "Start Answering" at bounding box center [754, 383] width 359 height 36
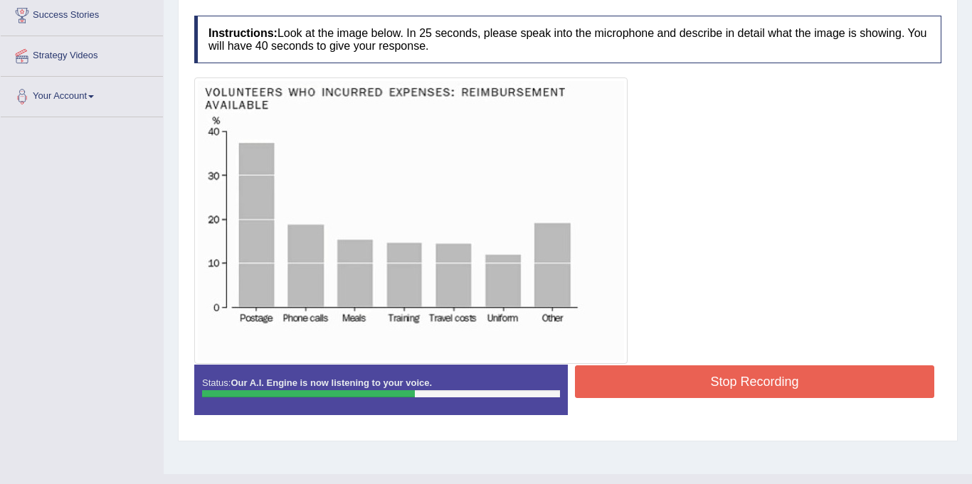
click at [660, 385] on button "Stop Recording" at bounding box center [754, 382] width 359 height 33
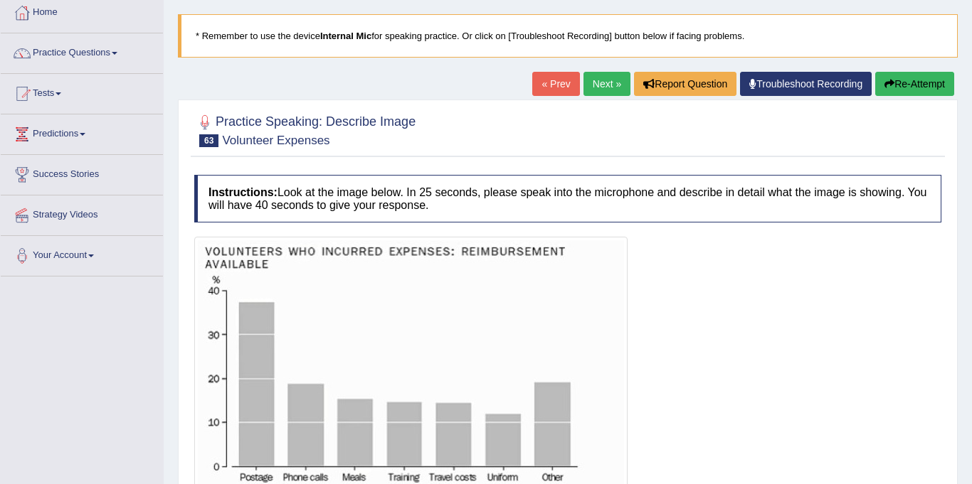
scroll to position [77, 0]
click at [603, 85] on link "Next »" at bounding box center [606, 85] width 47 height 24
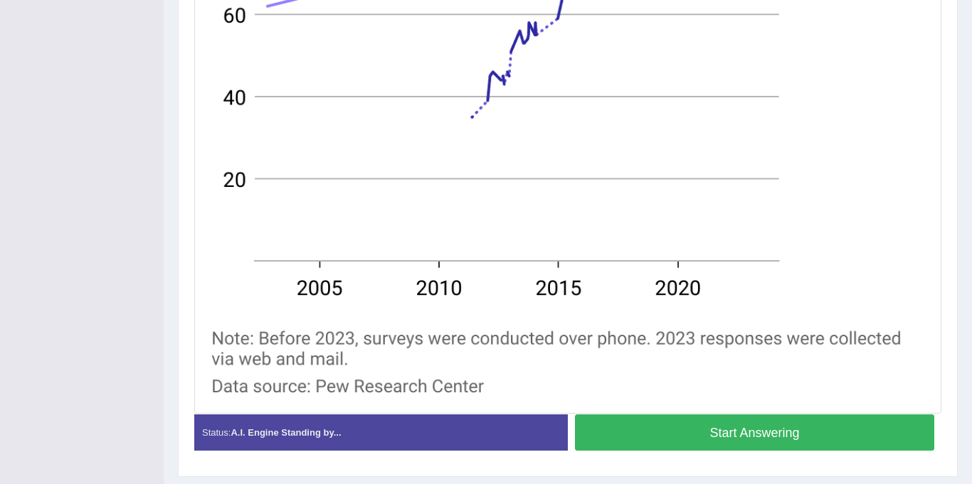
scroll to position [580, 0]
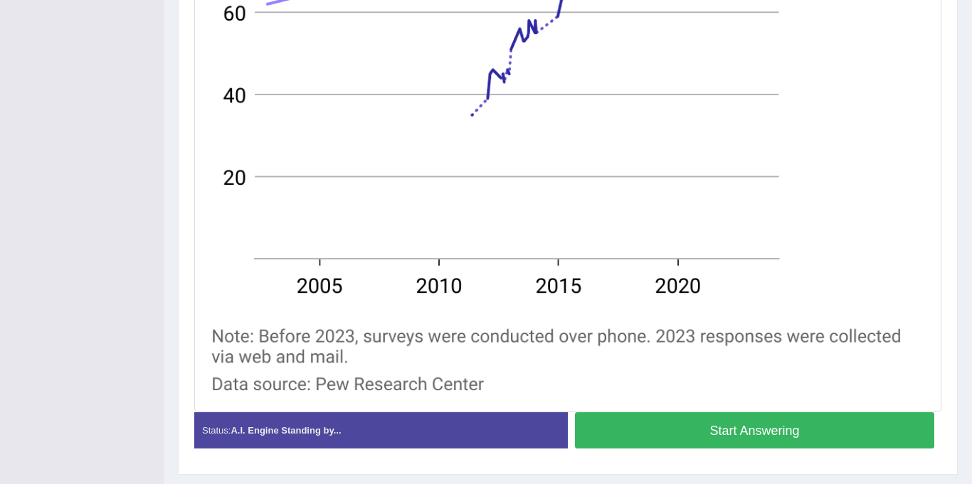
click at [824, 432] on button "Start Answering" at bounding box center [754, 431] width 359 height 36
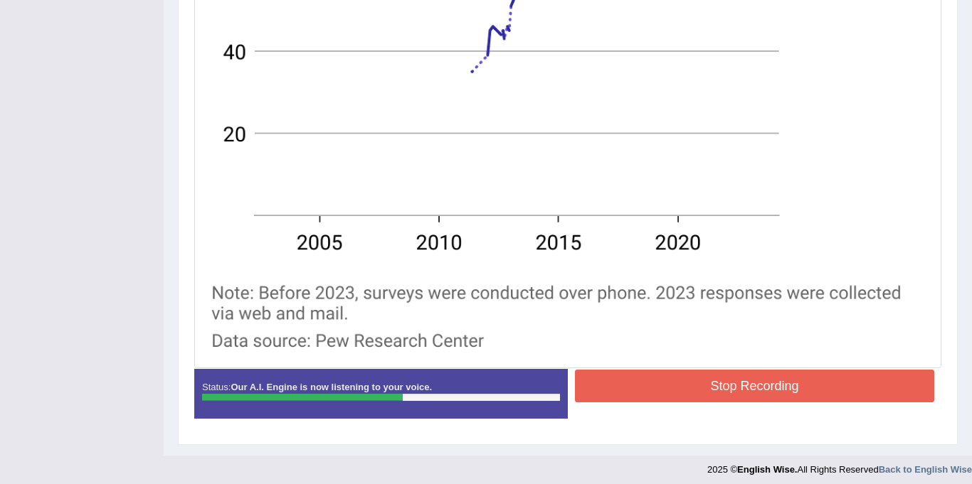
scroll to position [617, 0]
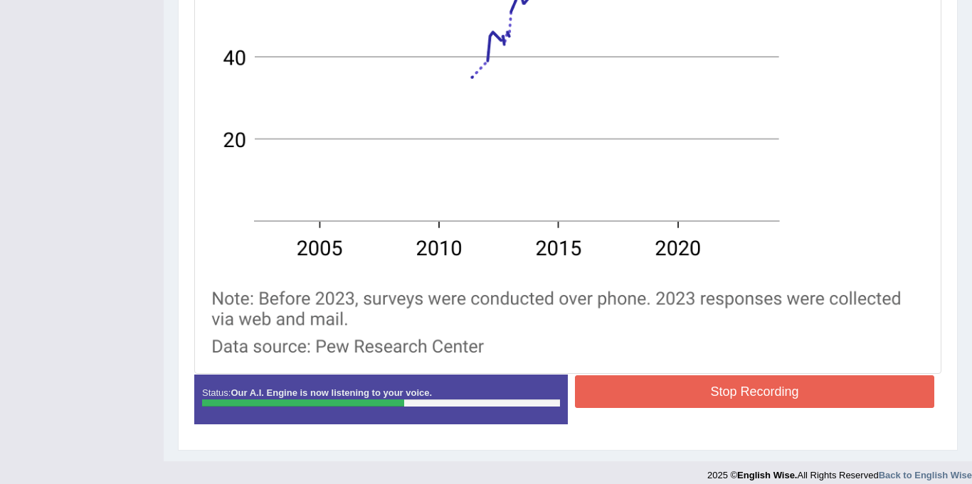
click at [828, 389] on button "Stop Recording" at bounding box center [754, 392] width 359 height 33
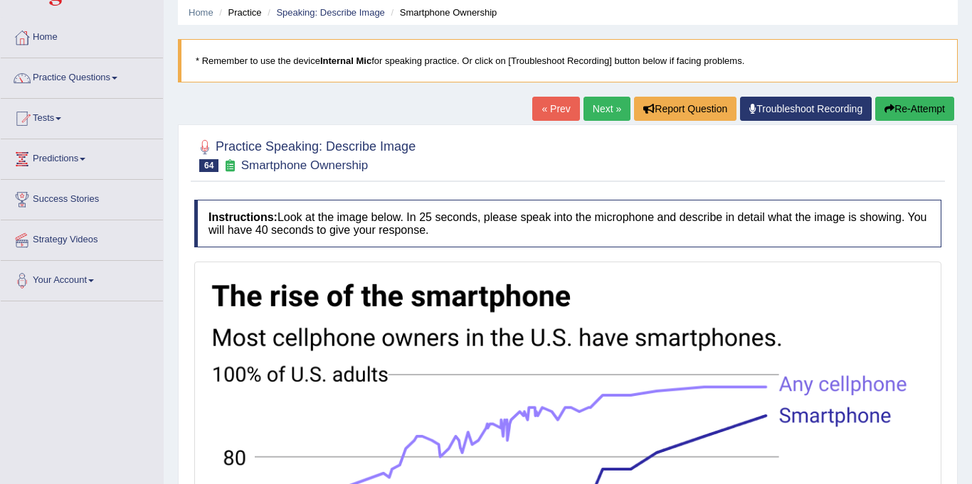
scroll to position [0, 0]
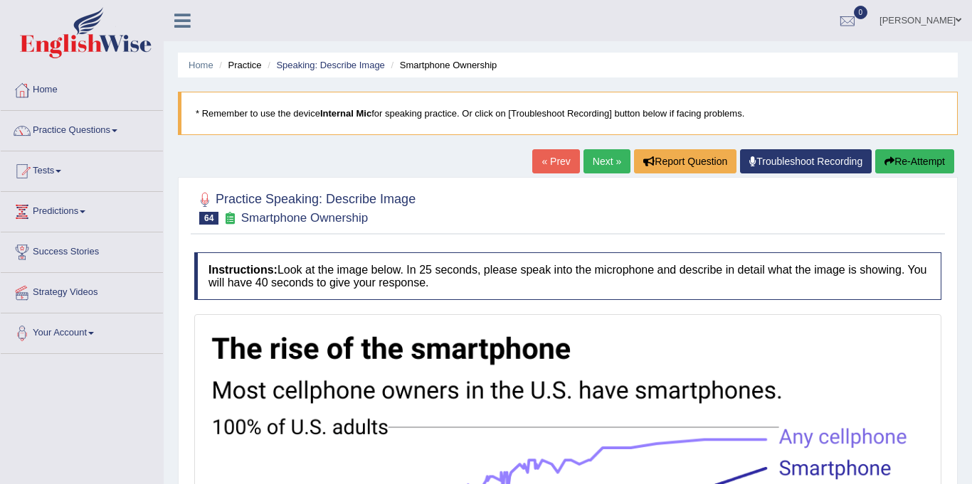
click at [603, 161] on link "Next »" at bounding box center [606, 161] width 47 height 24
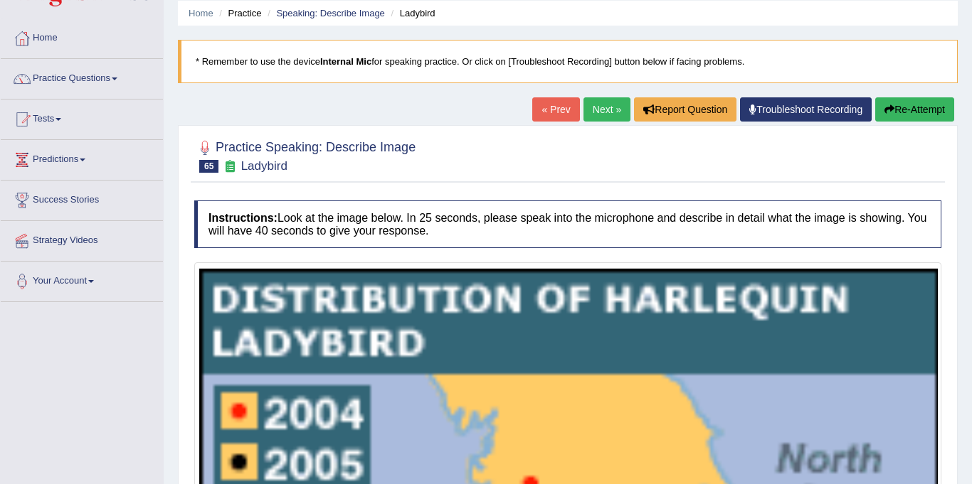
scroll to position [50, 0]
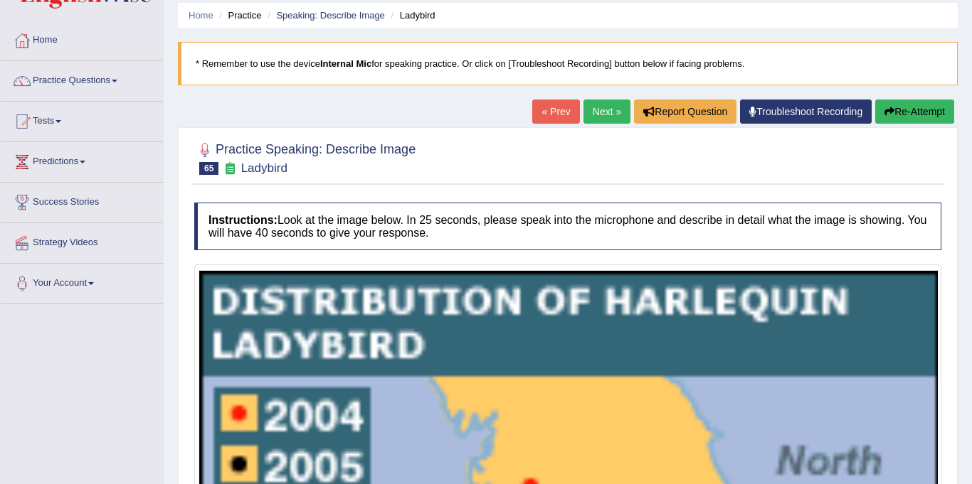
click at [606, 115] on link "Next »" at bounding box center [606, 112] width 47 height 24
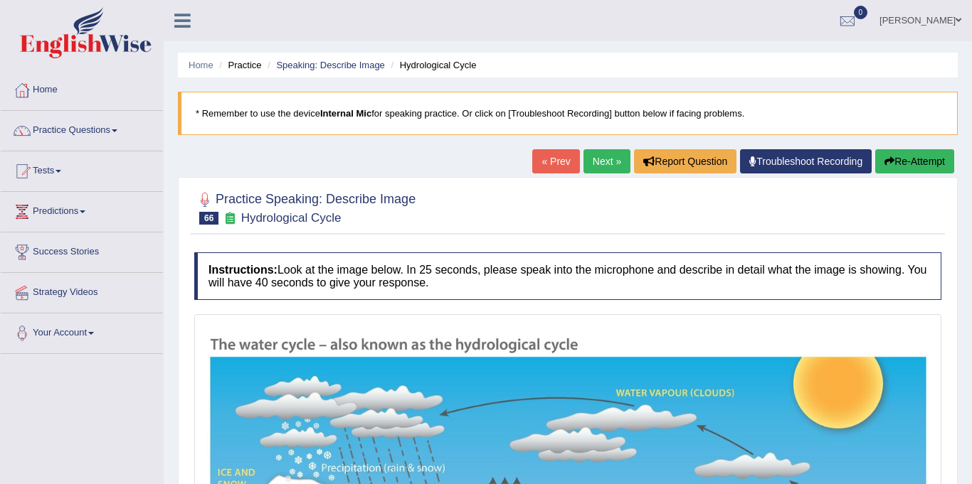
click at [102, 128] on link "Practice Questions" at bounding box center [82, 129] width 162 height 36
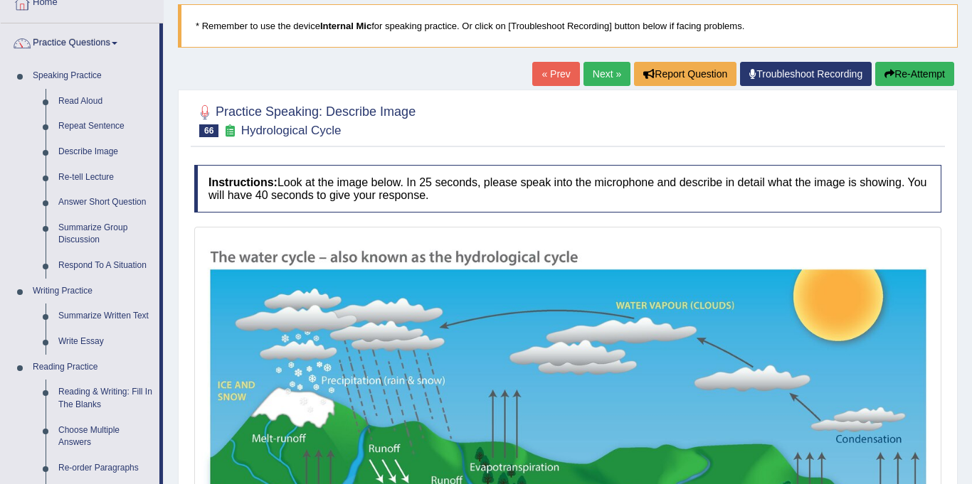
scroll to position [93, 0]
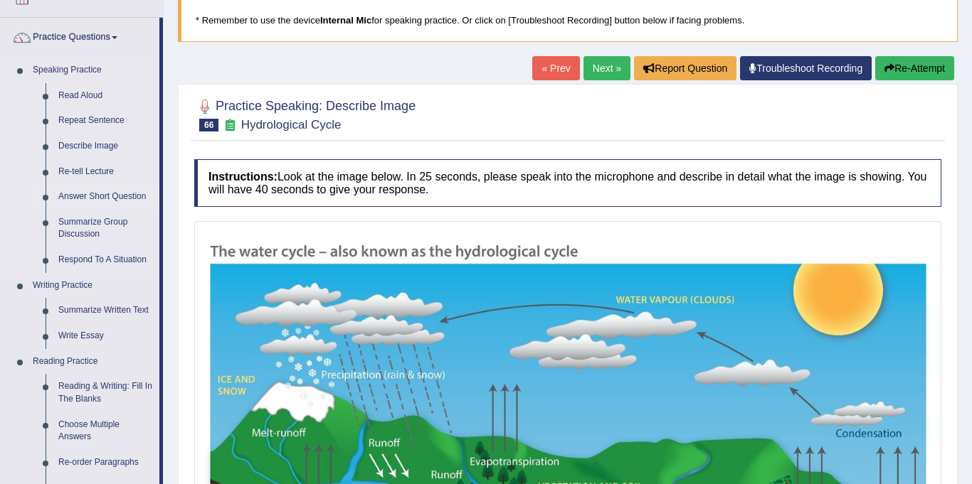
click at [113, 196] on link "Answer Short Question" at bounding box center [105, 197] width 107 height 26
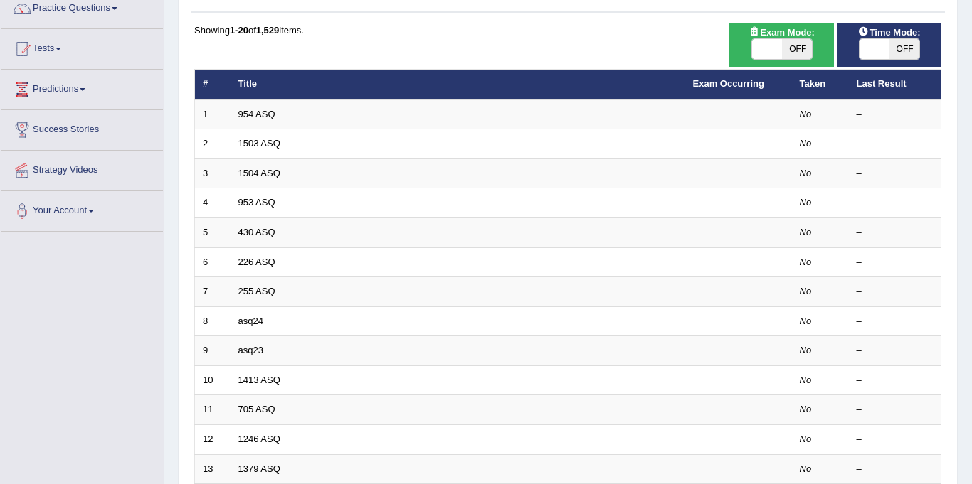
scroll to position [126, 0]
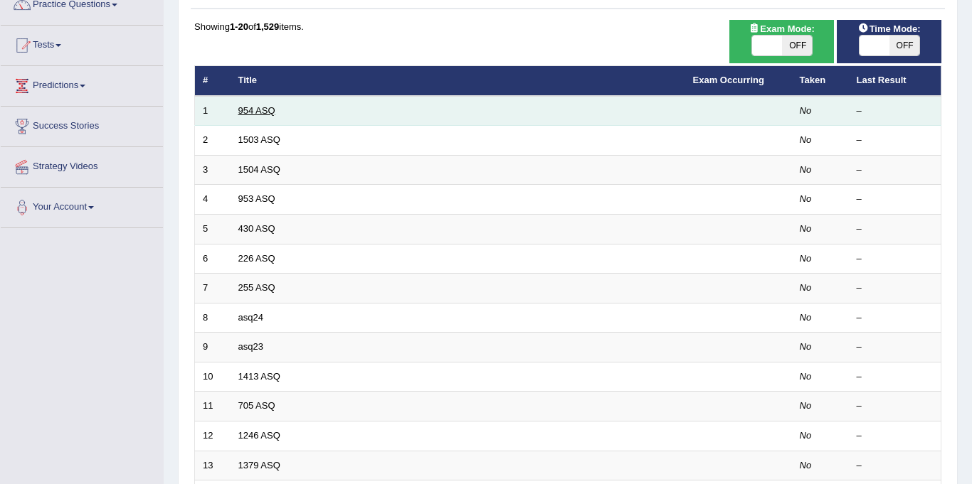
click at [267, 110] on link "954 ASQ" at bounding box center [256, 110] width 37 height 11
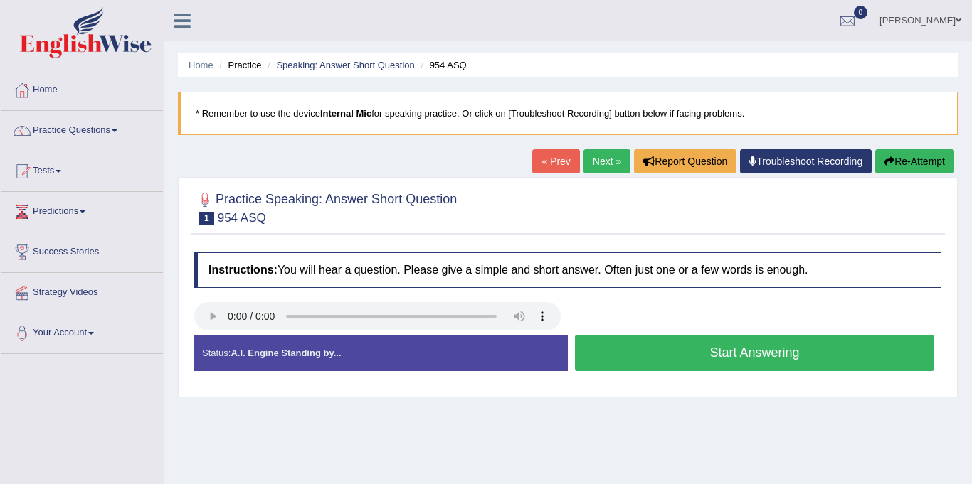
click at [596, 160] on link "Next »" at bounding box center [606, 161] width 47 height 24
click at [598, 165] on link "Next »" at bounding box center [606, 161] width 47 height 24
click at [717, 361] on button "Start Answering" at bounding box center [754, 353] width 359 height 36
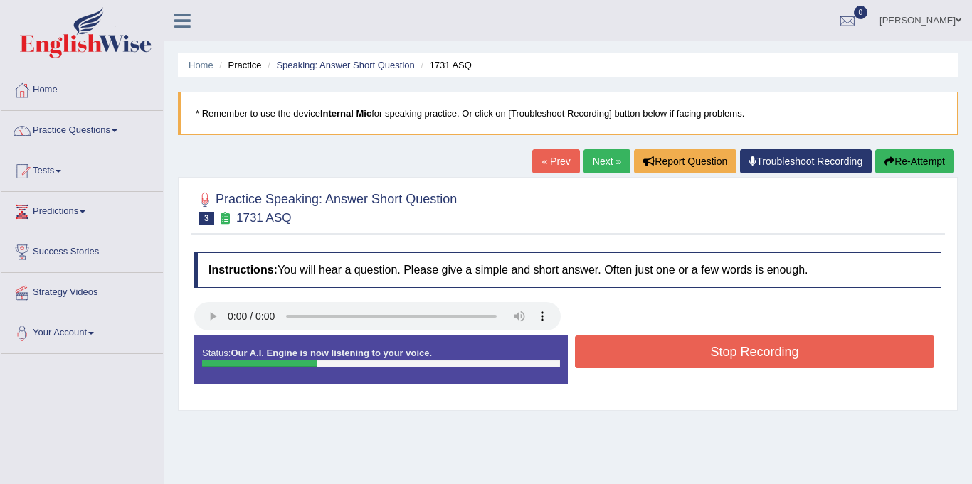
click at [717, 361] on button "Stop Recording" at bounding box center [754, 352] width 359 height 33
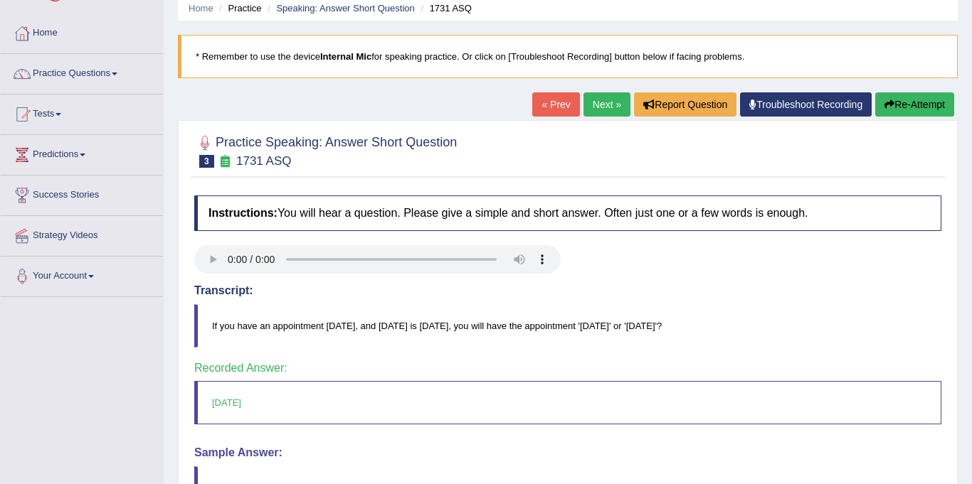
scroll to position [55, 0]
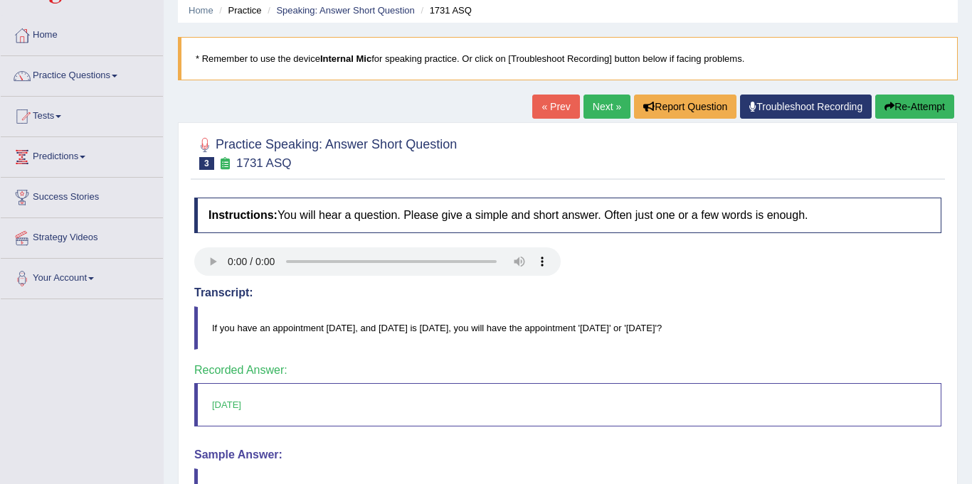
click at [604, 103] on link "Next »" at bounding box center [606, 107] width 47 height 24
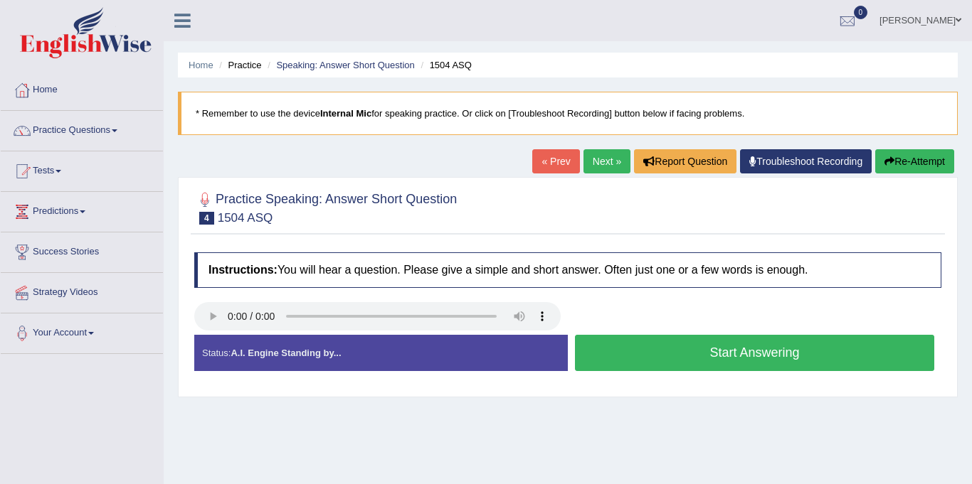
click at [602, 161] on link "Next »" at bounding box center [606, 161] width 47 height 24
click at [648, 368] on button "Start Answering" at bounding box center [754, 353] width 359 height 36
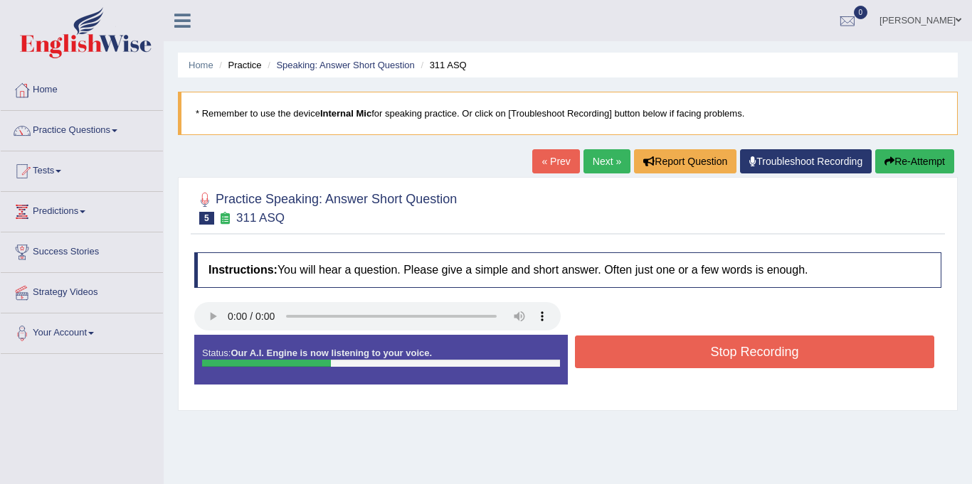
click at [652, 356] on button "Stop Recording" at bounding box center [754, 352] width 359 height 33
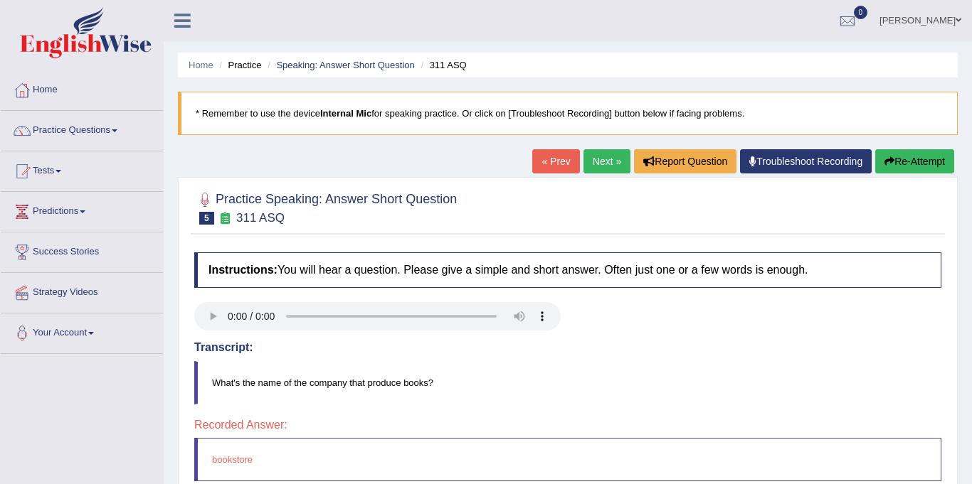
click at [595, 164] on link "Next »" at bounding box center [606, 161] width 47 height 24
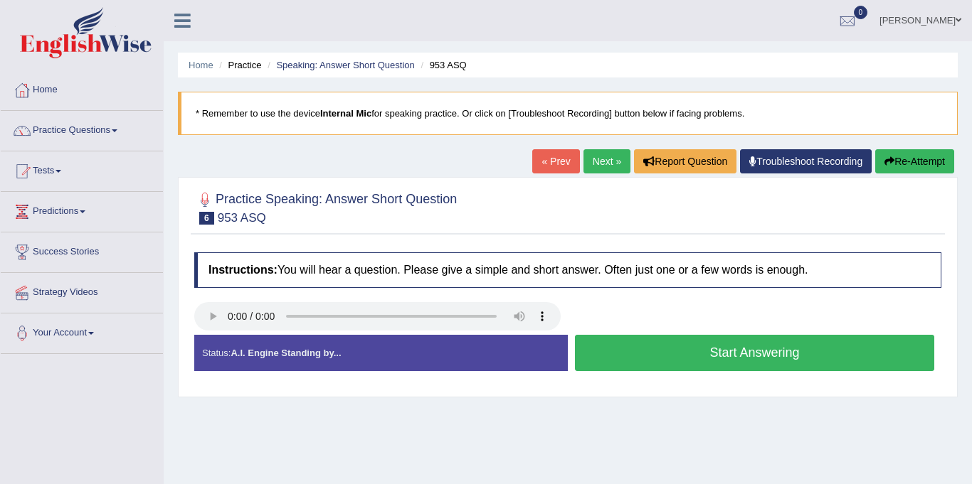
click at [659, 349] on button "Start Answering" at bounding box center [754, 353] width 359 height 36
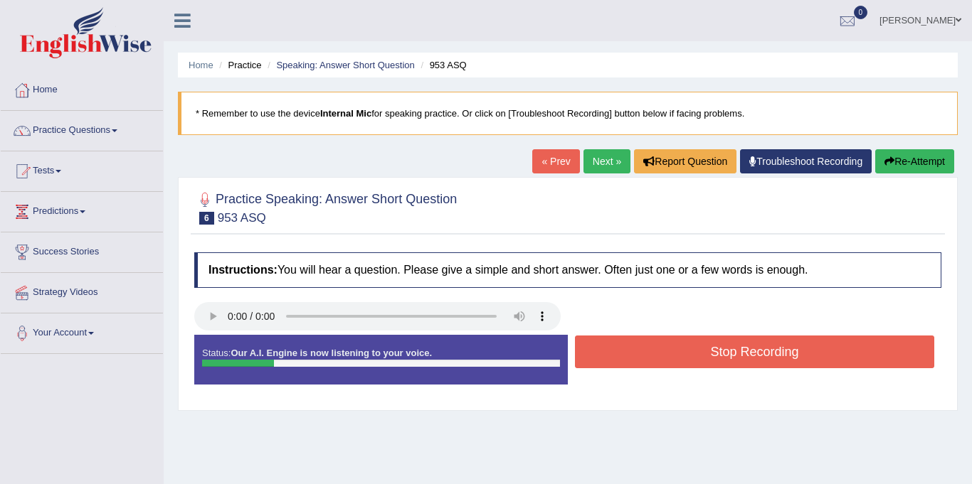
click at [659, 349] on button "Stop Recording" at bounding box center [754, 352] width 359 height 33
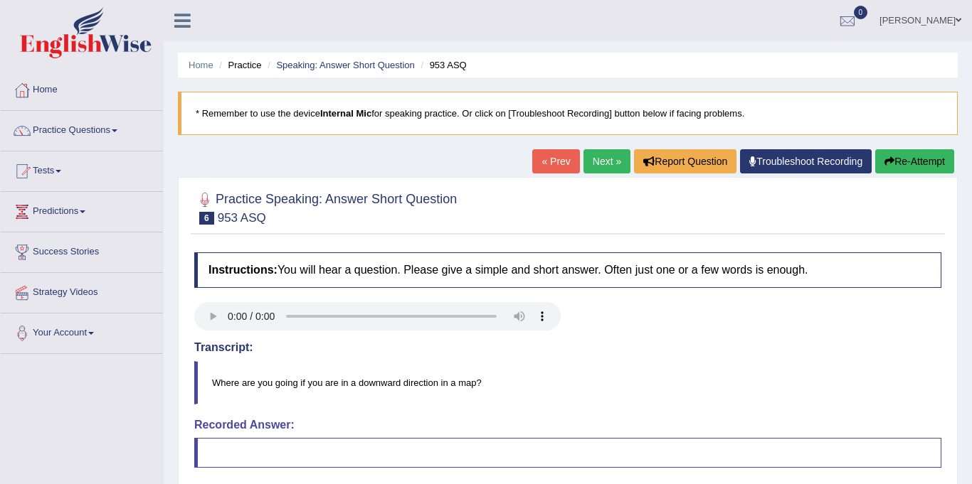
click at [608, 162] on link "Next »" at bounding box center [606, 161] width 47 height 24
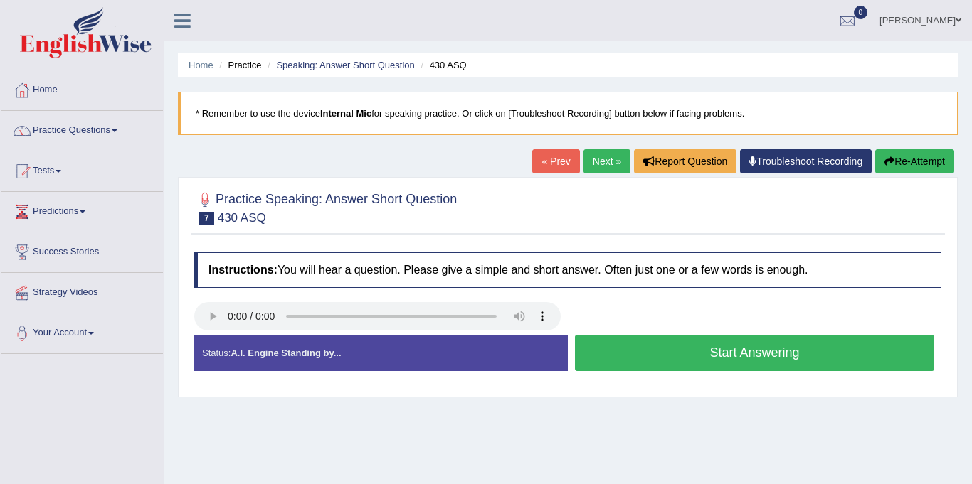
click at [684, 349] on button "Start Answering" at bounding box center [754, 353] width 359 height 36
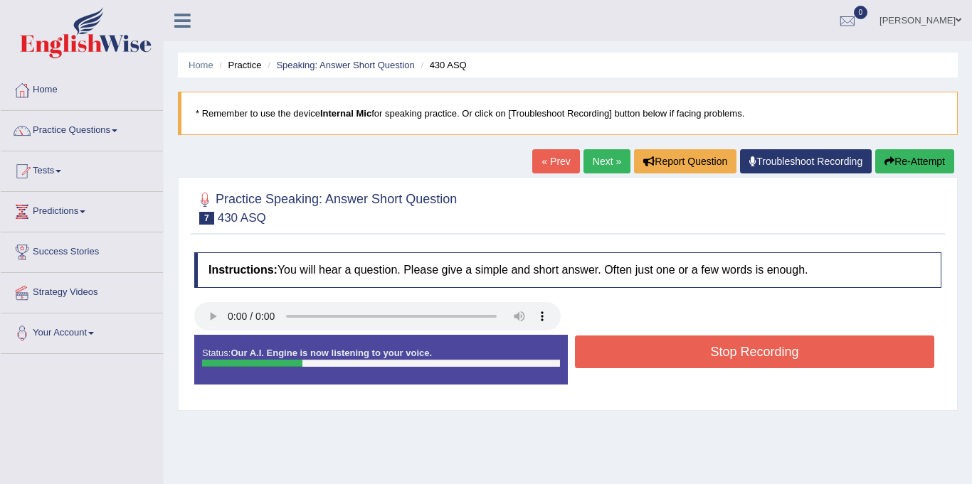
click at [684, 349] on button "Stop Recording" at bounding box center [754, 352] width 359 height 33
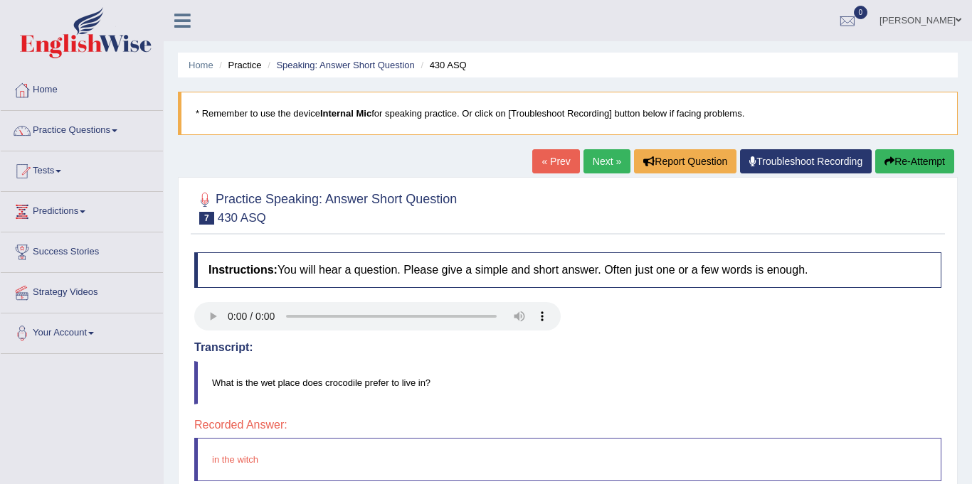
click at [603, 156] on link "Next »" at bounding box center [606, 161] width 47 height 24
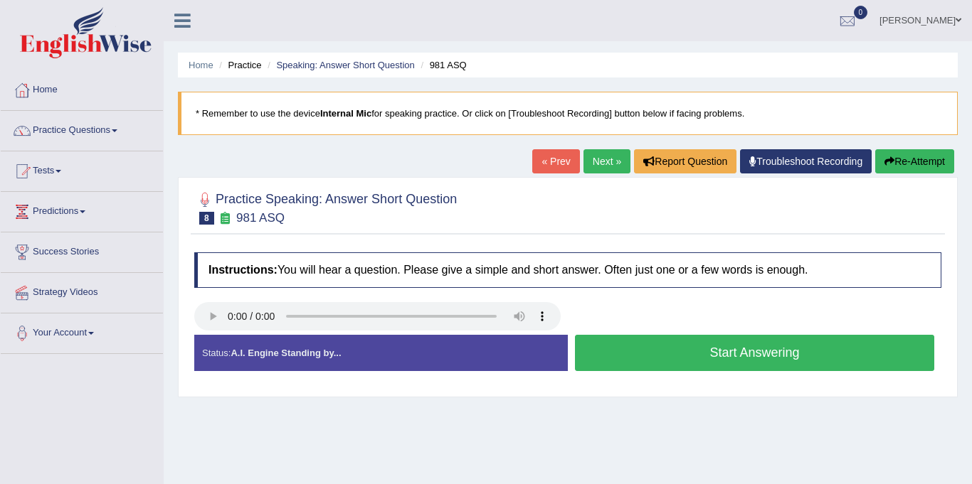
click at [627, 350] on button "Start Answering" at bounding box center [754, 353] width 359 height 36
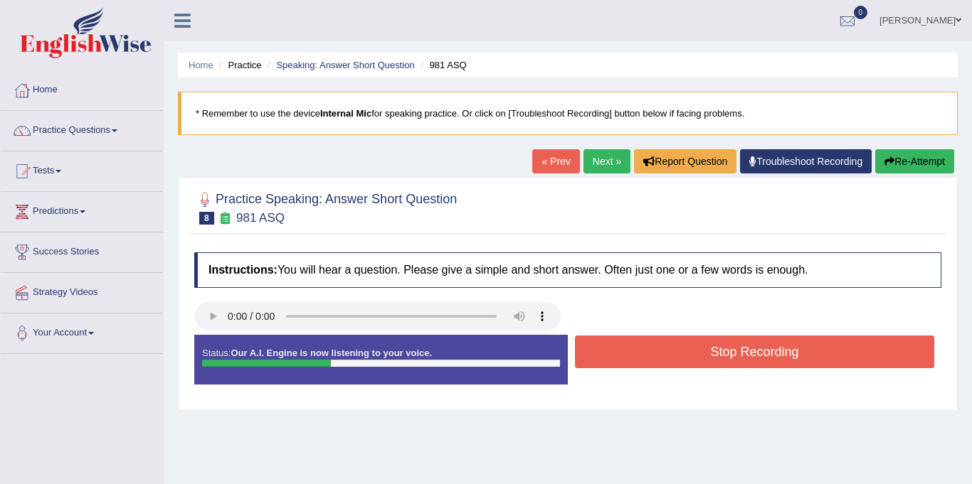
click at [627, 350] on button "Stop Recording" at bounding box center [754, 352] width 359 height 33
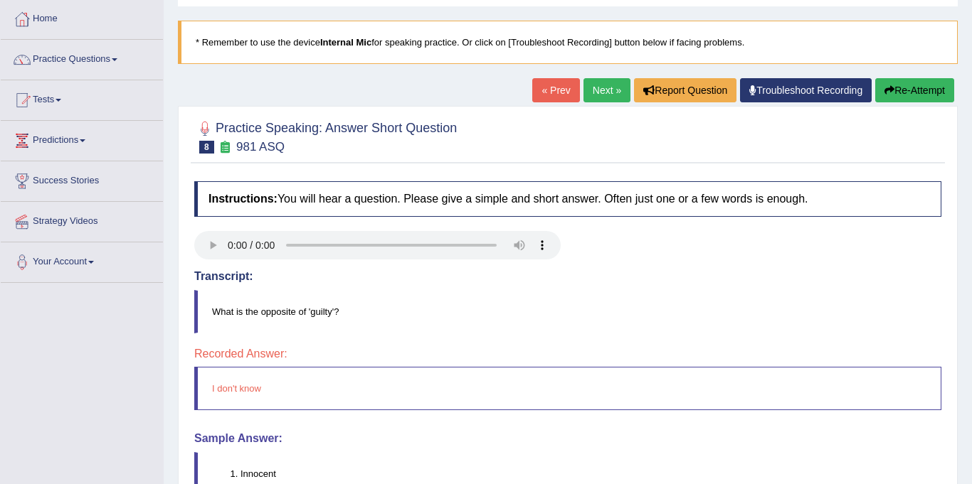
scroll to position [70, 0]
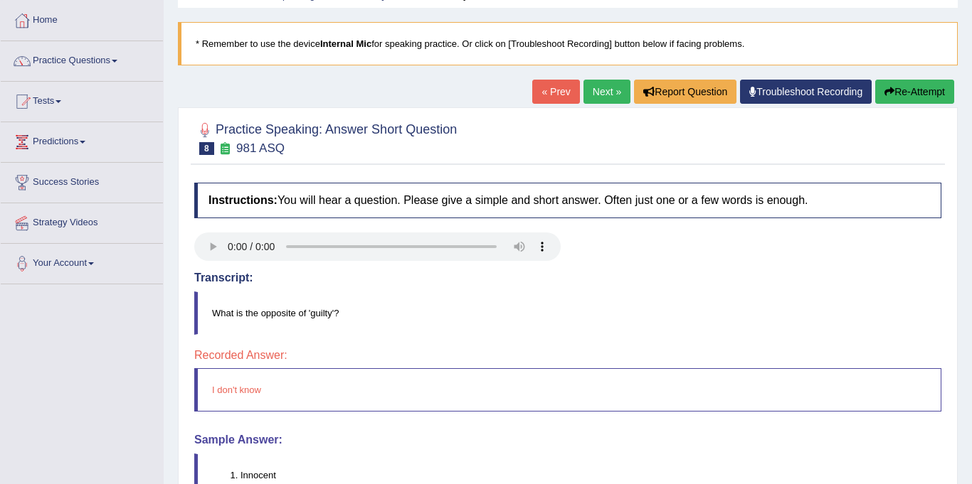
click at [597, 83] on link "Next »" at bounding box center [606, 92] width 47 height 24
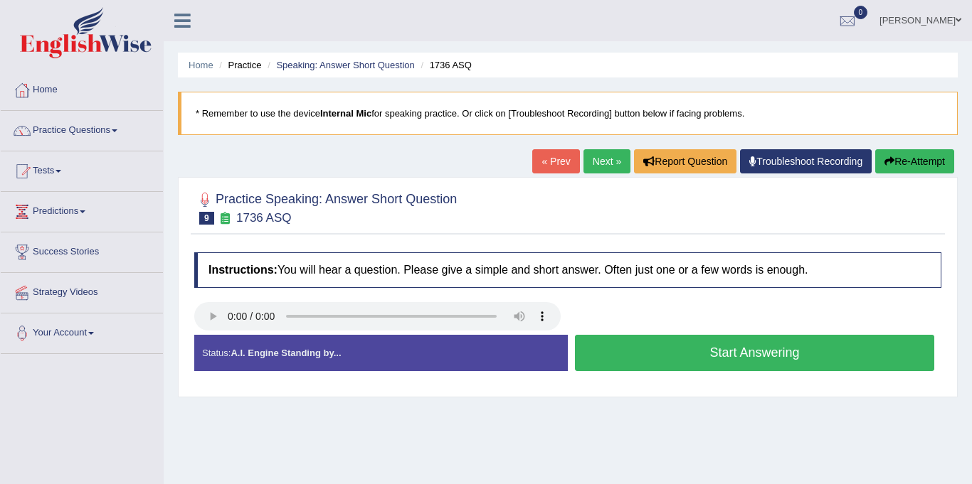
click at [608, 344] on button "Start Answering" at bounding box center [754, 353] width 359 height 36
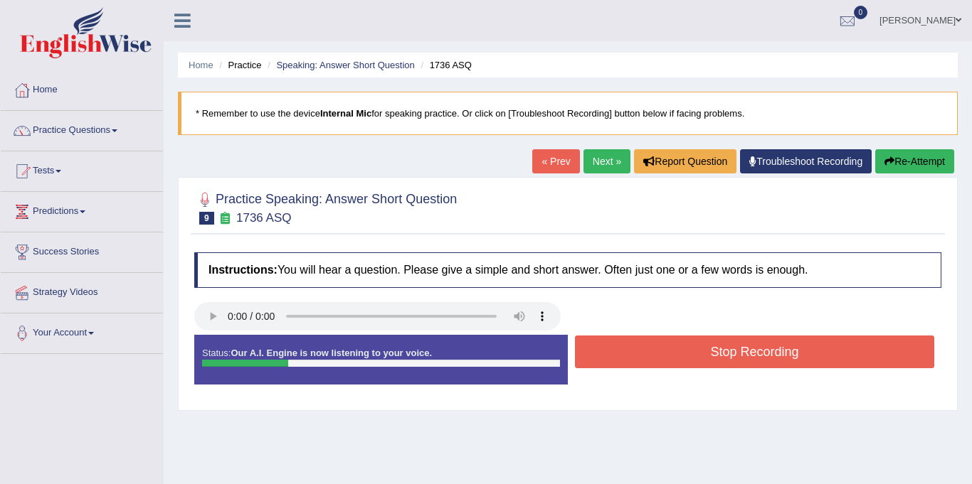
click at [608, 344] on button "Stop Recording" at bounding box center [754, 352] width 359 height 33
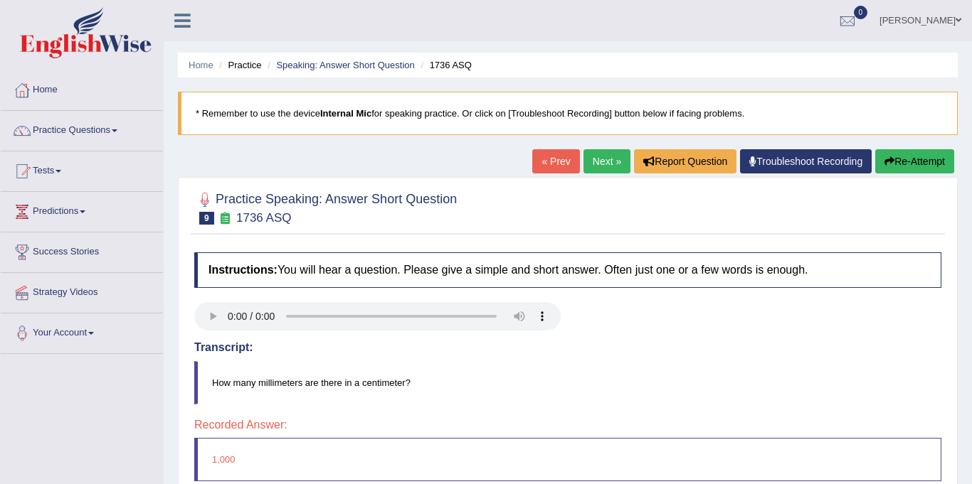
click at [606, 166] on link "Next »" at bounding box center [606, 161] width 47 height 24
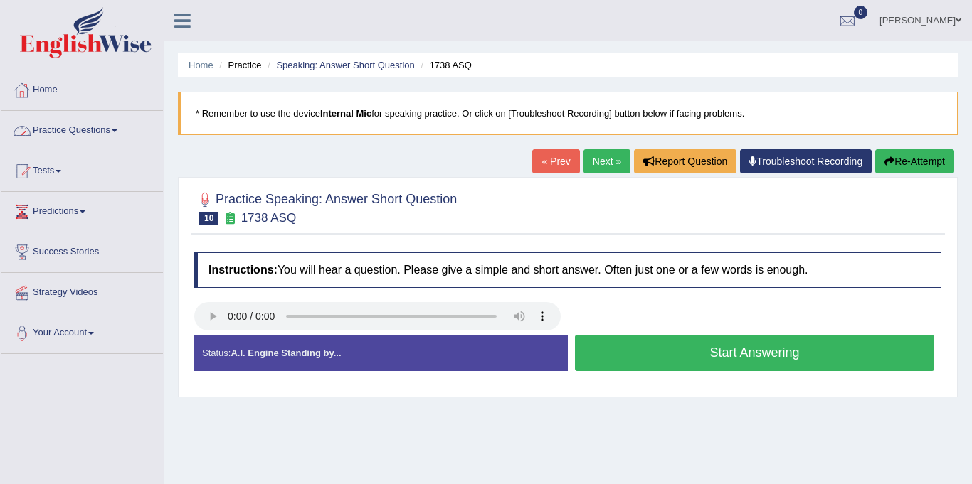
click at [59, 129] on link "Practice Questions" at bounding box center [82, 129] width 162 height 36
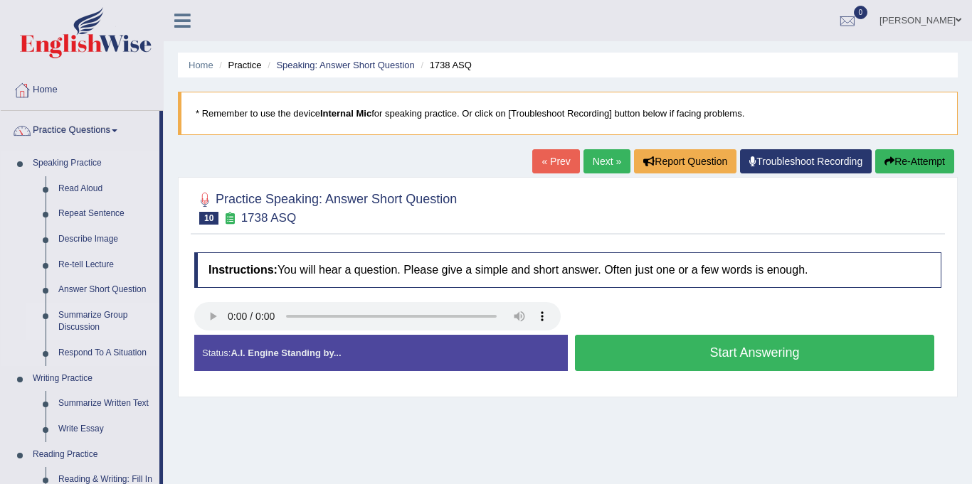
click at [80, 322] on link "Summarize Group Discussion" at bounding box center [105, 322] width 107 height 38
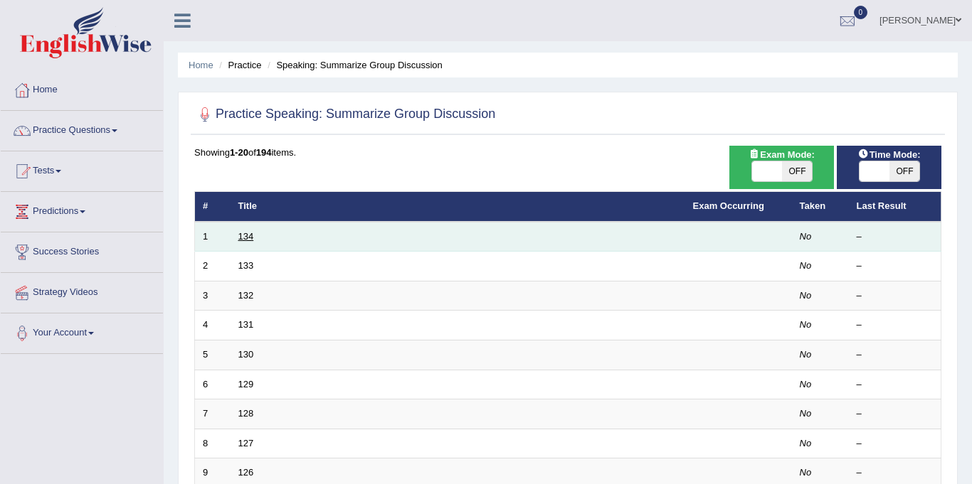
click at [247, 234] on link "134" at bounding box center [246, 236] width 16 height 11
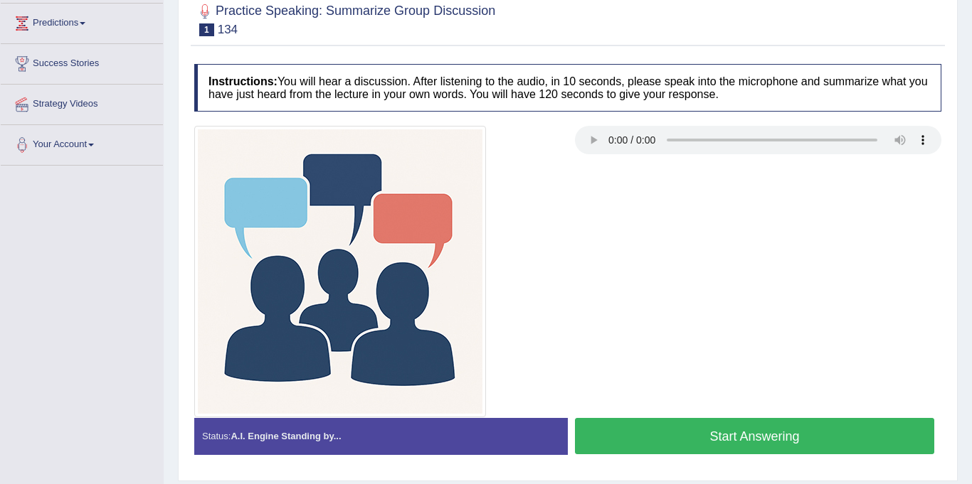
scroll to position [191, 0]
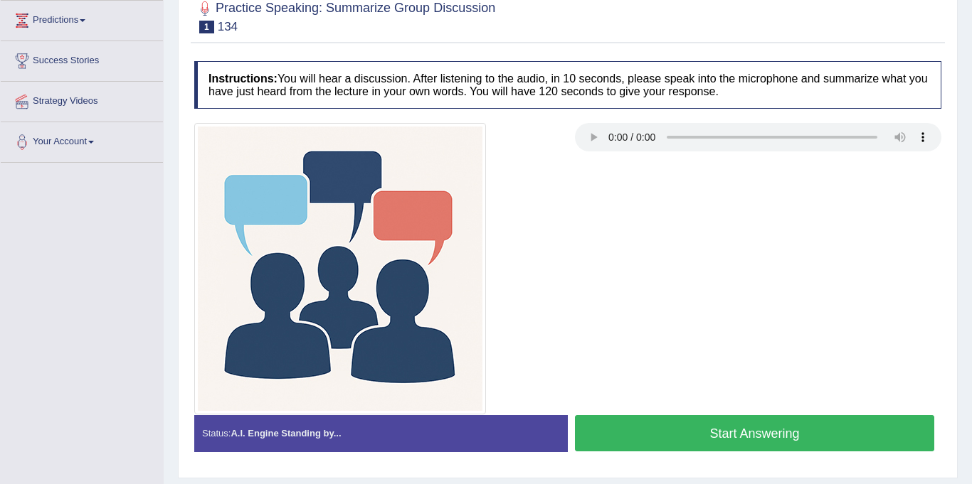
click at [718, 435] on button "Start Answering" at bounding box center [754, 433] width 359 height 36
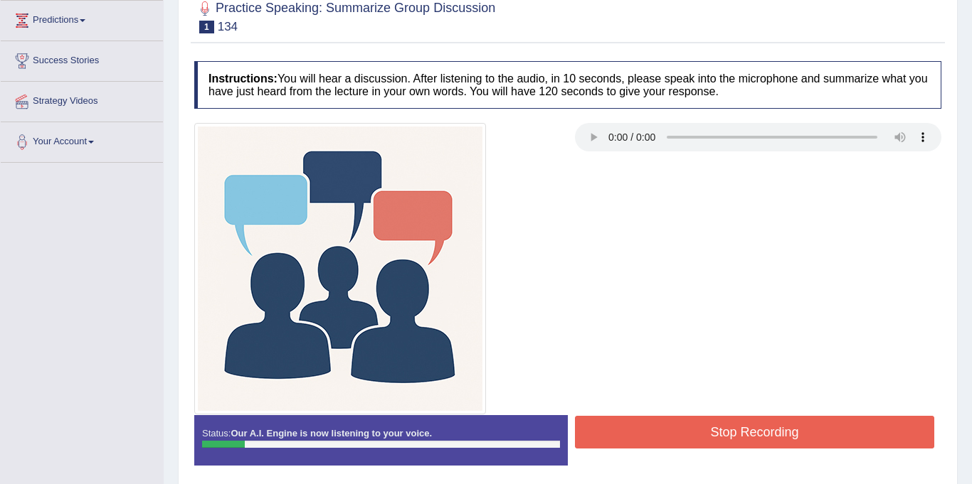
click at [718, 435] on button "Stop Recording" at bounding box center [754, 432] width 359 height 33
click at [0, 0] on h4 "Transcript:" at bounding box center [0, 0] width 0 height 0
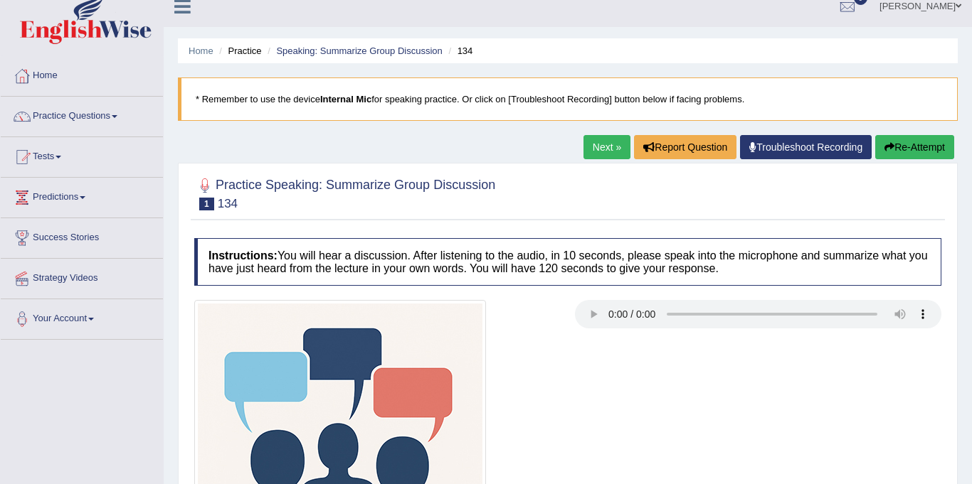
scroll to position [0, 0]
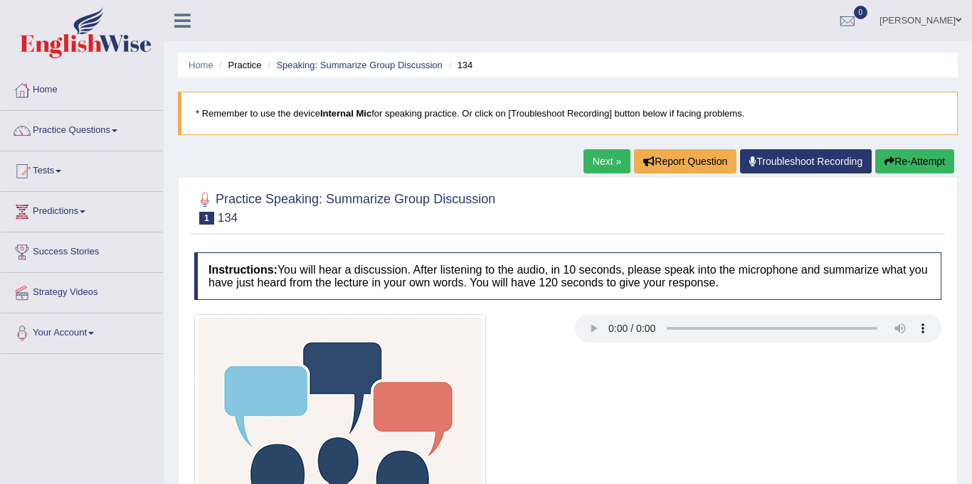
click at [601, 162] on link "Next »" at bounding box center [606, 161] width 47 height 24
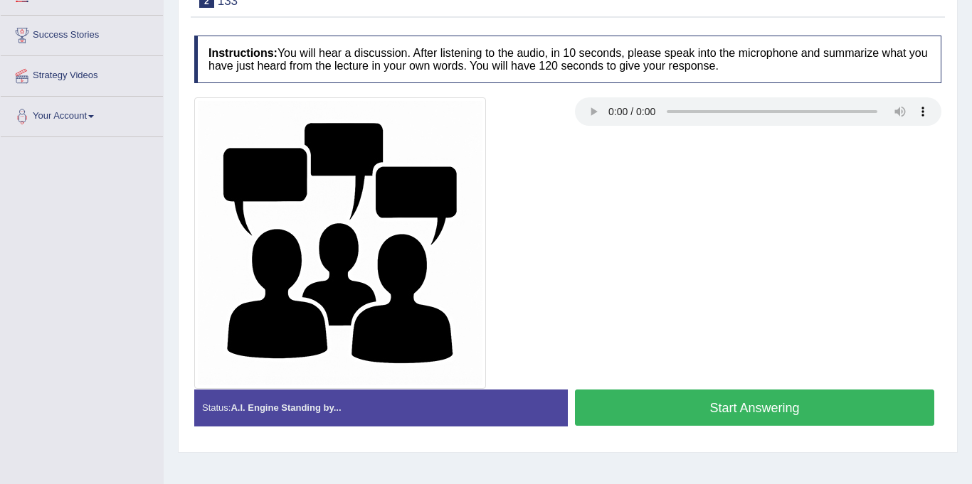
scroll to position [218, 0]
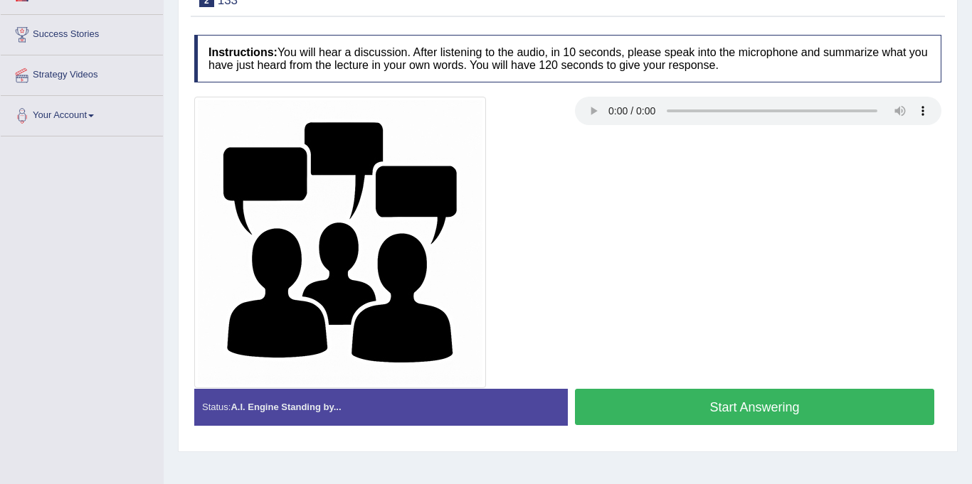
click at [733, 420] on button "Start Answering" at bounding box center [754, 407] width 359 height 36
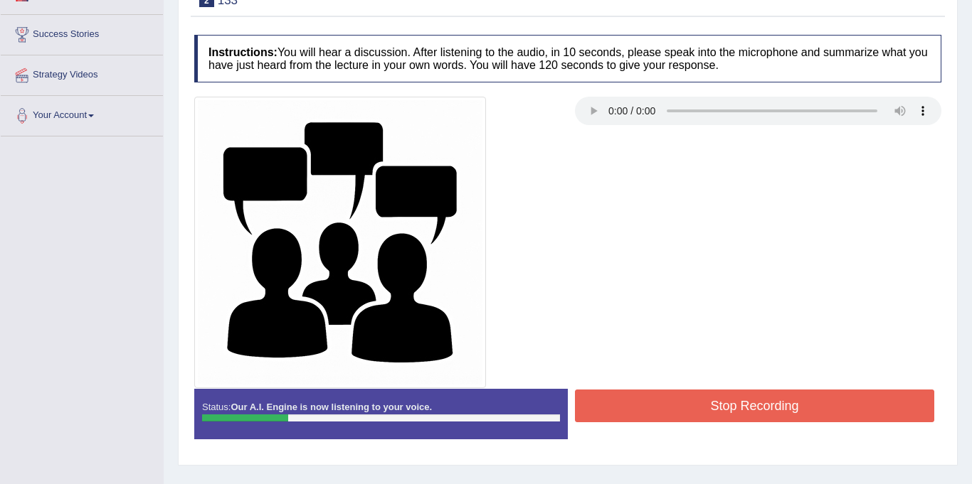
click at [733, 420] on button "Stop Recording" at bounding box center [754, 406] width 359 height 33
click at [0, 0] on blockquote "." at bounding box center [0, 0] width 0 height 0
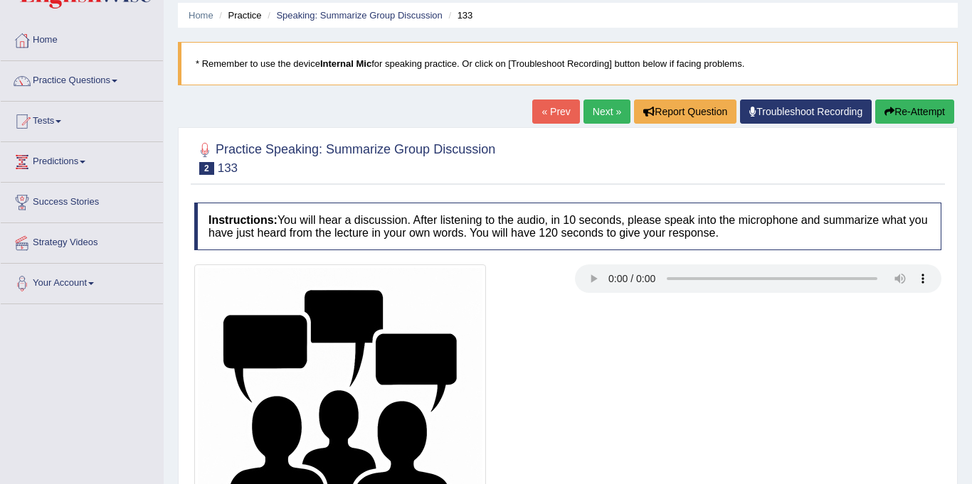
scroll to position [0, 0]
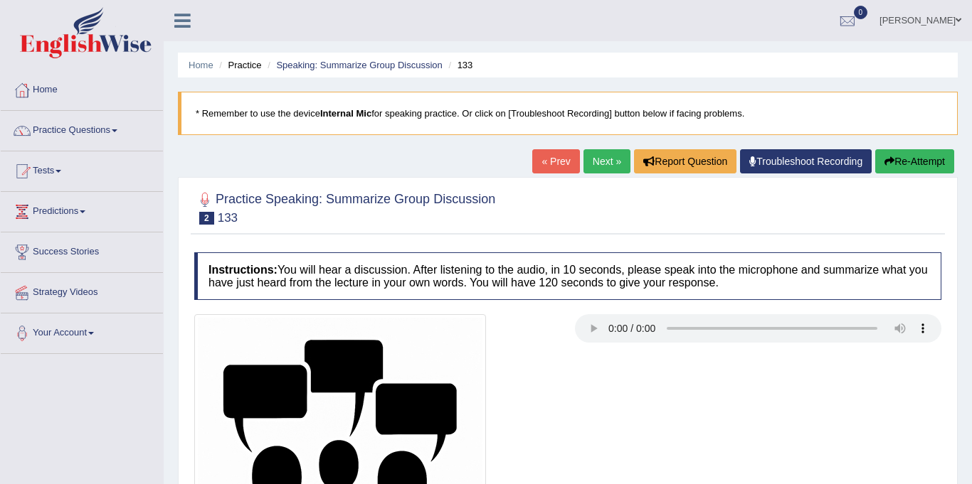
click at [598, 160] on link "Next »" at bounding box center [606, 161] width 47 height 24
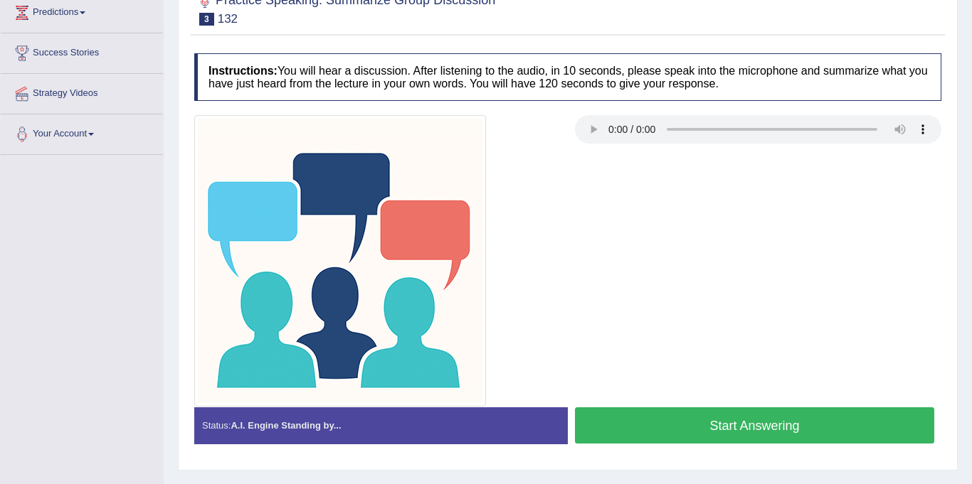
scroll to position [262, 0]
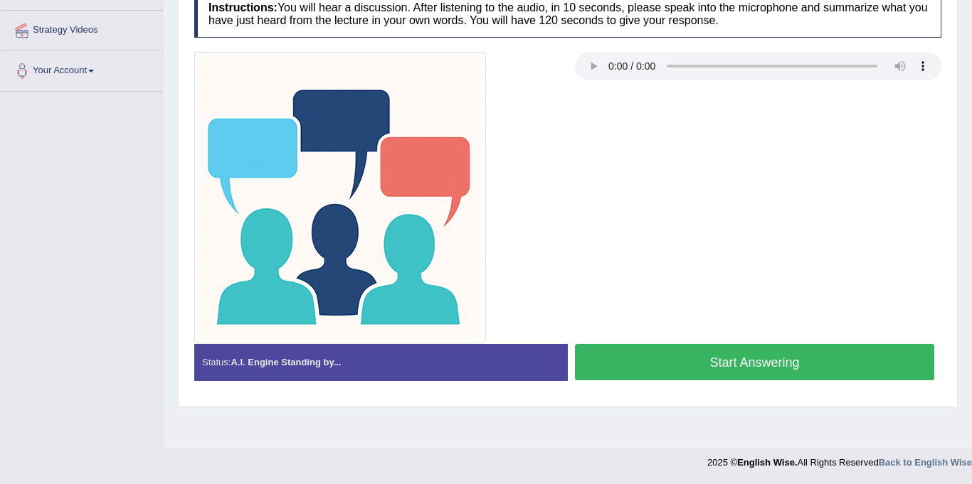
click at [691, 368] on button "Start Answering" at bounding box center [754, 362] width 359 height 36
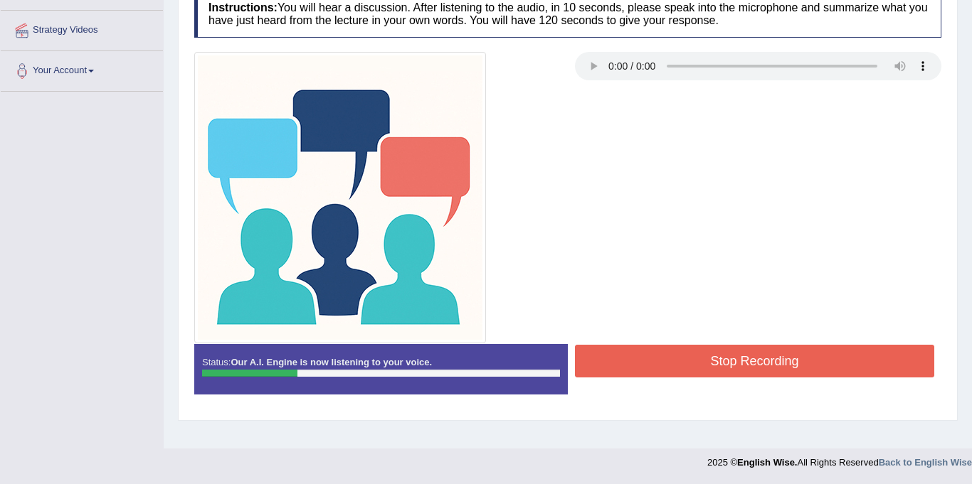
click at [677, 365] on button "Stop Recording" at bounding box center [754, 361] width 359 height 33
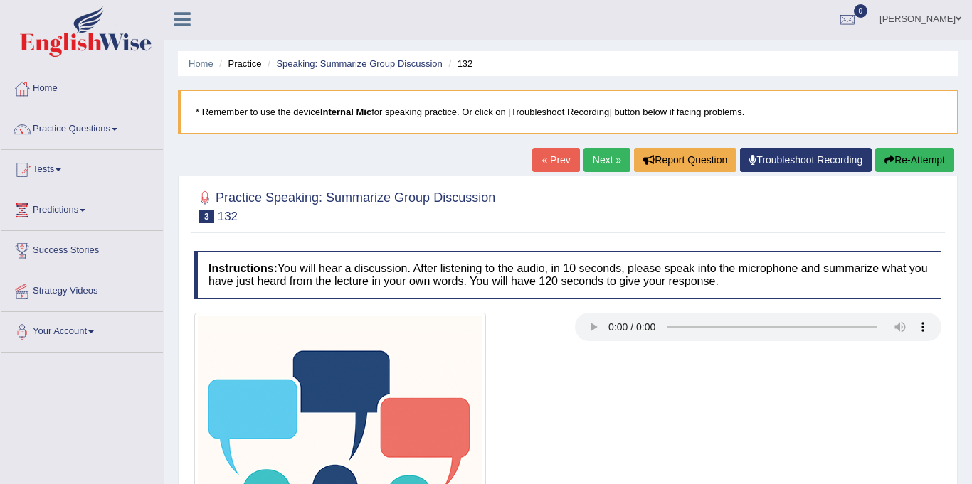
scroll to position [0, 0]
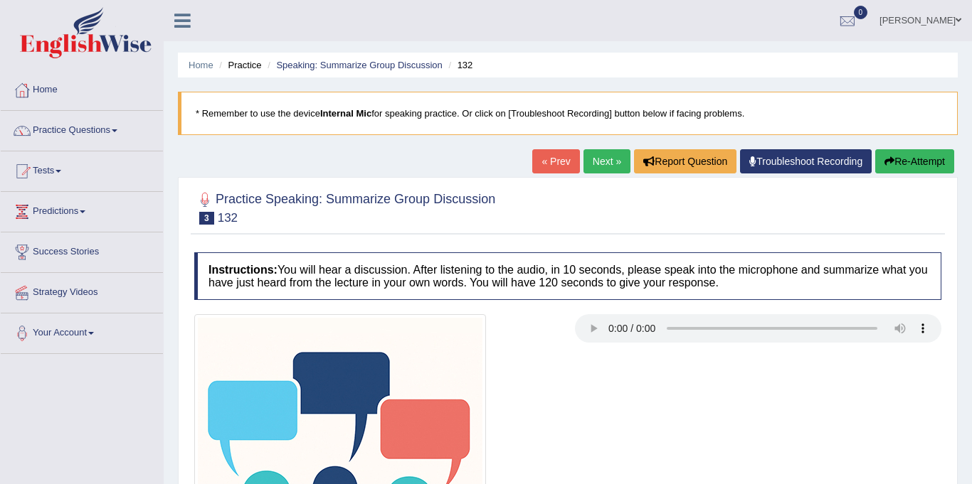
click at [74, 134] on link "Practice Questions" at bounding box center [82, 129] width 162 height 36
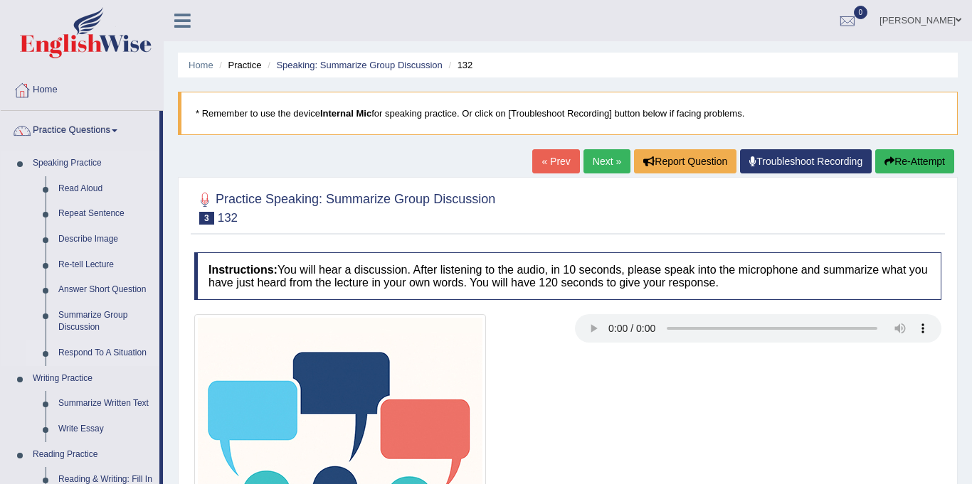
click at [122, 354] on link "Respond To A Situation" at bounding box center [105, 354] width 107 height 26
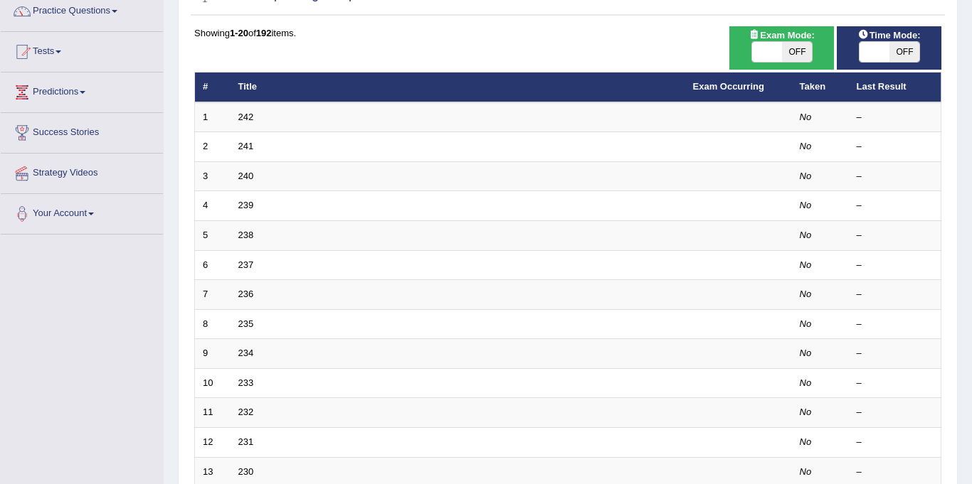
scroll to position [119, 0]
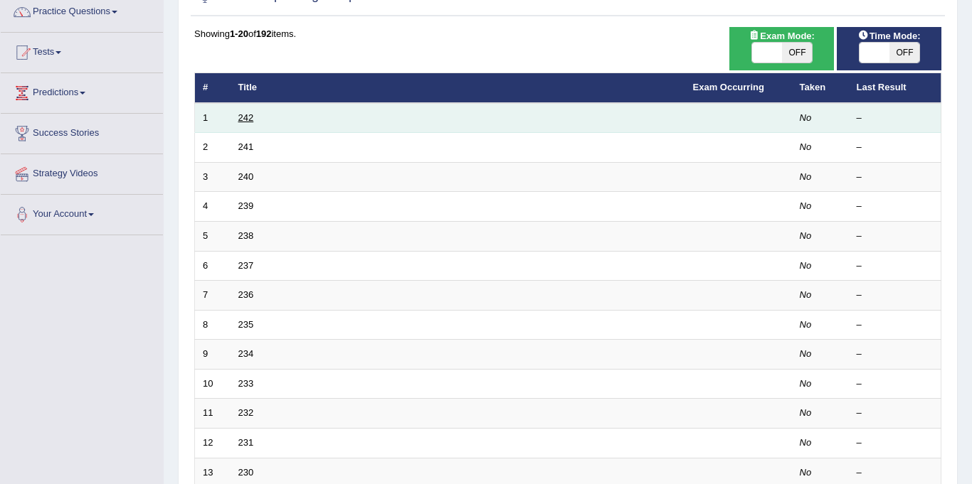
click at [242, 112] on link "242" at bounding box center [246, 117] width 16 height 11
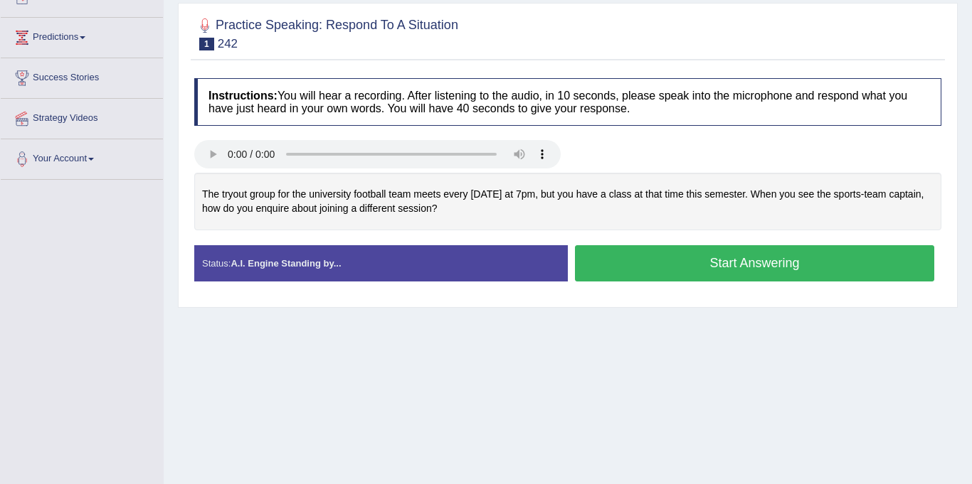
scroll to position [175, 0]
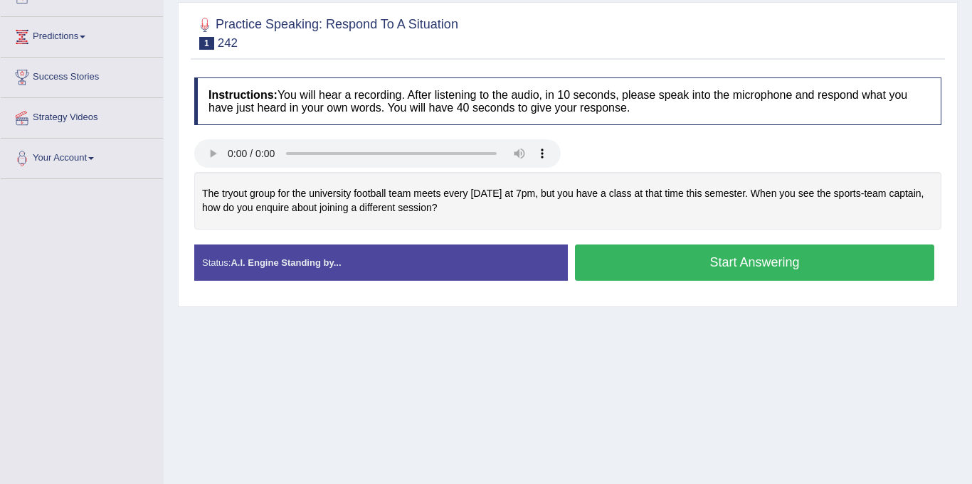
click at [642, 33] on div at bounding box center [567, 32] width 747 height 43
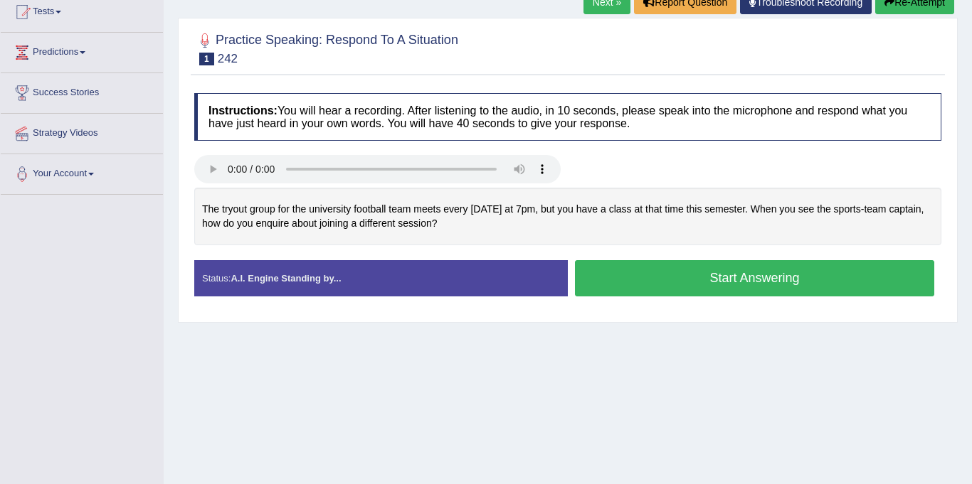
scroll to position [154, 0]
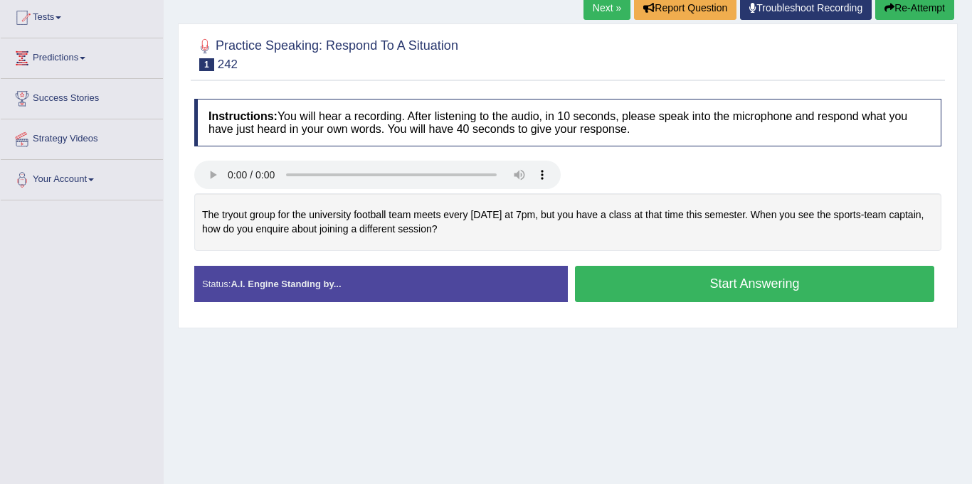
click at [743, 289] on button "Start Answering" at bounding box center [754, 284] width 359 height 36
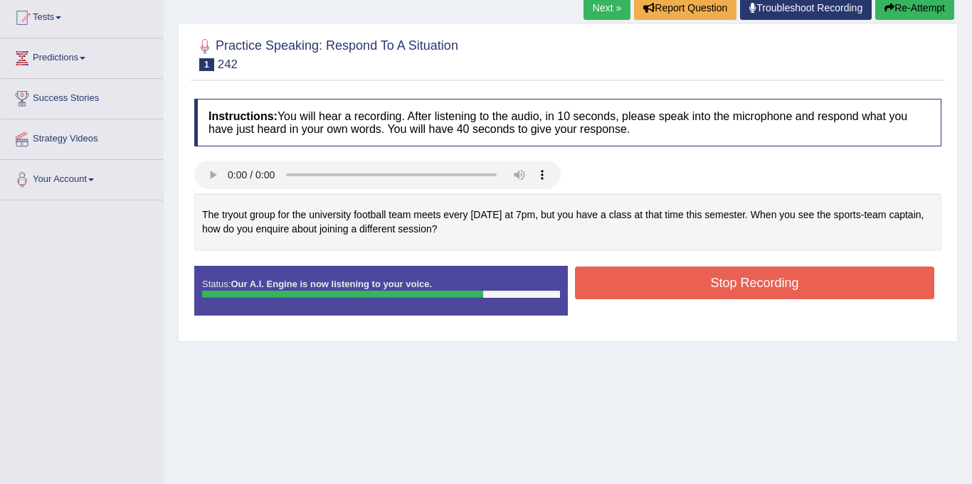
click at [775, 287] on button "Stop Recording" at bounding box center [754, 283] width 359 height 33
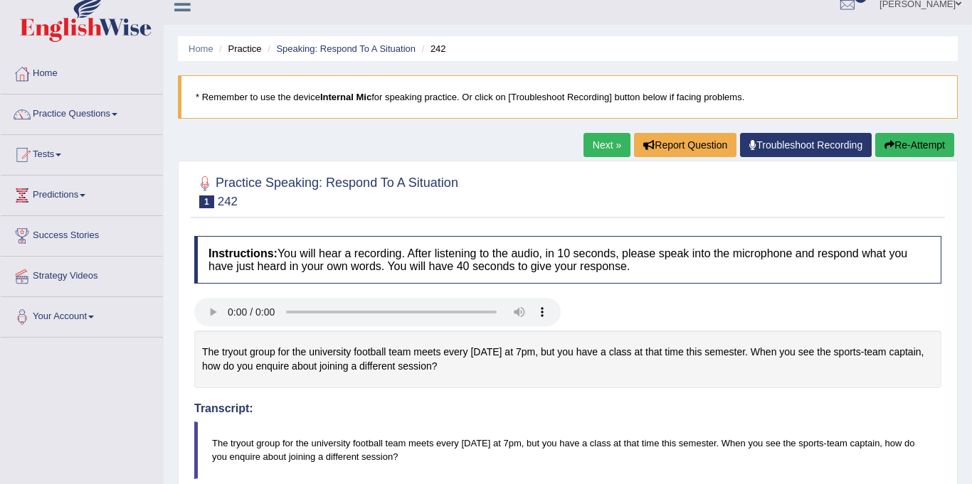
scroll to position [0, 0]
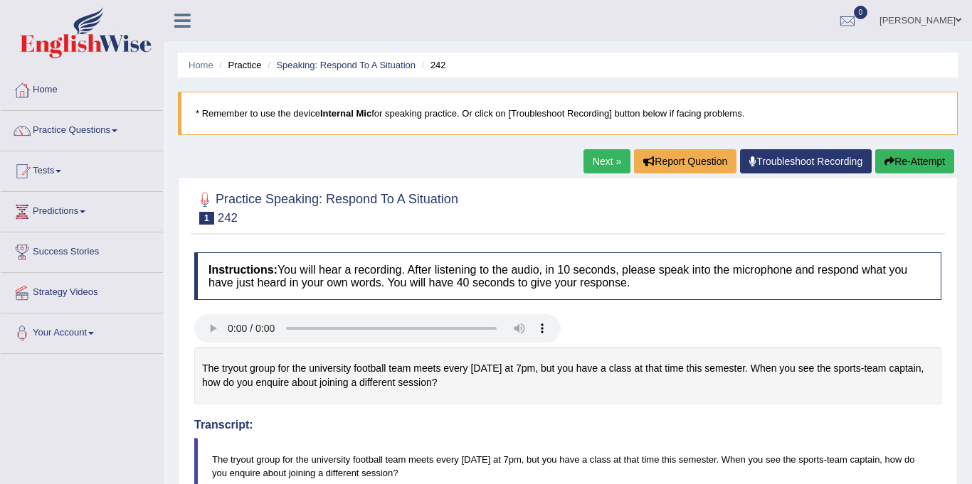
click at [598, 160] on link "Next »" at bounding box center [606, 161] width 47 height 24
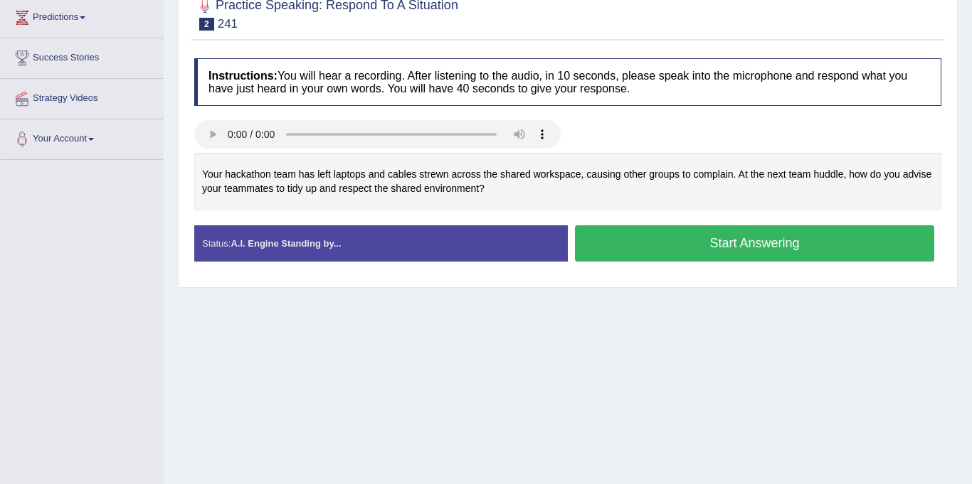
scroll to position [195, 0]
